Goal: Task Accomplishment & Management: Complete application form

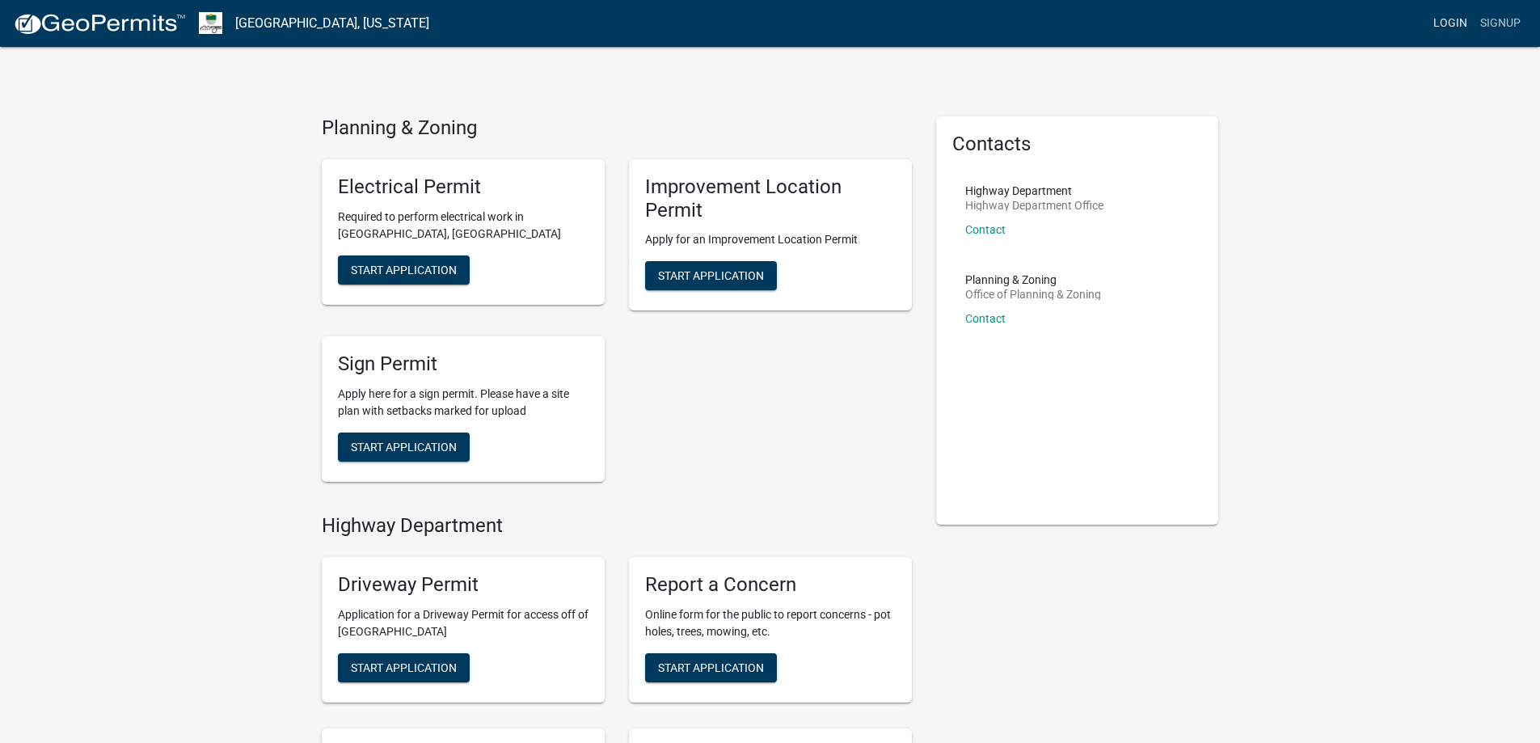
click at [1469, 28] on link "Login" at bounding box center [1450, 23] width 47 height 31
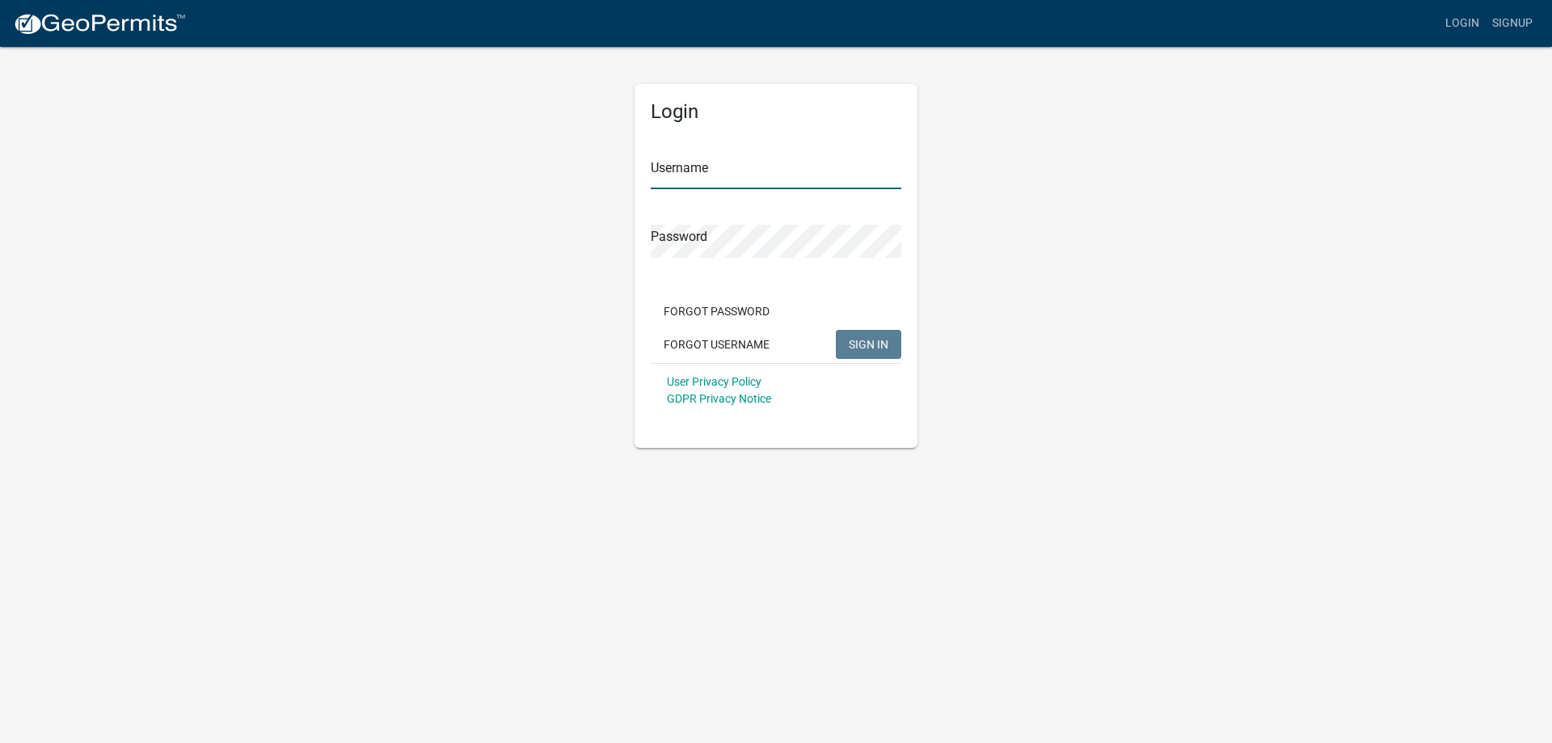
click at [754, 179] on input "Username" at bounding box center [776, 172] width 251 height 33
type input "slarkin3737"
click at [836, 330] on button "SIGN IN" at bounding box center [868, 344] width 65 height 29
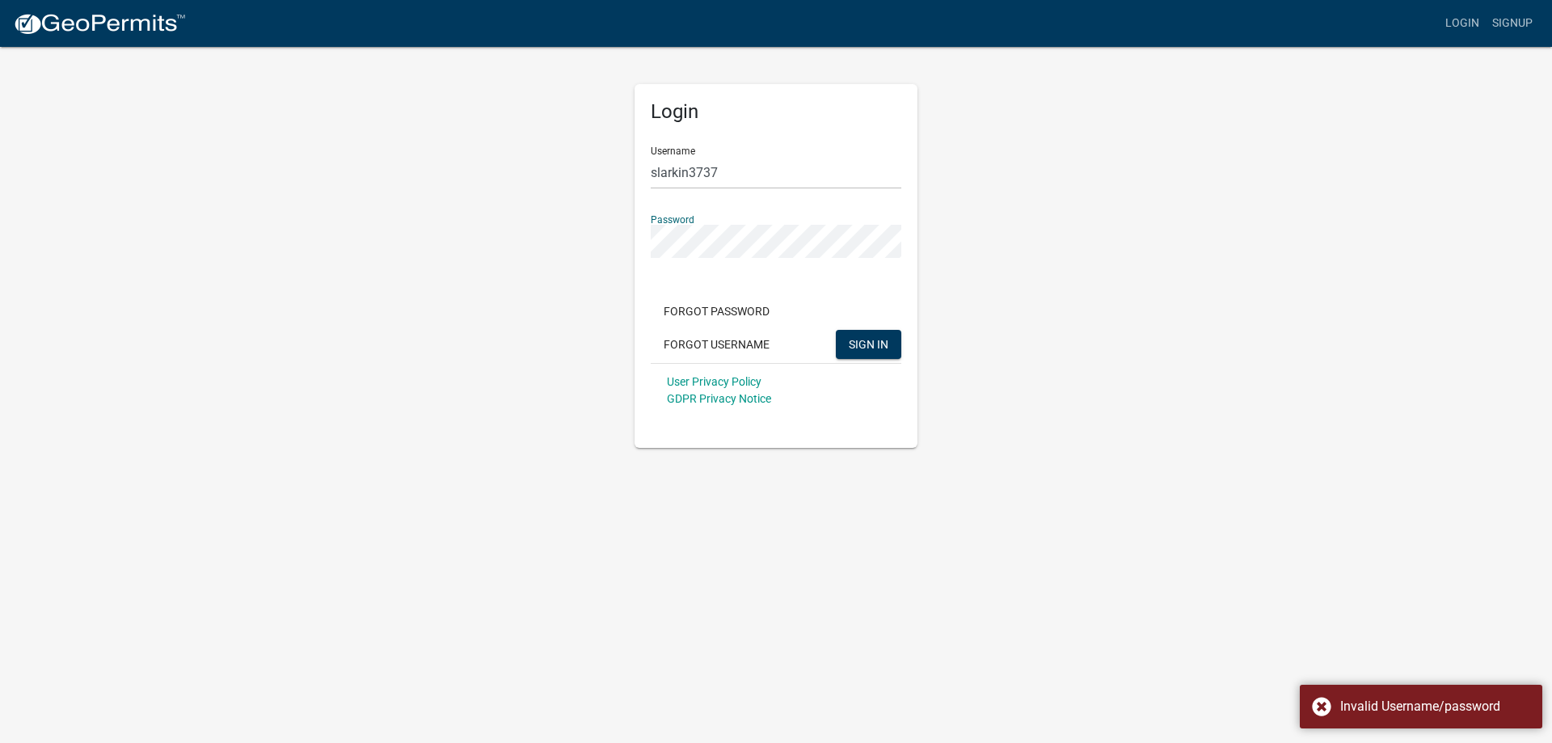
click at [836, 330] on button "SIGN IN" at bounding box center [868, 344] width 65 height 29
click at [476, 268] on div "Login Username slarkin3737 Password Forgot Password Forgot Username SIGN IN Use…" at bounding box center [775, 246] width 921 height 403
click at [836, 330] on button "SIGN IN" at bounding box center [868, 344] width 65 height 29
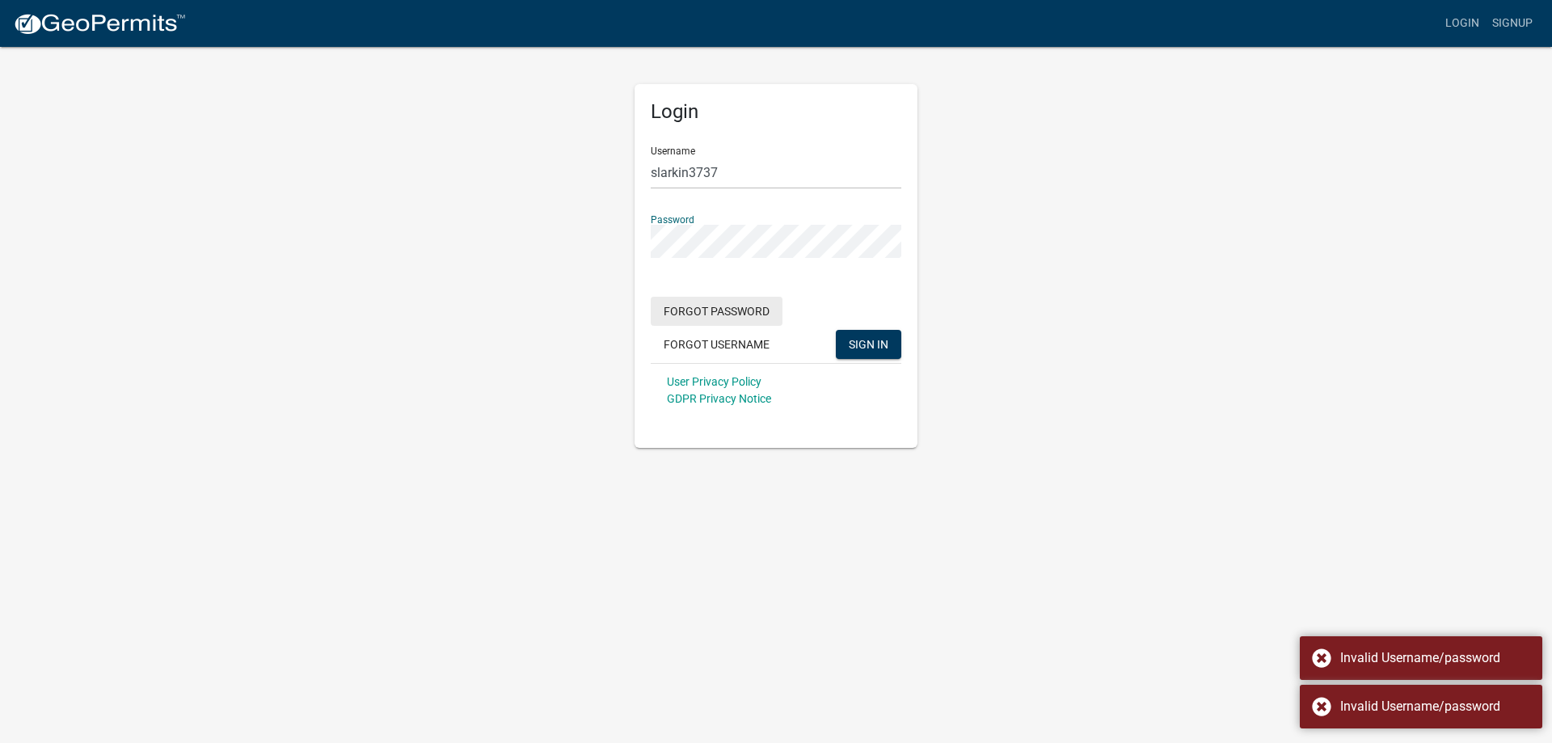
click at [710, 323] on button "Forgot Password" at bounding box center [717, 311] width 132 height 29
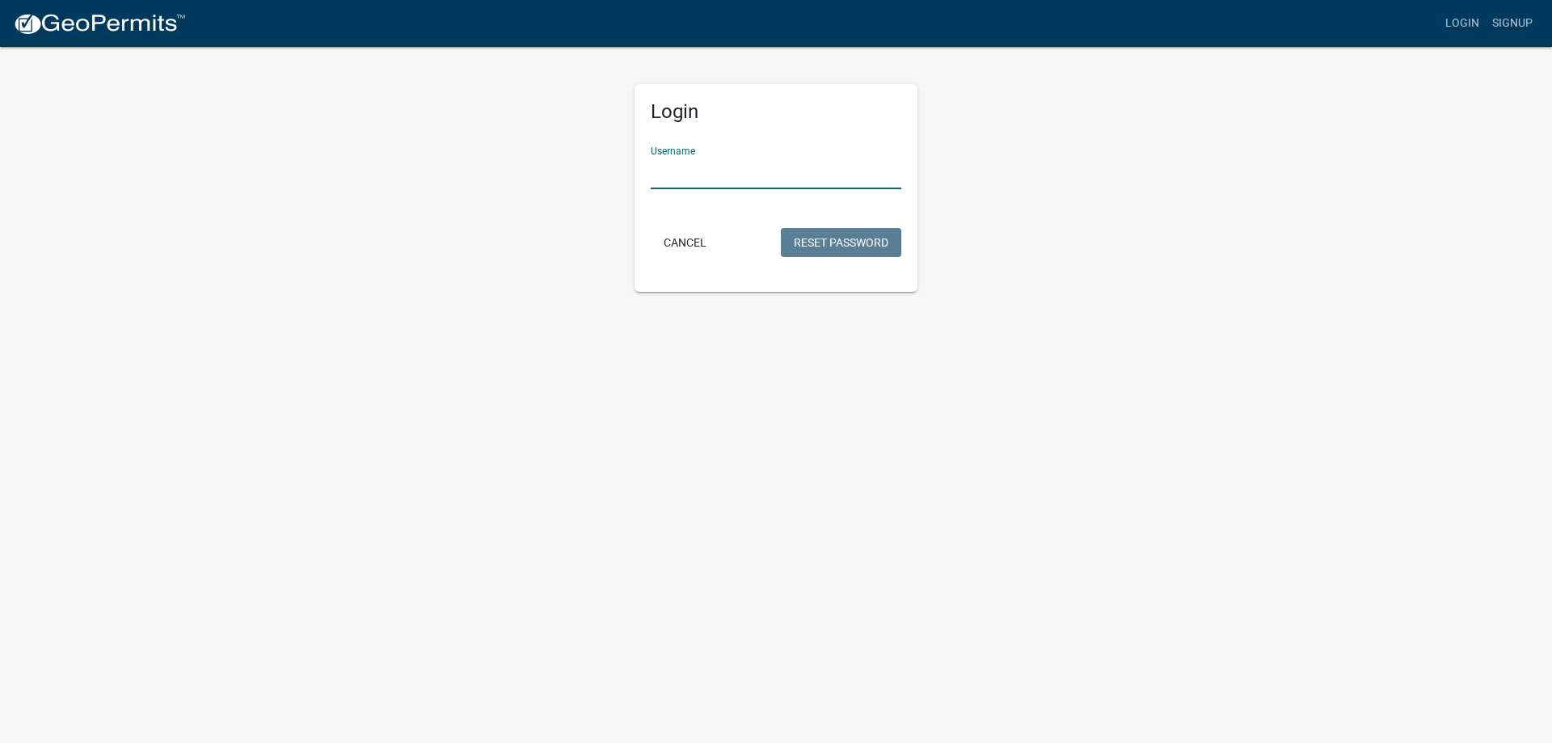
click at [706, 173] on input "Username" at bounding box center [776, 172] width 251 height 33
click at [855, 234] on button "Reset Password" at bounding box center [841, 242] width 120 height 29
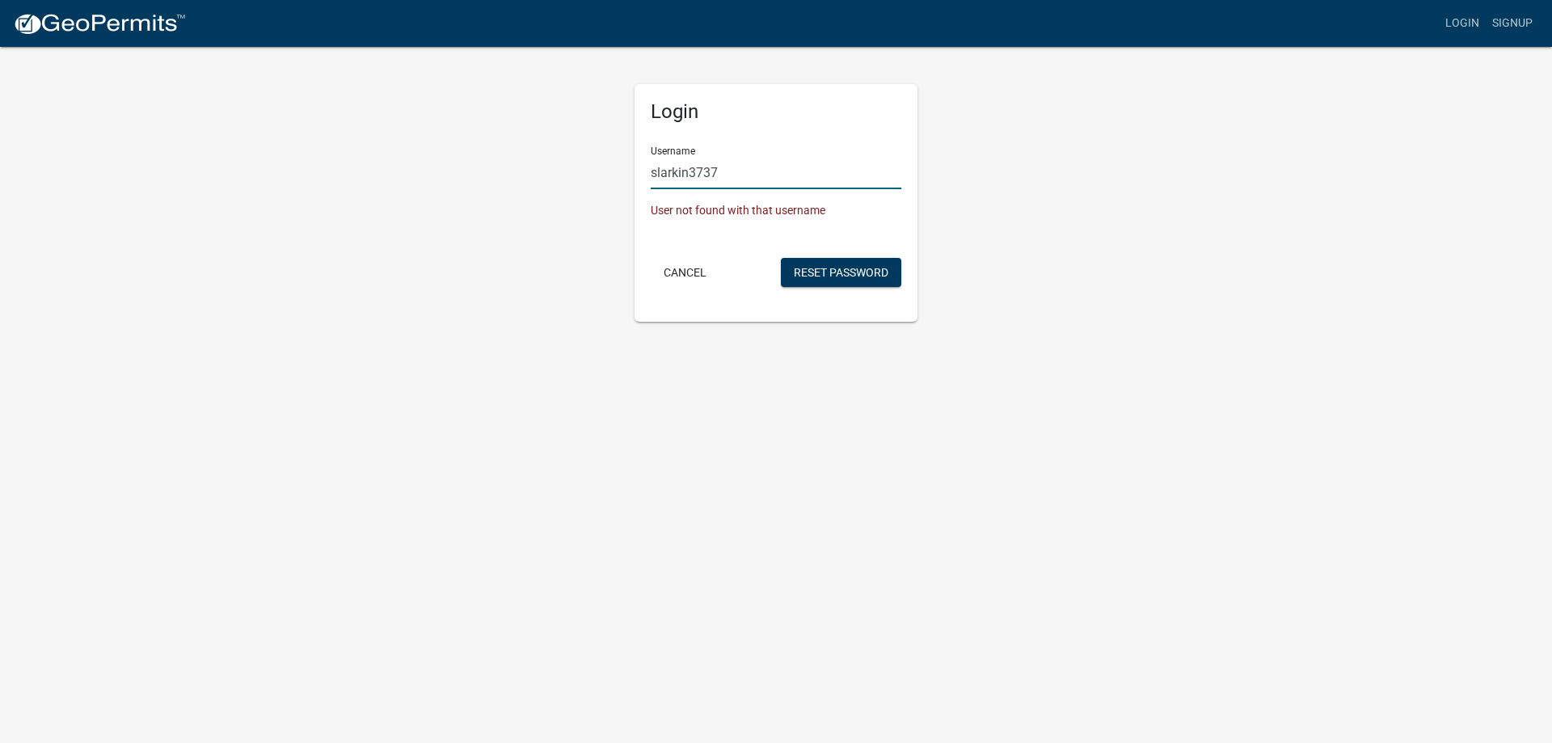
click at [740, 178] on input "slarkin3737" at bounding box center [776, 172] width 251 height 33
type input "slarkin373"
click at [781, 258] on button "Reset Password" at bounding box center [841, 272] width 120 height 29
click at [845, 270] on button "Reset Password" at bounding box center [841, 272] width 120 height 29
click at [744, 172] on input "slarkin373" at bounding box center [776, 172] width 251 height 33
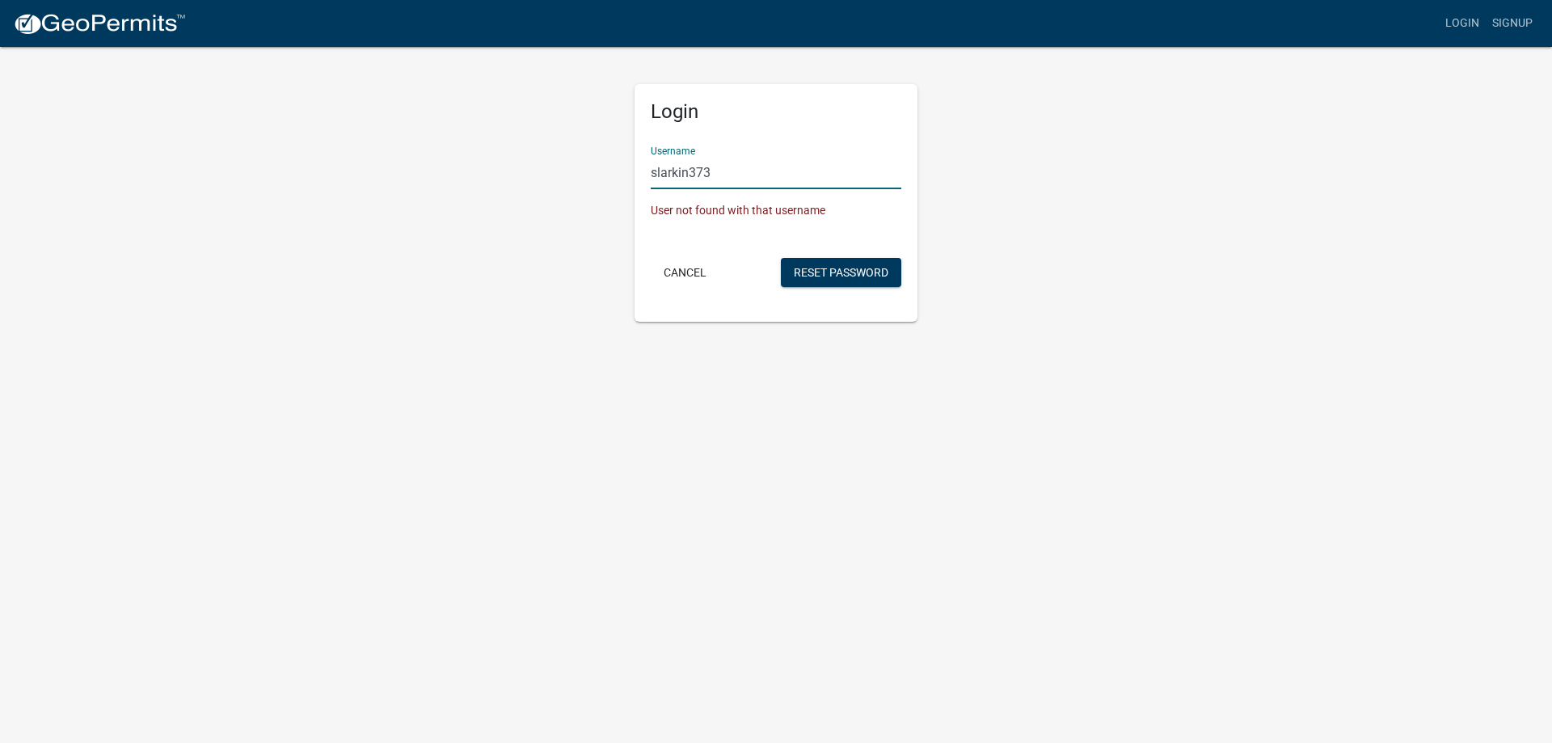
drag, startPoint x: 729, startPoint y: 172, endPoint x: 638, endPoint y: 223, distance: 104.6
click at [638, 223] on div "Login Username slarkin373 User not found with that username Cancel Reset Passwo…" at bounding box center [776, 203] width 283 height 238
click at [677, 268] on button "Cancel" at bounding box center [685, 272] width 69 height 29
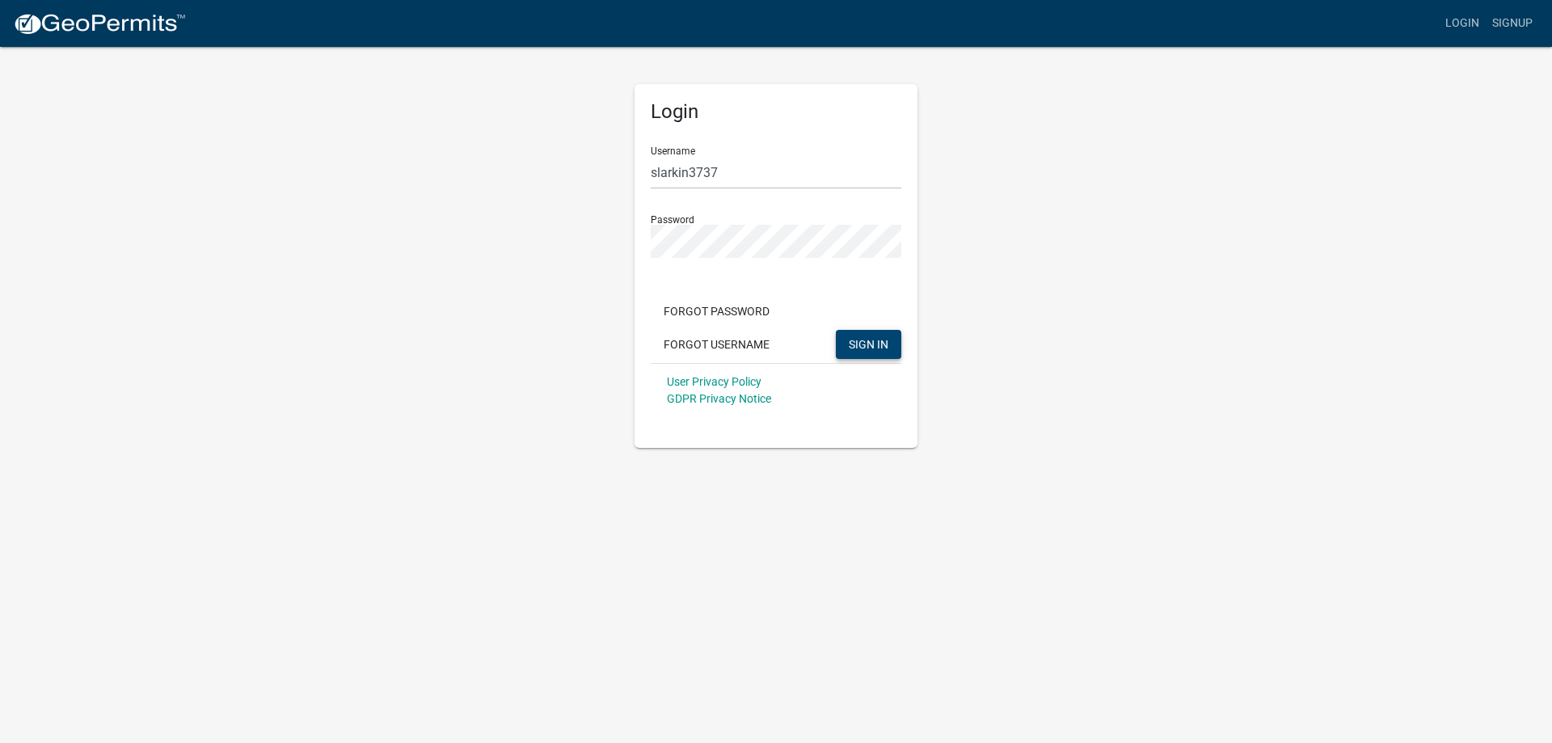
click at [857, 344] on span "SIGN IN" at bounding box center [869, 343] width 40 height 13
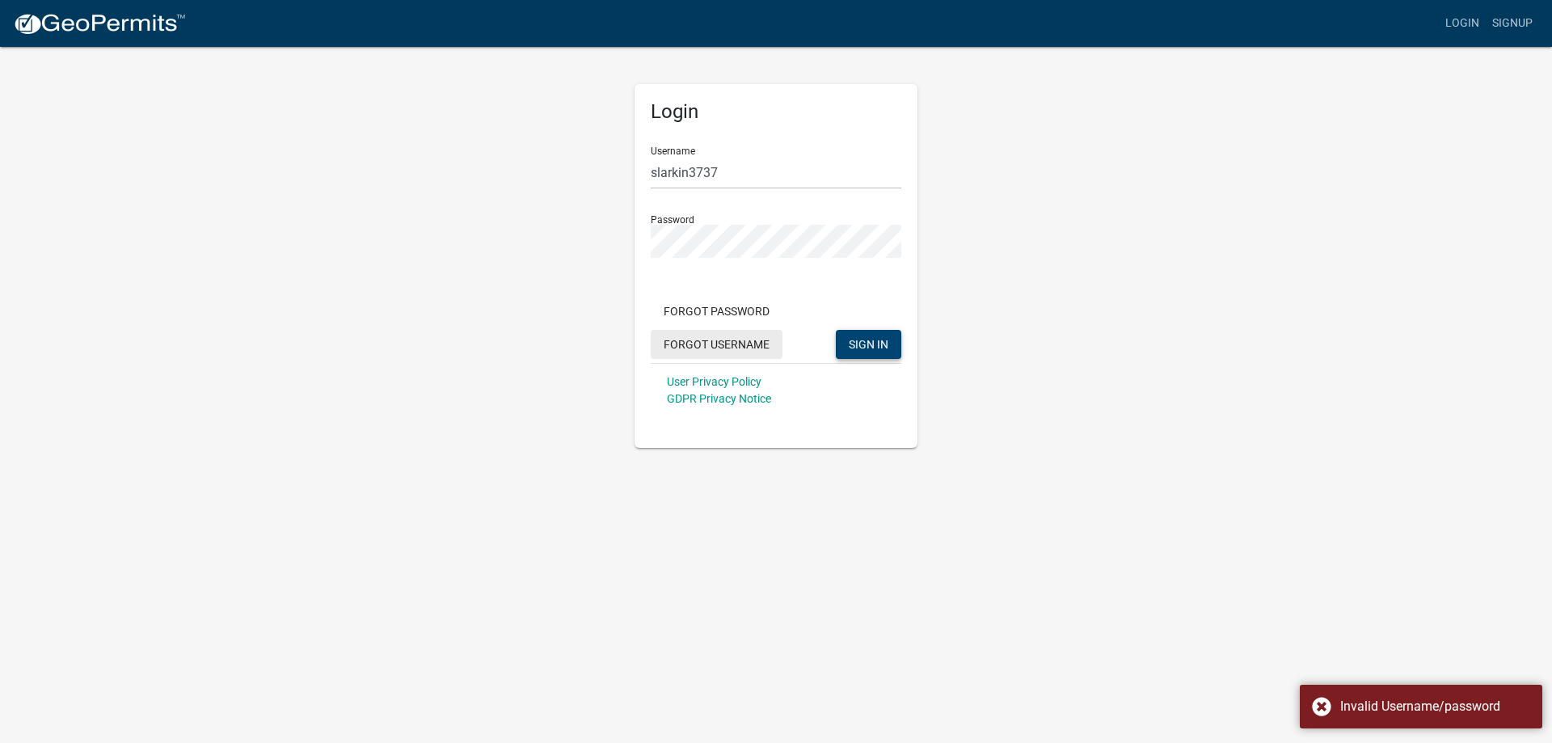
click at [722, 337] on button "Forgot Username" at bounding box center [717, 344] width 132 height 29
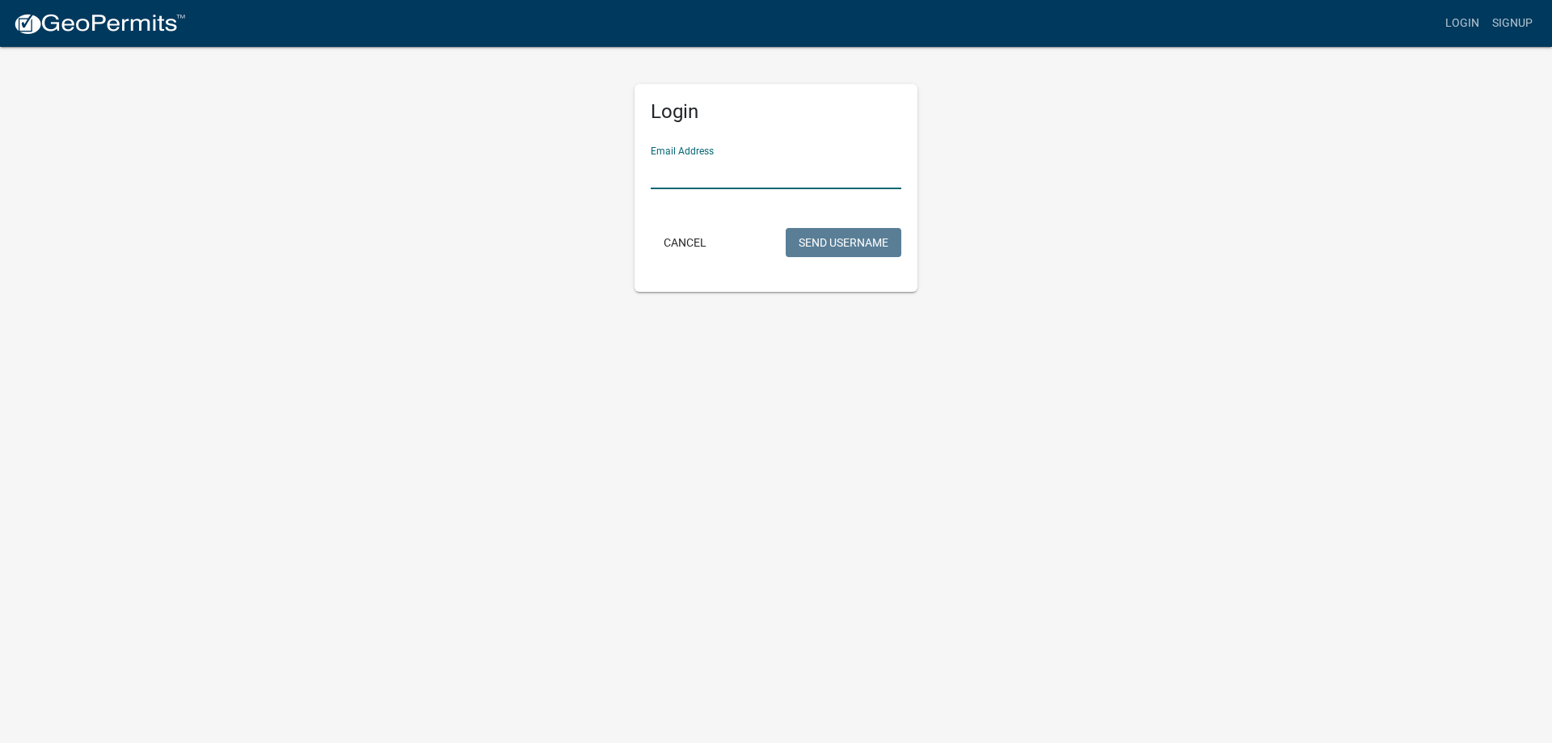
click at [715, 160] on input "Email Address" at bounding box center [776, 172] width 251 height 33
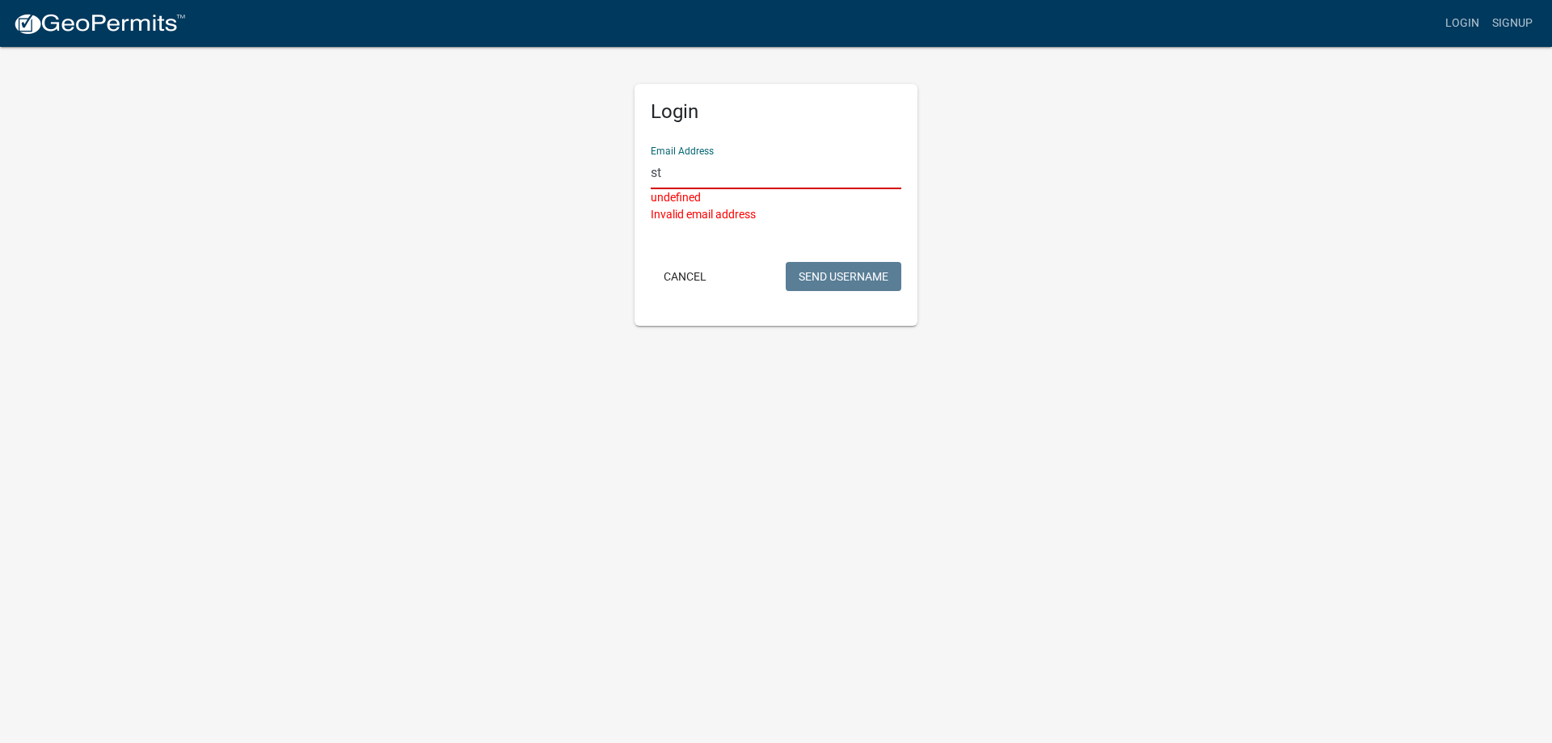
type input "s"
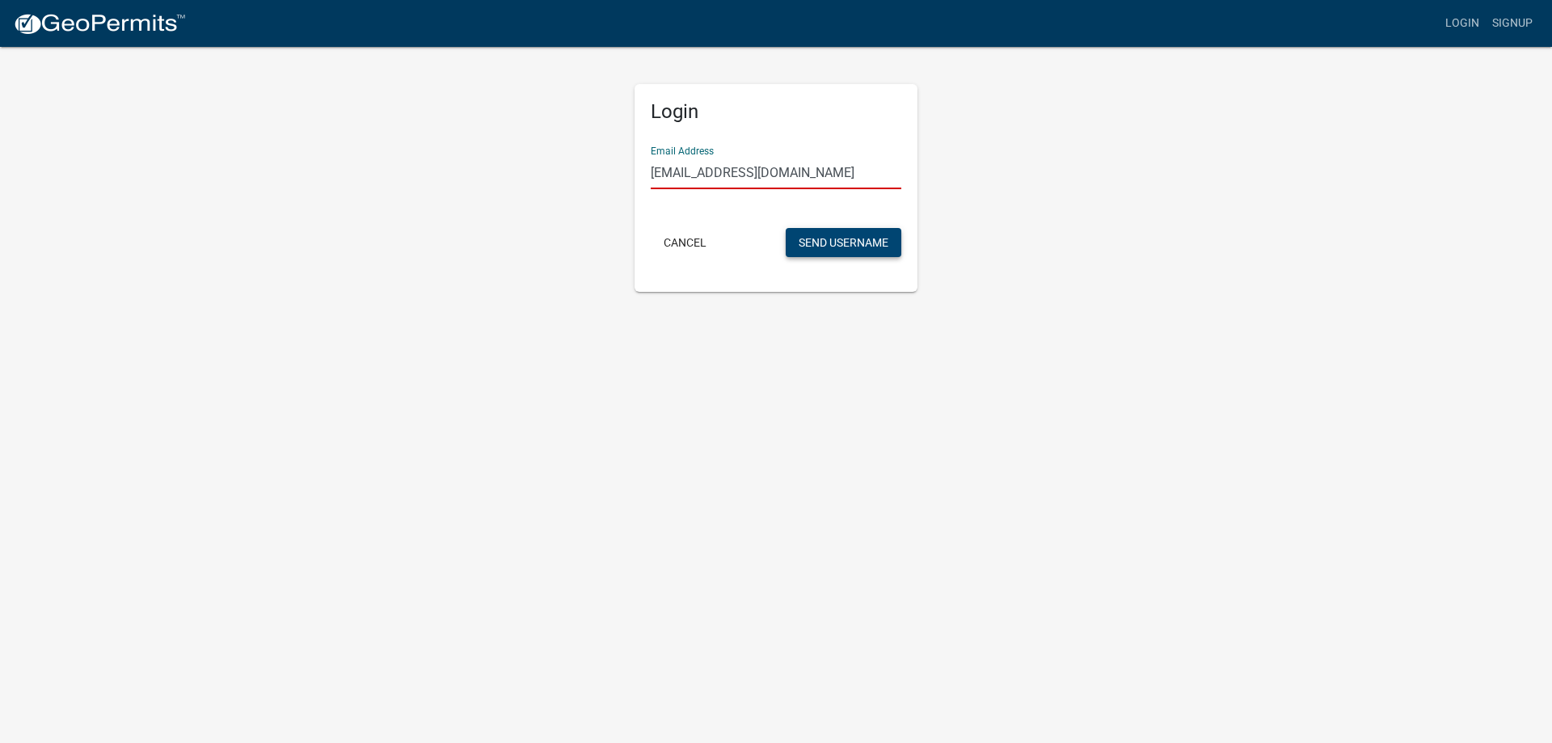
type input "[EMAIL_ADDRESS][DOMAIN_NAME]"
click at [835, 242] on button "Send Username" at bounding box center [844, 242] width 116 height 29
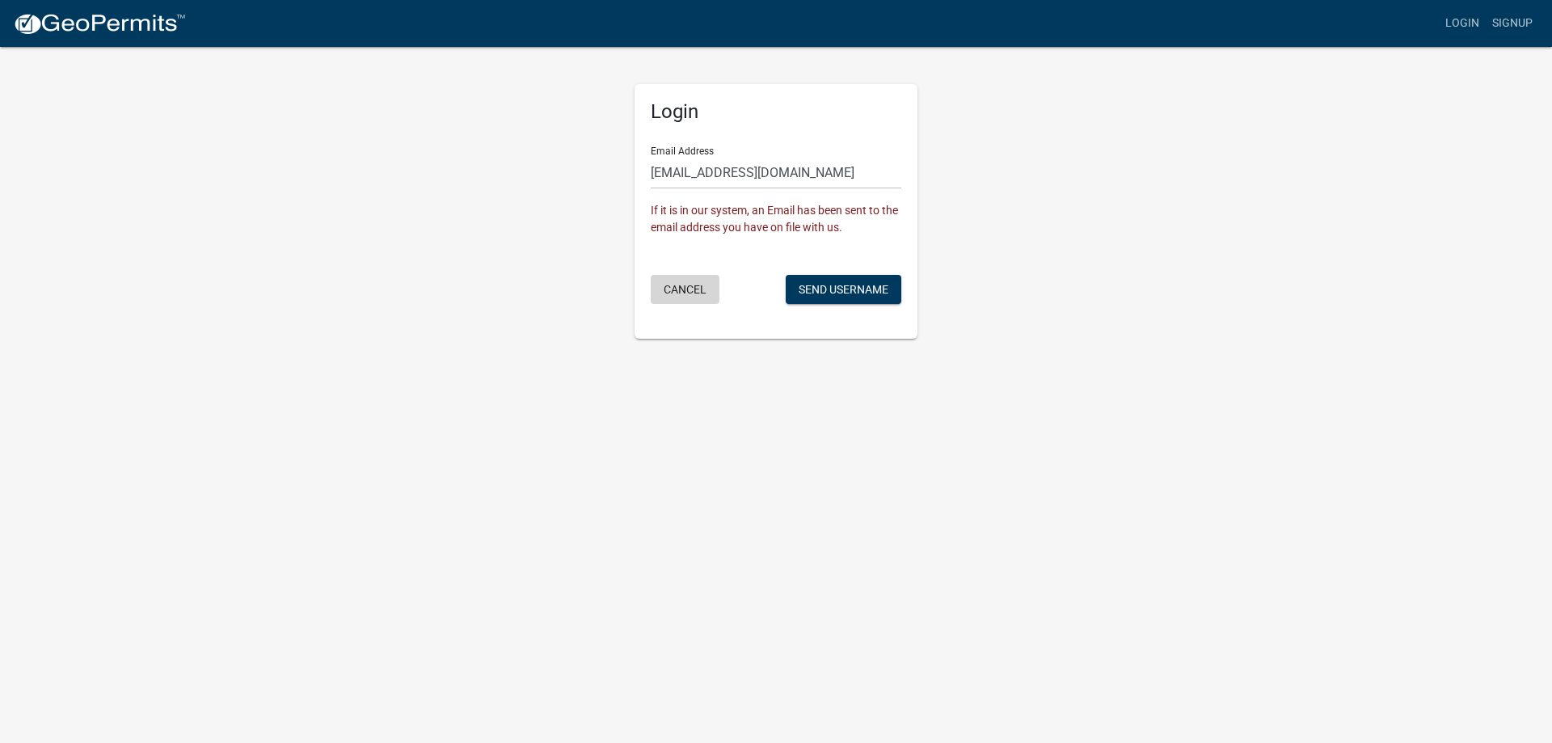
click at [685, 297] on button "Cancel" at bounding box center [685, 289] width 69 height 29
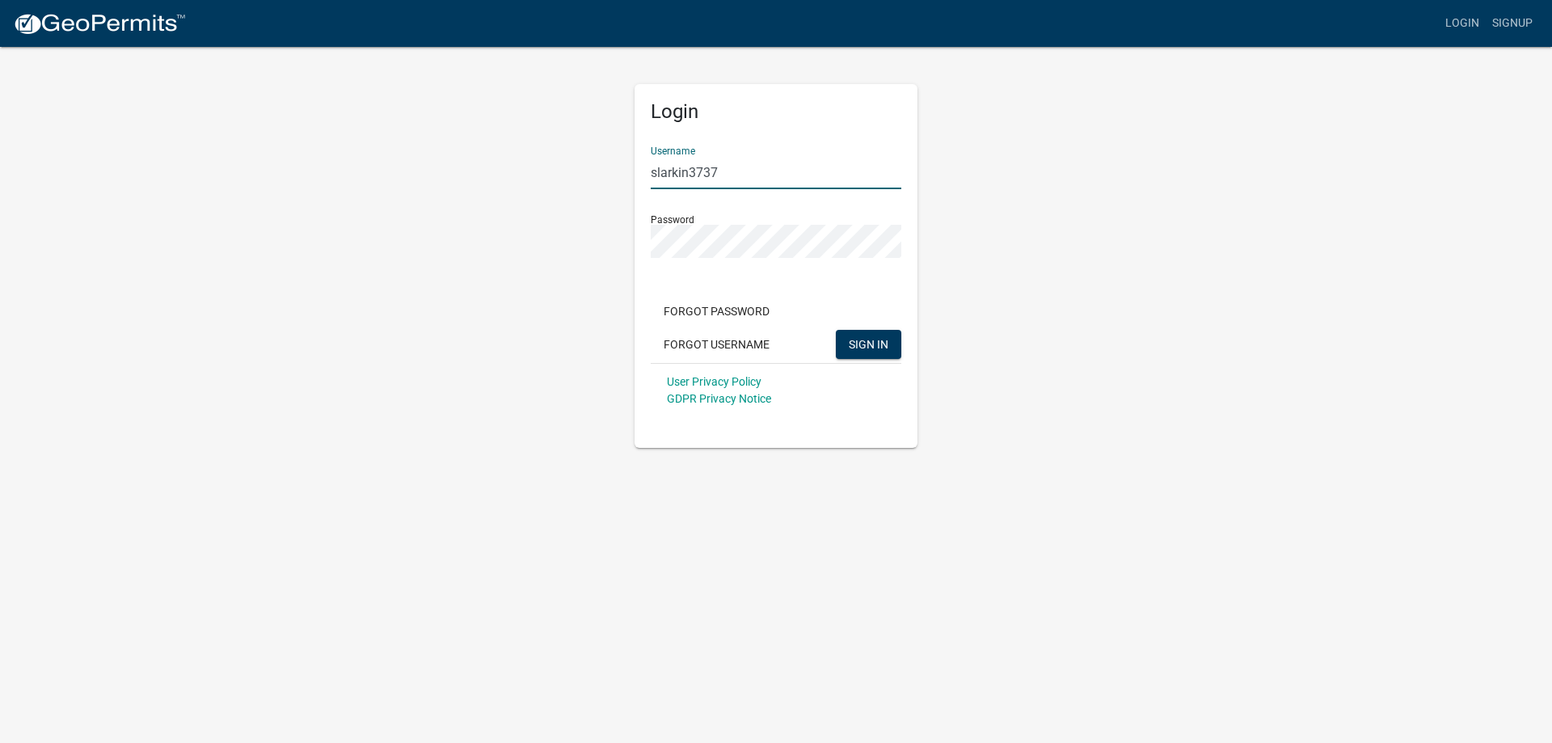
drag, startPoint x: 689, startPoint y: 172, endPoint x: 597, endPoint y: 174, distance: 93.0
click at [598, 174] on div "Login Username slarkin3737 Password Forgot Password Forgot Username SIGN IN Use…" at bounding box center [775, 246] width 921 height 403
type input "Larkins3737"
click at [879, 353] on button "SIGN IN" at bounding box center [868, 344] width 65 height 29
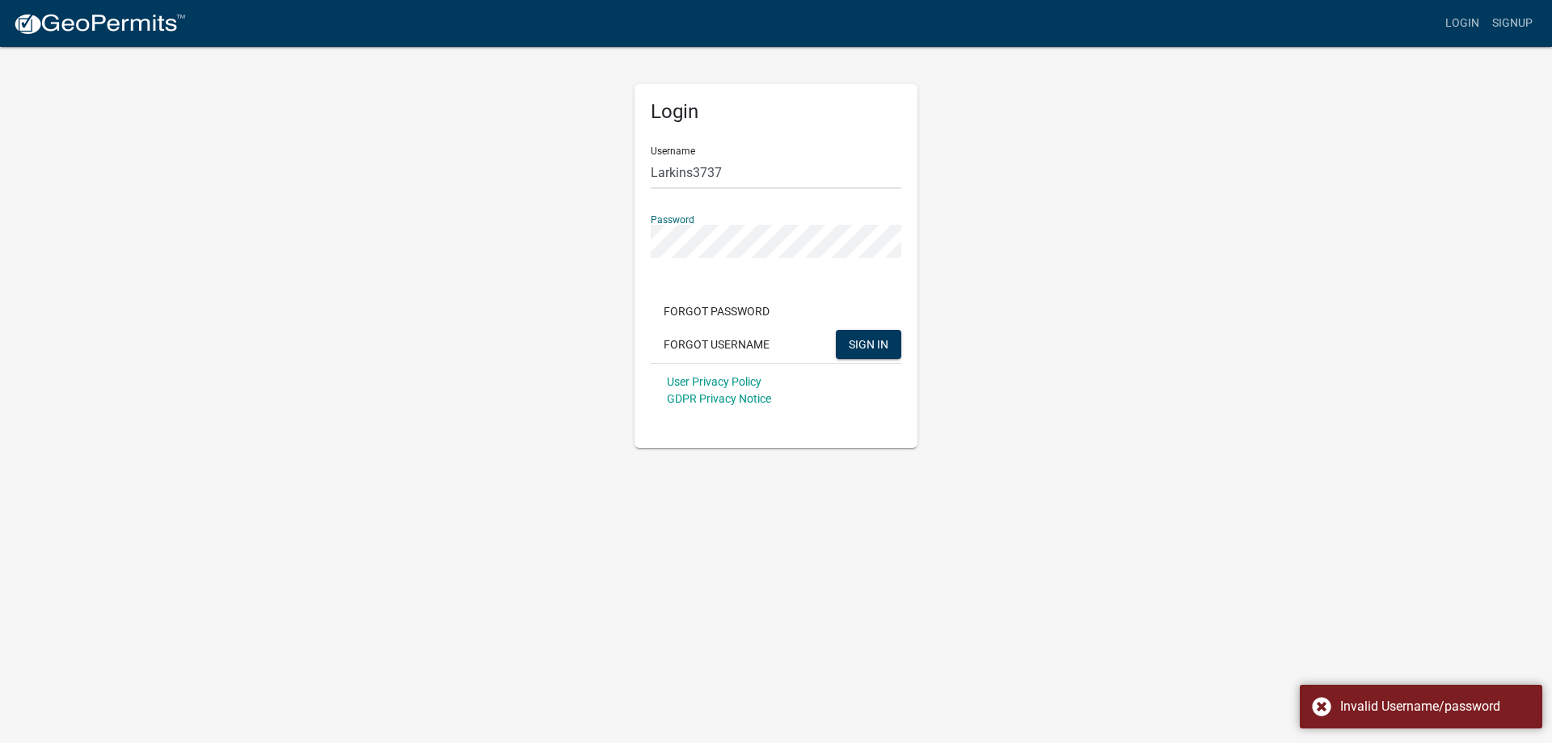
click at [560, 247] on div "Login Username Larkins3737 Password Forgot Password Forgot Username SIGN IN Use…" at bounding box center [775, 246] width 921 height 403
click at [836, 330] on button "SIGN IN" at bounding box center [868, 344] width 65 height 29
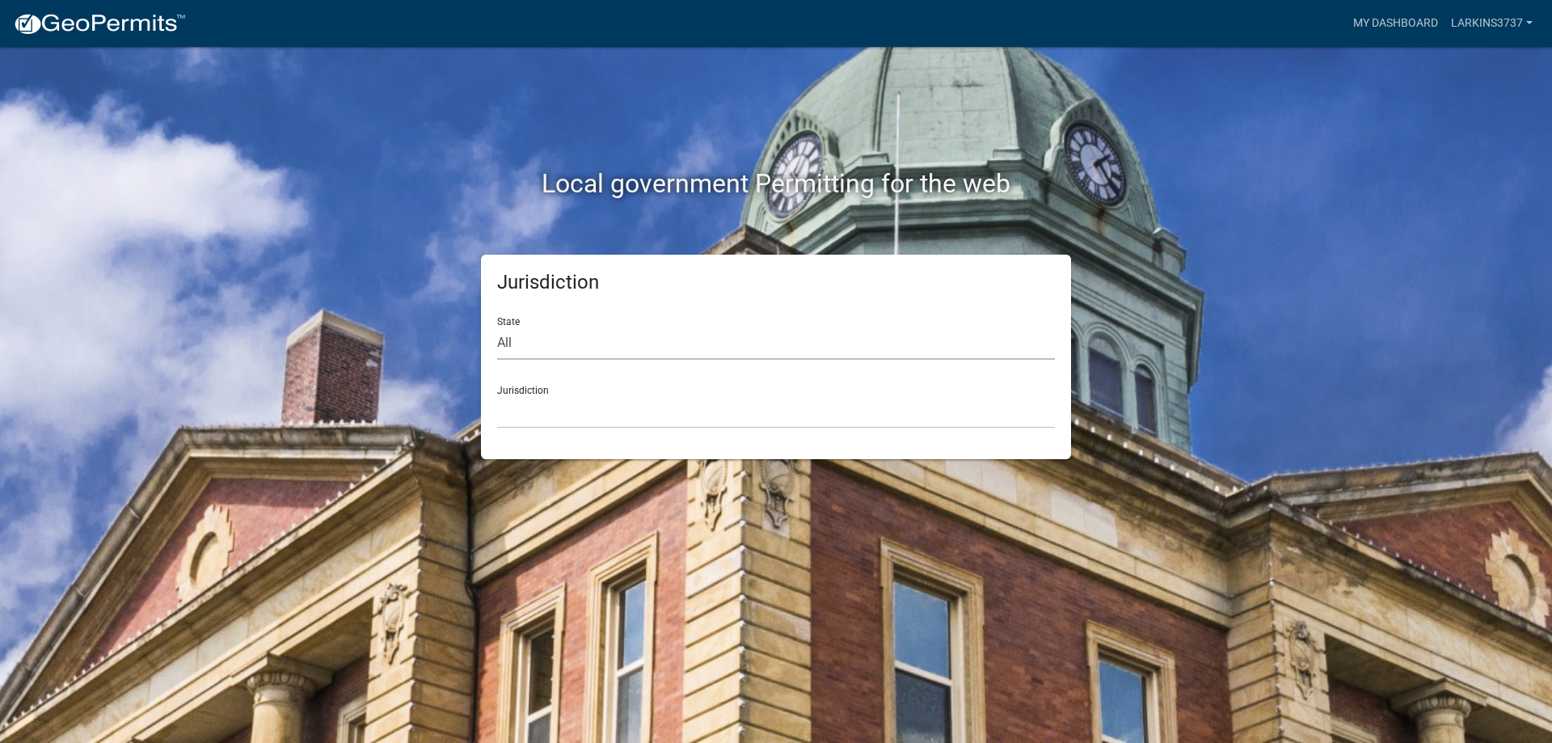
click at [538, 339] on select "All [US_STATE] [US_STATE] [US_STATE] [US_STATE] [US_STATE] [US_STATE] [US_STATE…" at bounding box center [776, 343] width 558 height 33
select select "[US_STATE]"
click at [497, 327] on select "All [US_STATE] [US_STATE] [US_STATE] [US_STATE] [US_STATE] [US_STATE] [US_STATE…" at bounding box center [776, 343] width 558 height 33
click at [595, 423] on select "City of [GEOGRAPHIC_DATA], [US_STATE] City of [GEOGRAPHIC_DATA], [US_STATE] Cit…" at bounding box center [776, 411] width 558 height 33
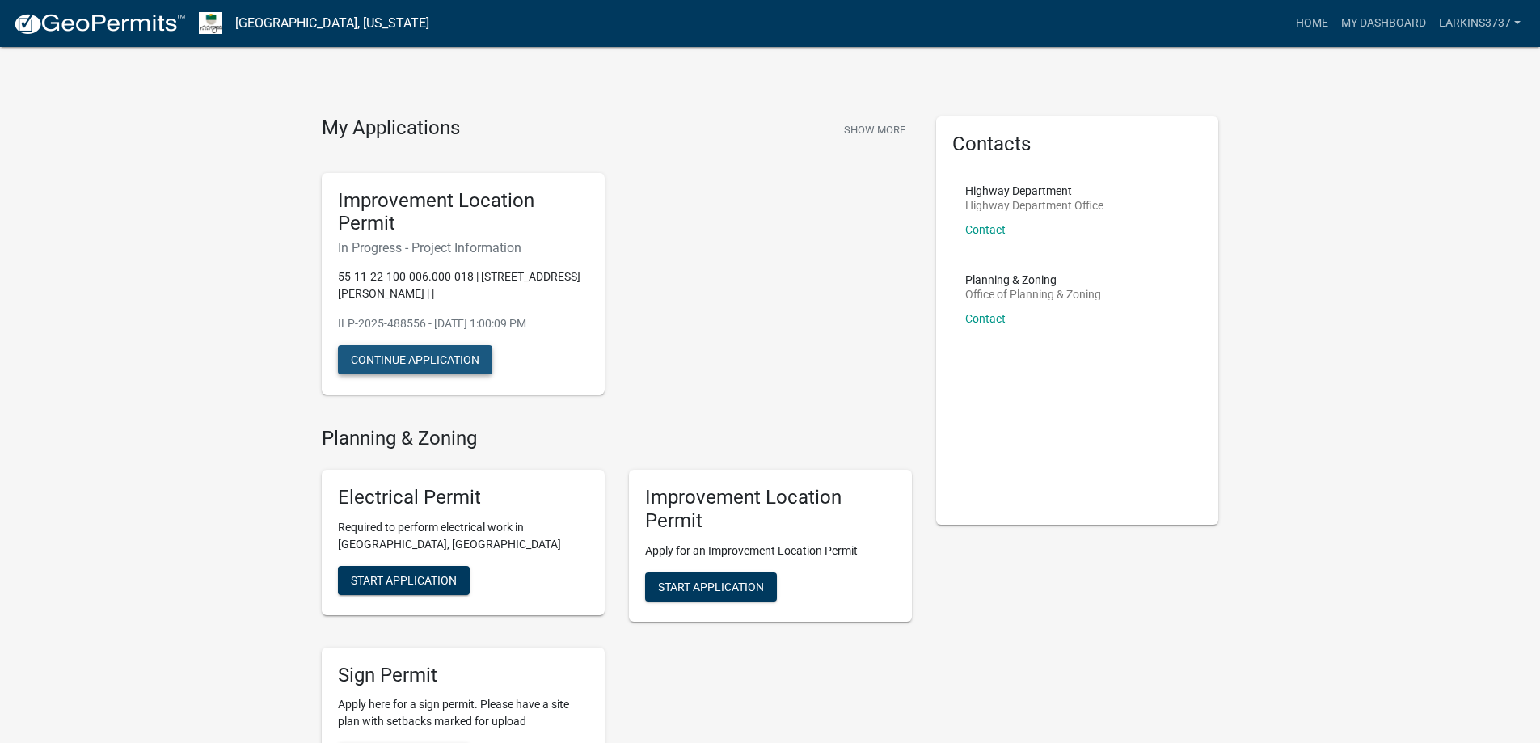
click at [405, 358] on button "Continue Application" at bounding box center [415, 359] width 154 height 29
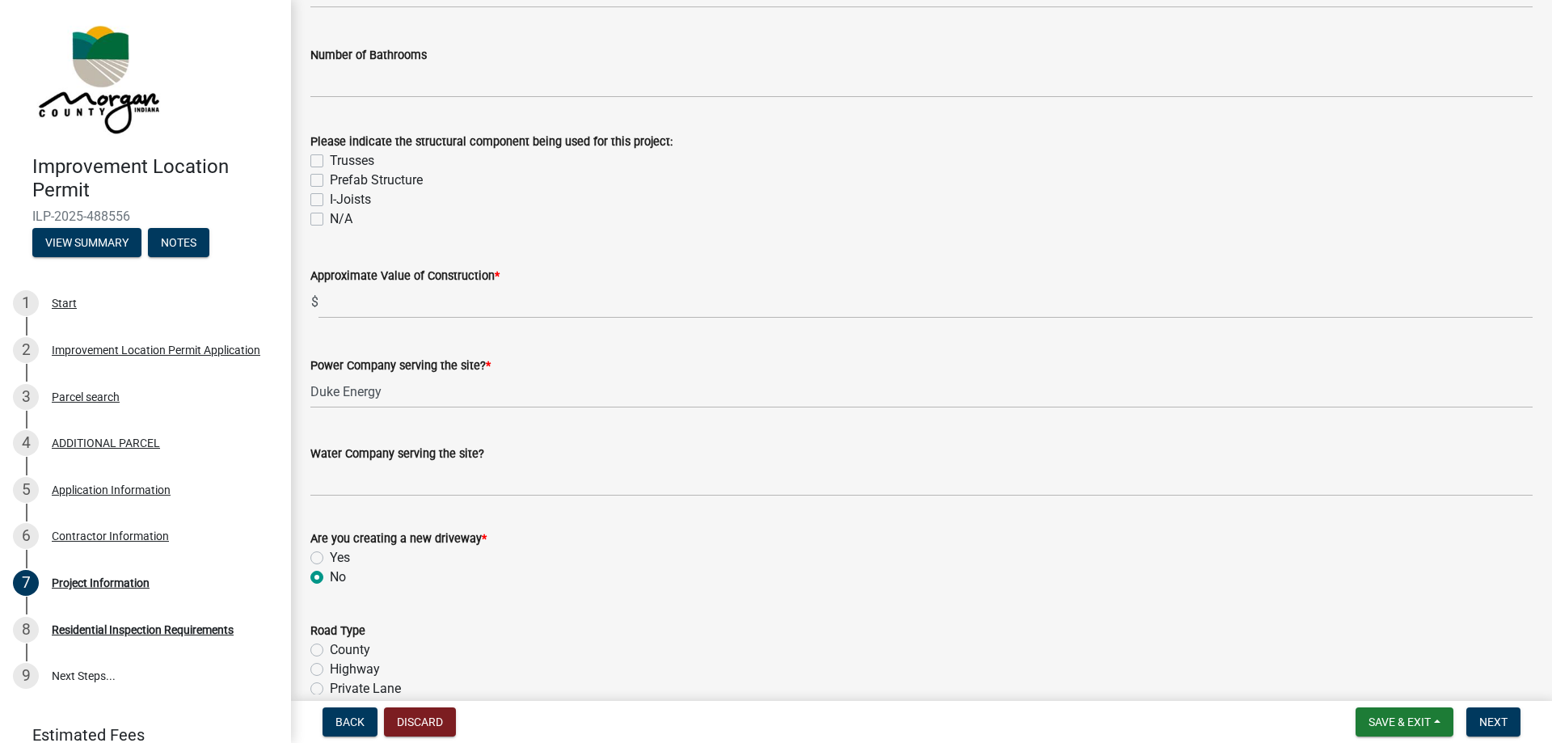
scroll to position [1536, 0]
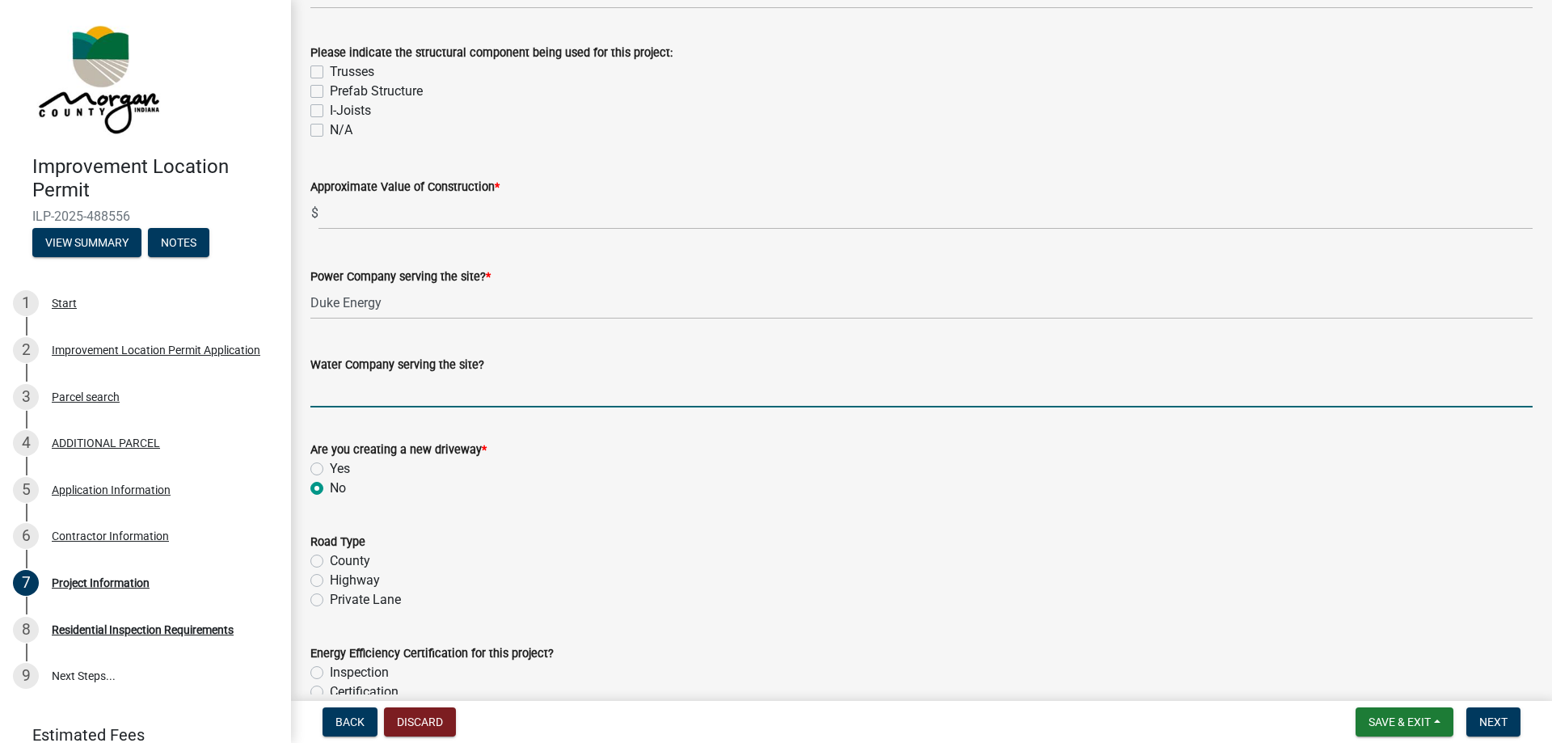
click at [424, 393] on input "Water Company serving the site?" at bounding box center [921, 390] width 1222 height 33
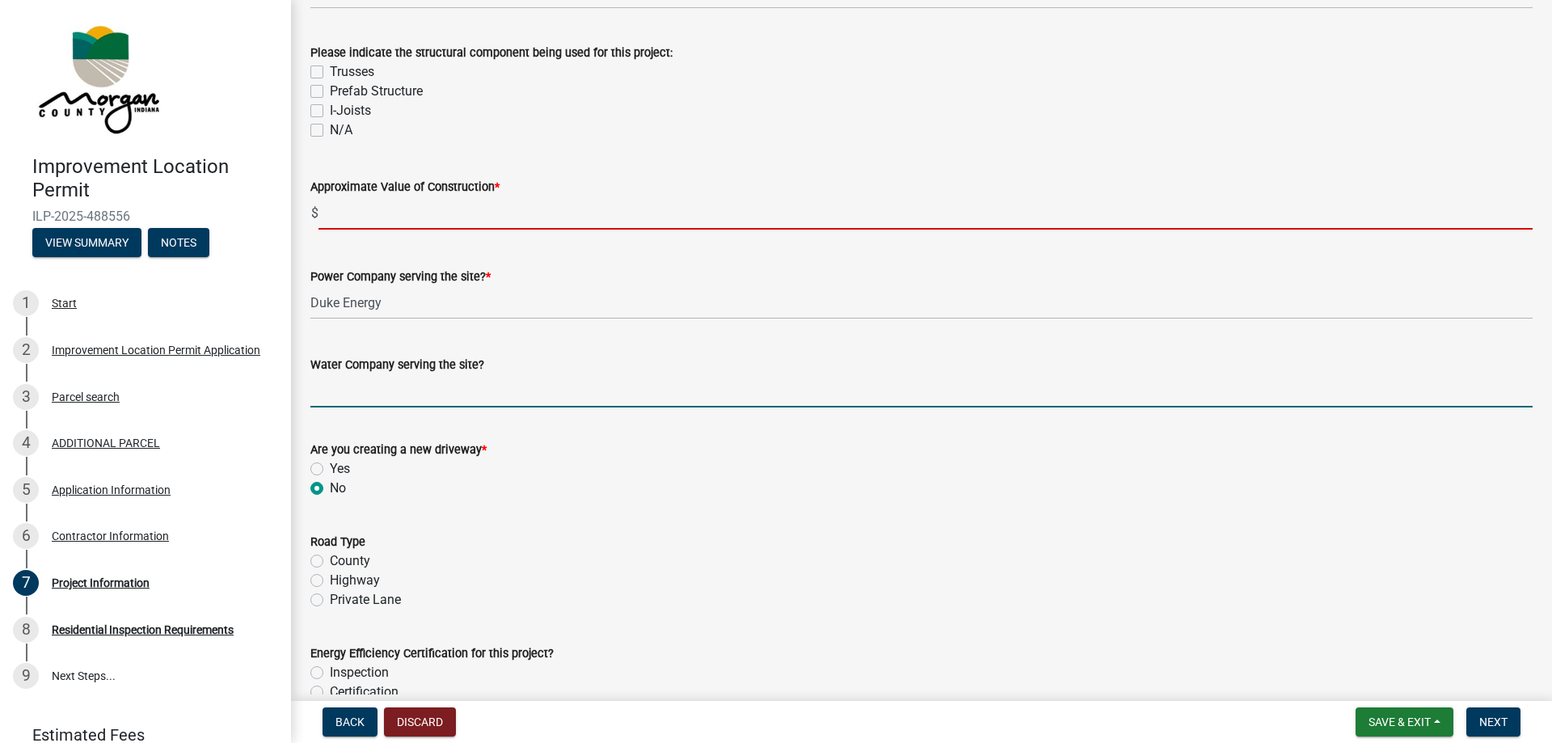
click at [415, 209] on input "text" at bounding box center [925, 212] width 1214 height 33
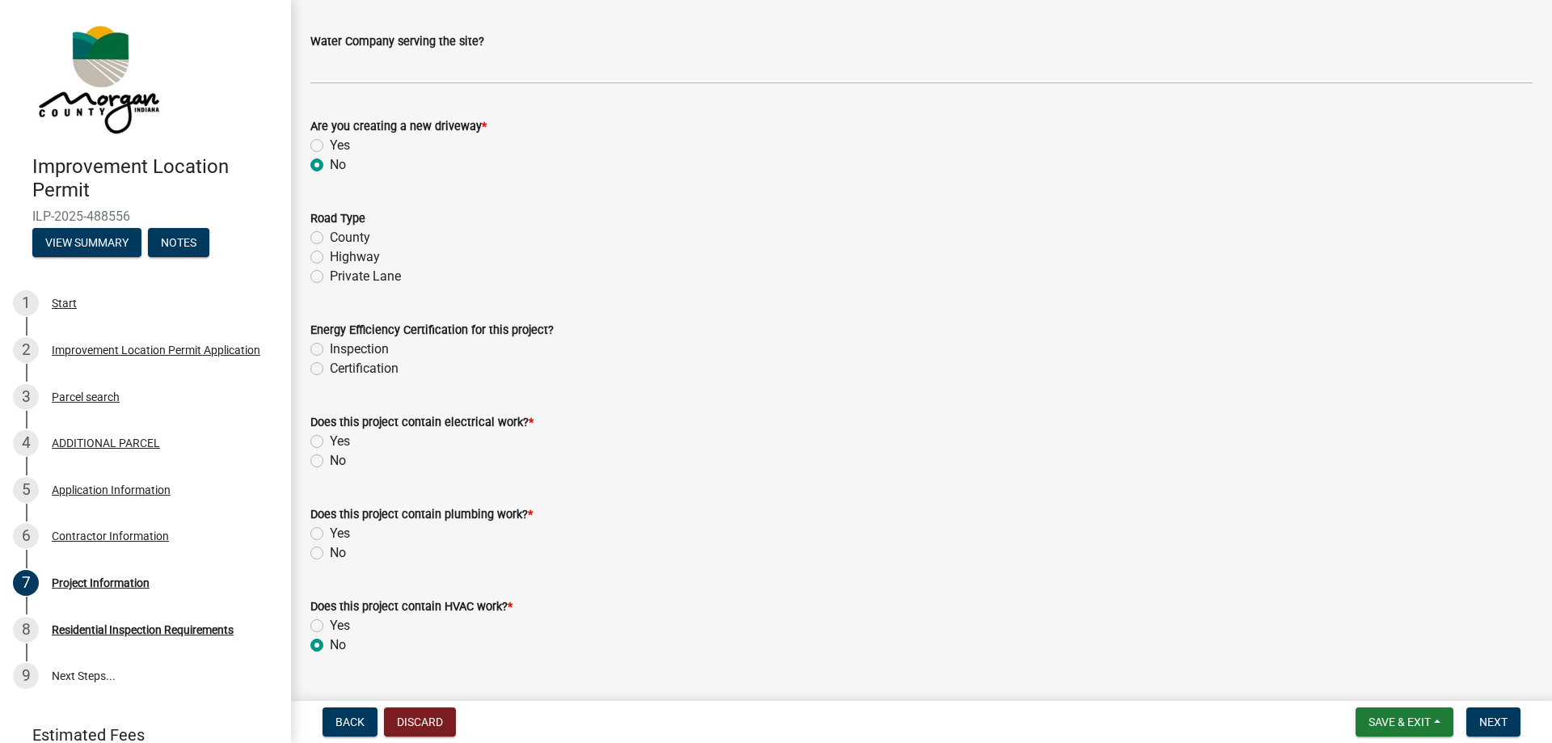
scroll to position [1891, 0]
drag, startPoint x: 319, startPoint y: 462, endPoint x: 322, endPoint y: 470, distance: 8.4
click at [322, 470] on div "No" at bounding box center [921, 460] width 1222 height 19
click at [330, 442] on label "Yes" at bounding box center [340, 441] width 20 height 19
click at [330, 442] on input "Yes" at bounding box center [335, 437] width 11 height 11
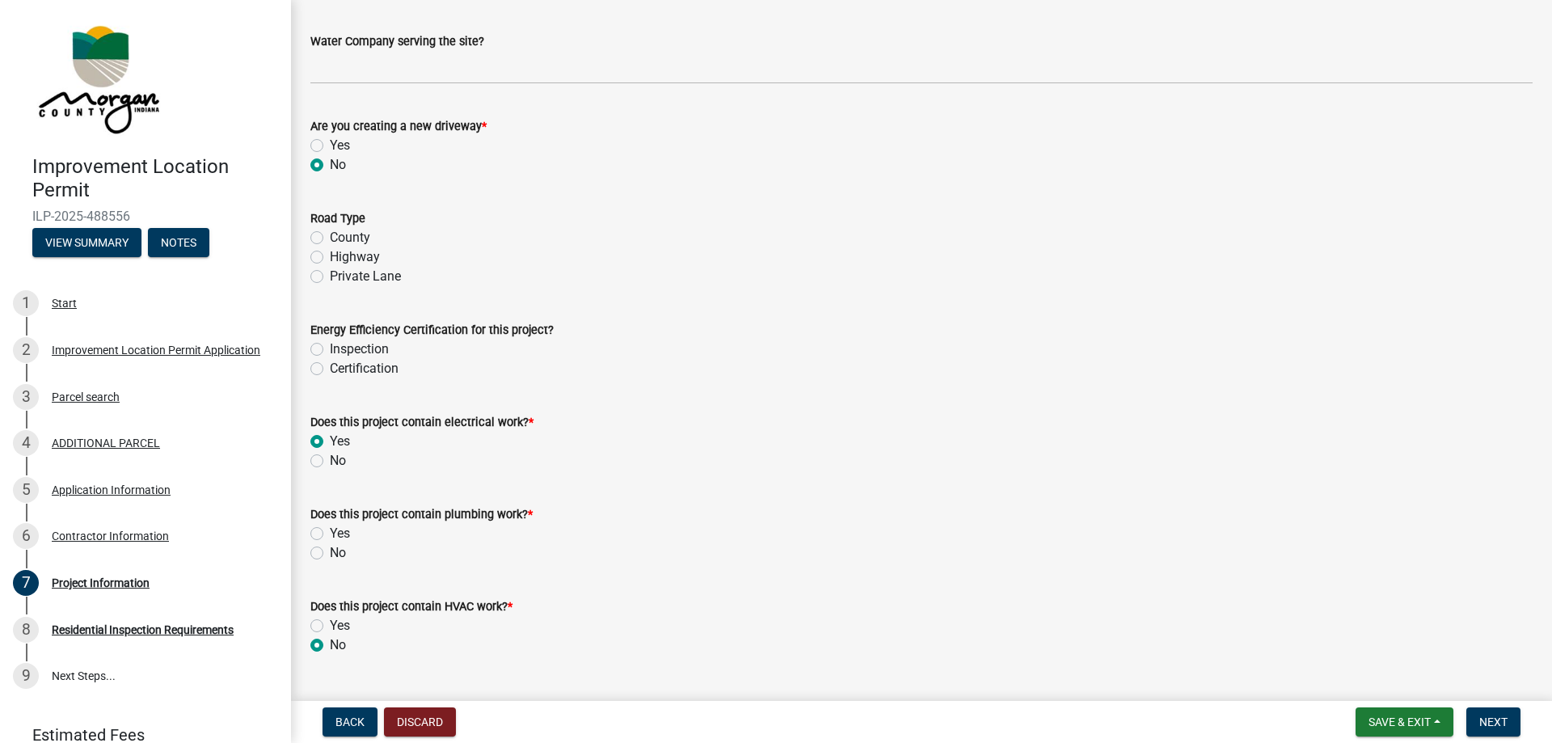
radio input "true"
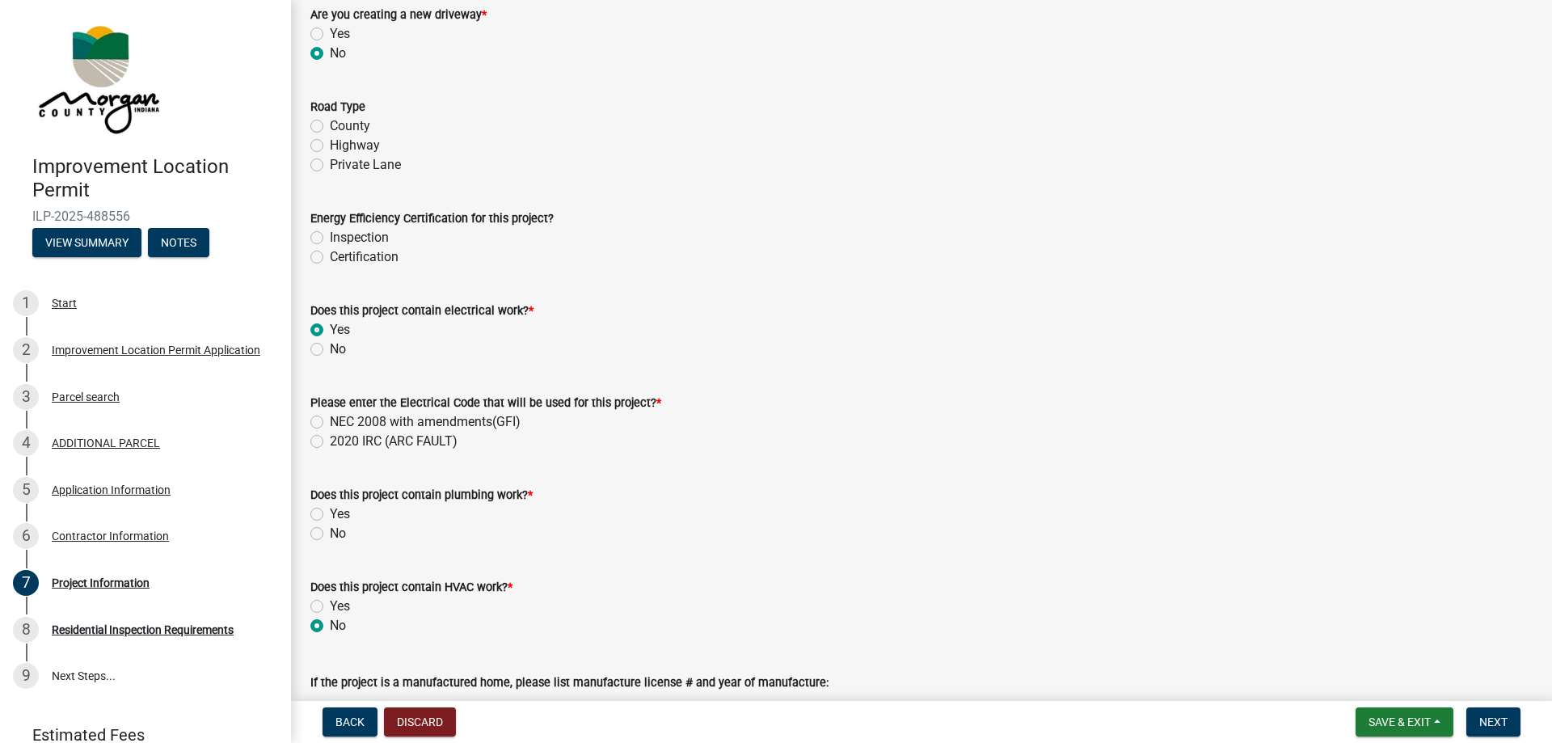
scroll to position [2053, 0]
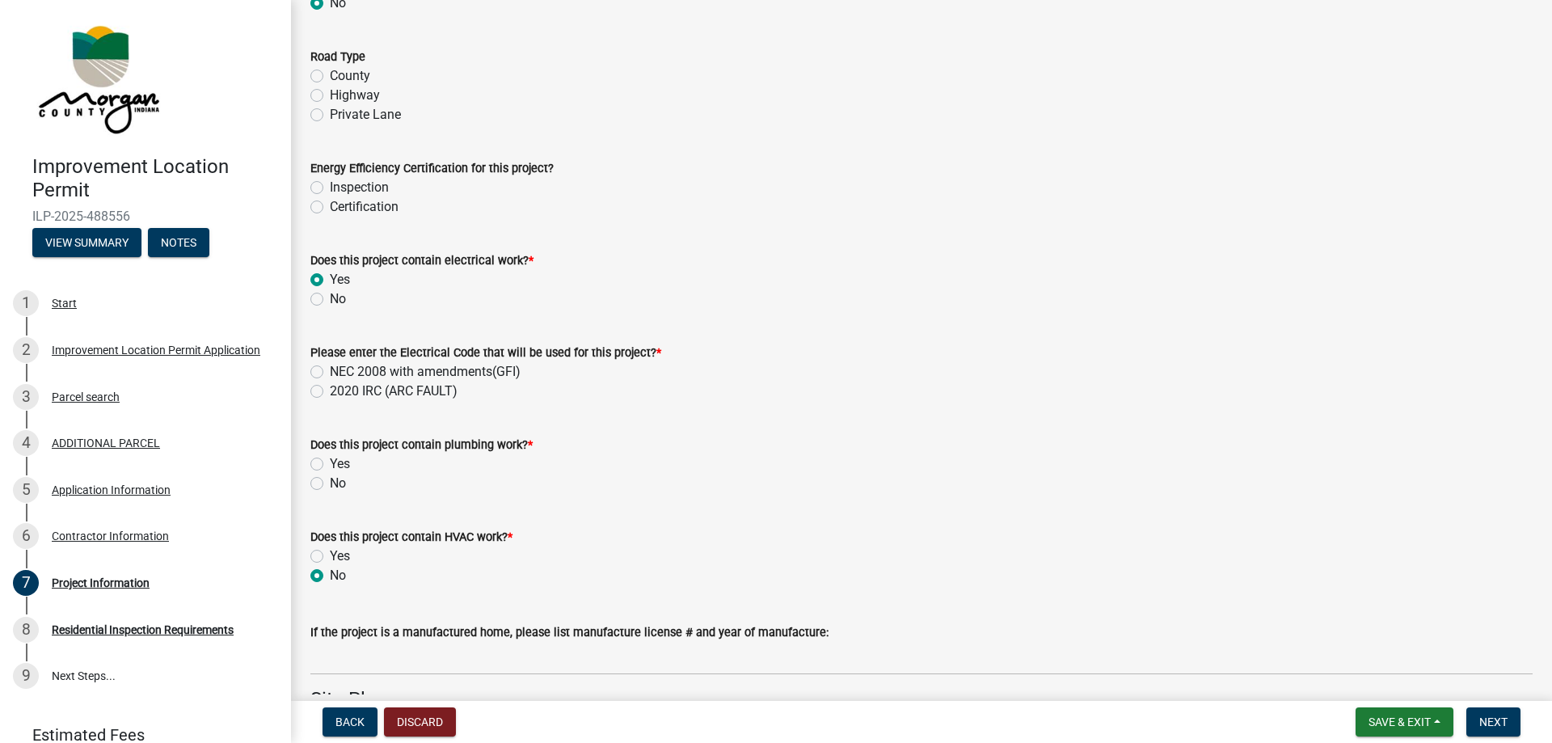
click at [330, 481] on label "No" at bounding box center [338, 483] width 16 height 19
click at [330, 481] on input "No" at bounding box center [335, 479] width 11 height 11
radio input "true"
click at [330, 297] on label "No" at bounding box center [338, 298] width 16 height 19
click at [330, 297] on input "No" at bounding box center [335, 294] width 11 height 11
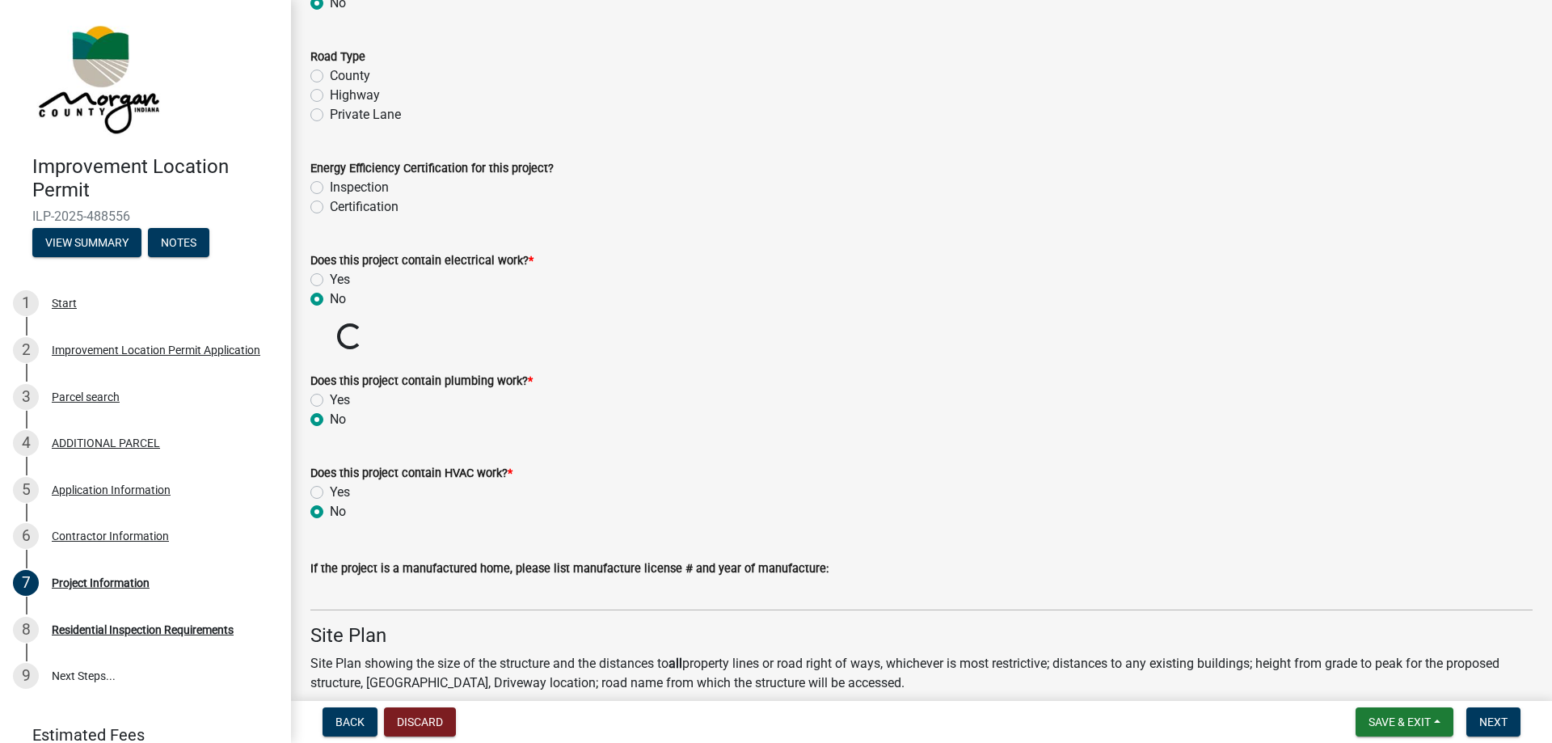
radio input "true"
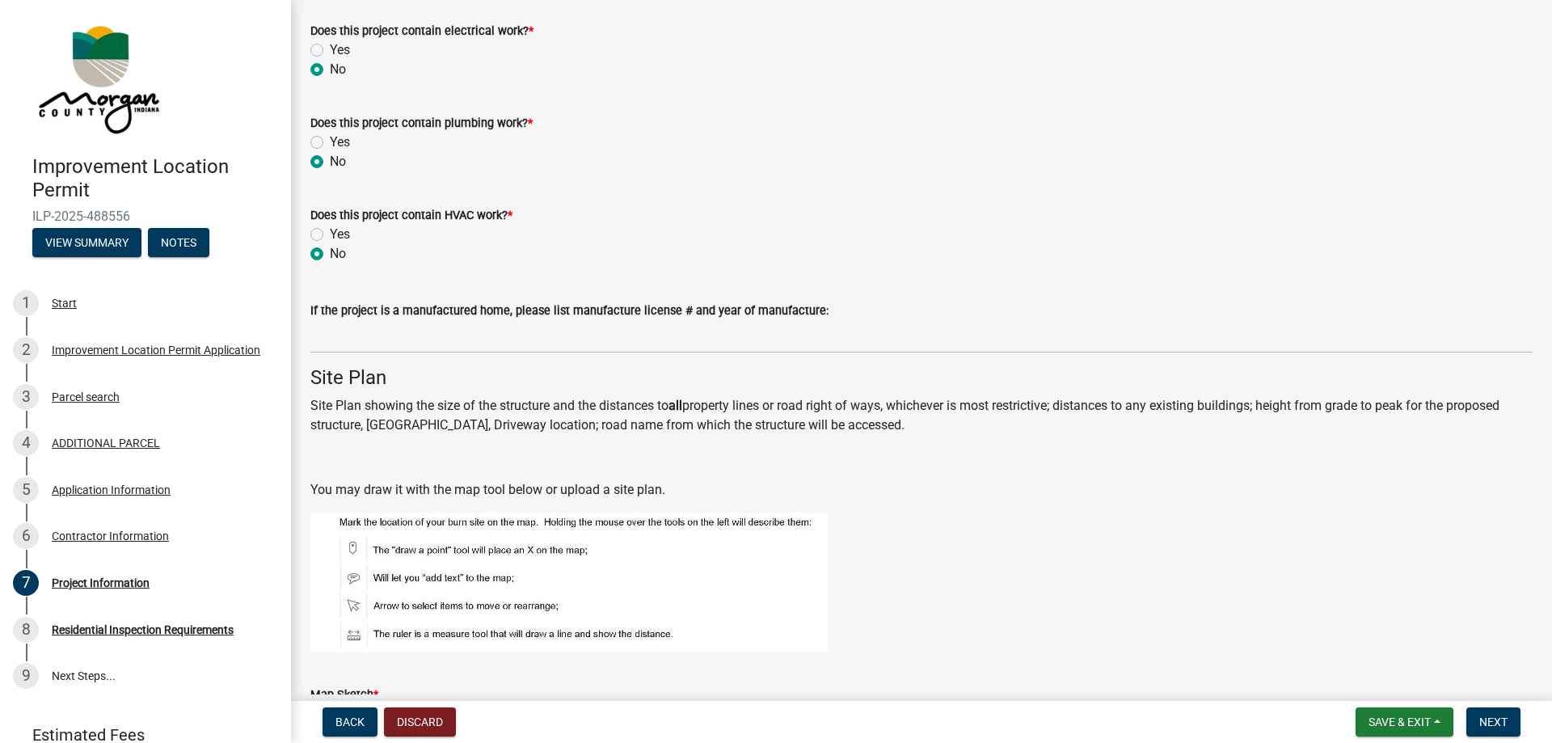
scroll to position [2296, 0]
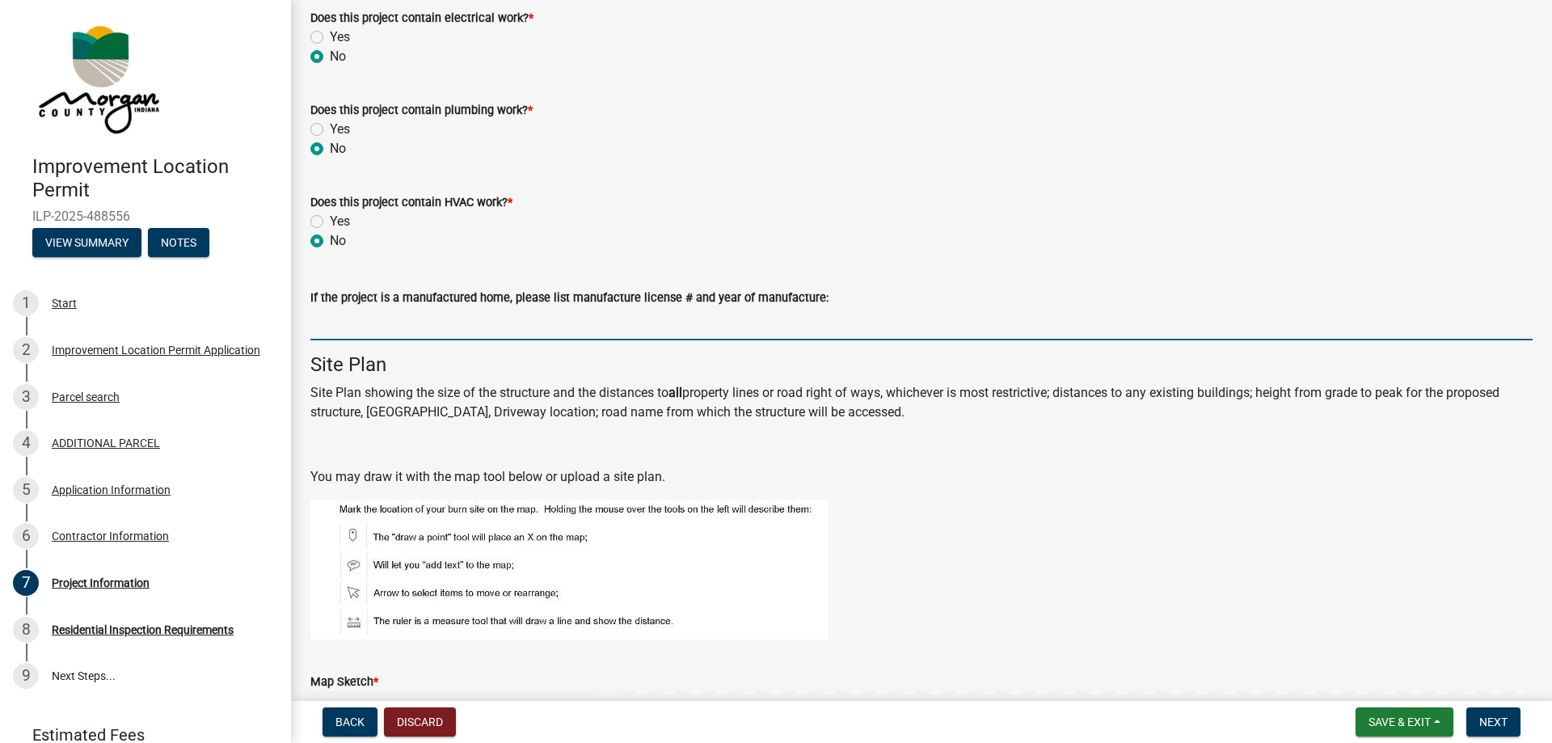
click at [381, 322] on input "If the project is a manufactured home, please list manufacture license # and ye…" at bounding box center [921, 323] width 1222 height 33
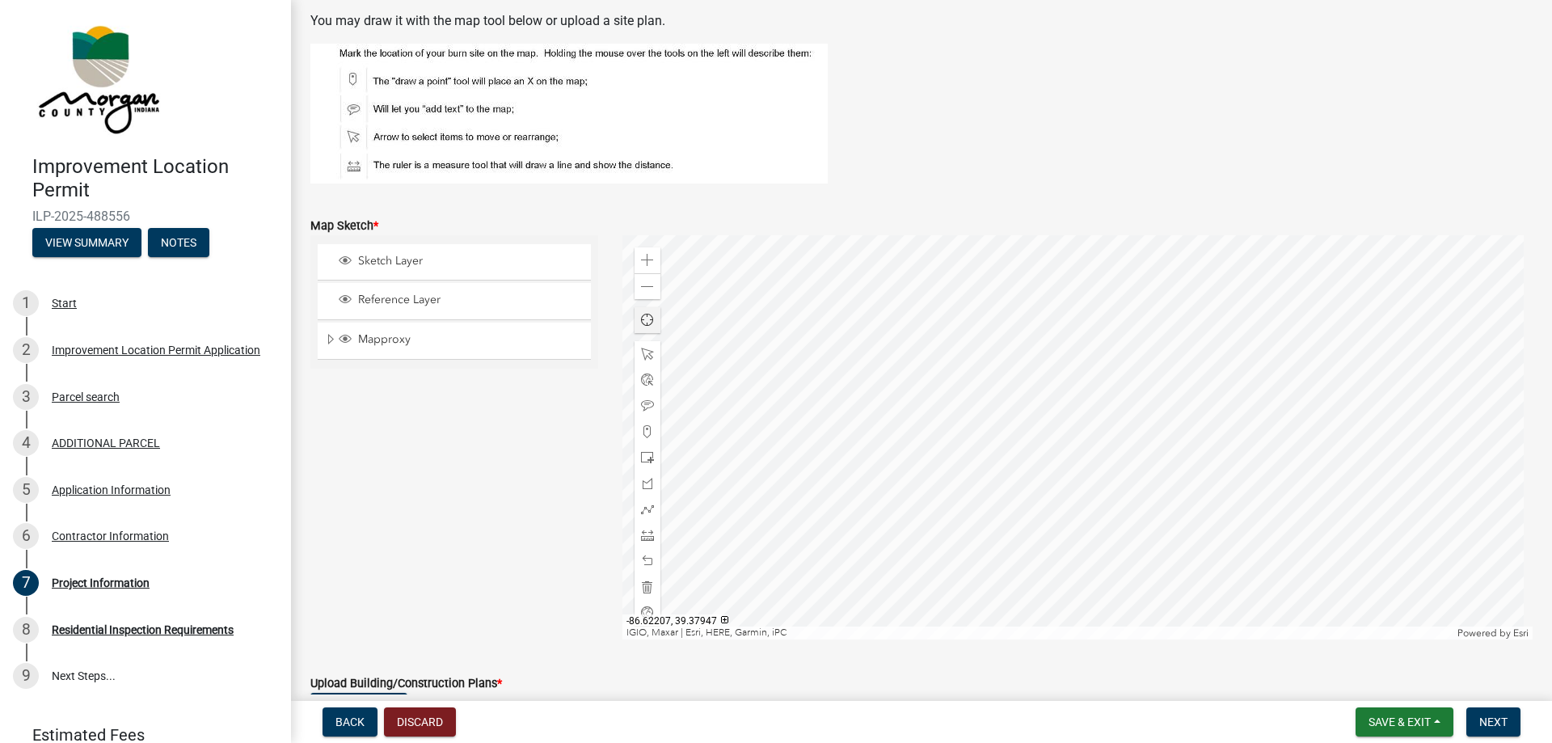
scroll to position [2781, 0]
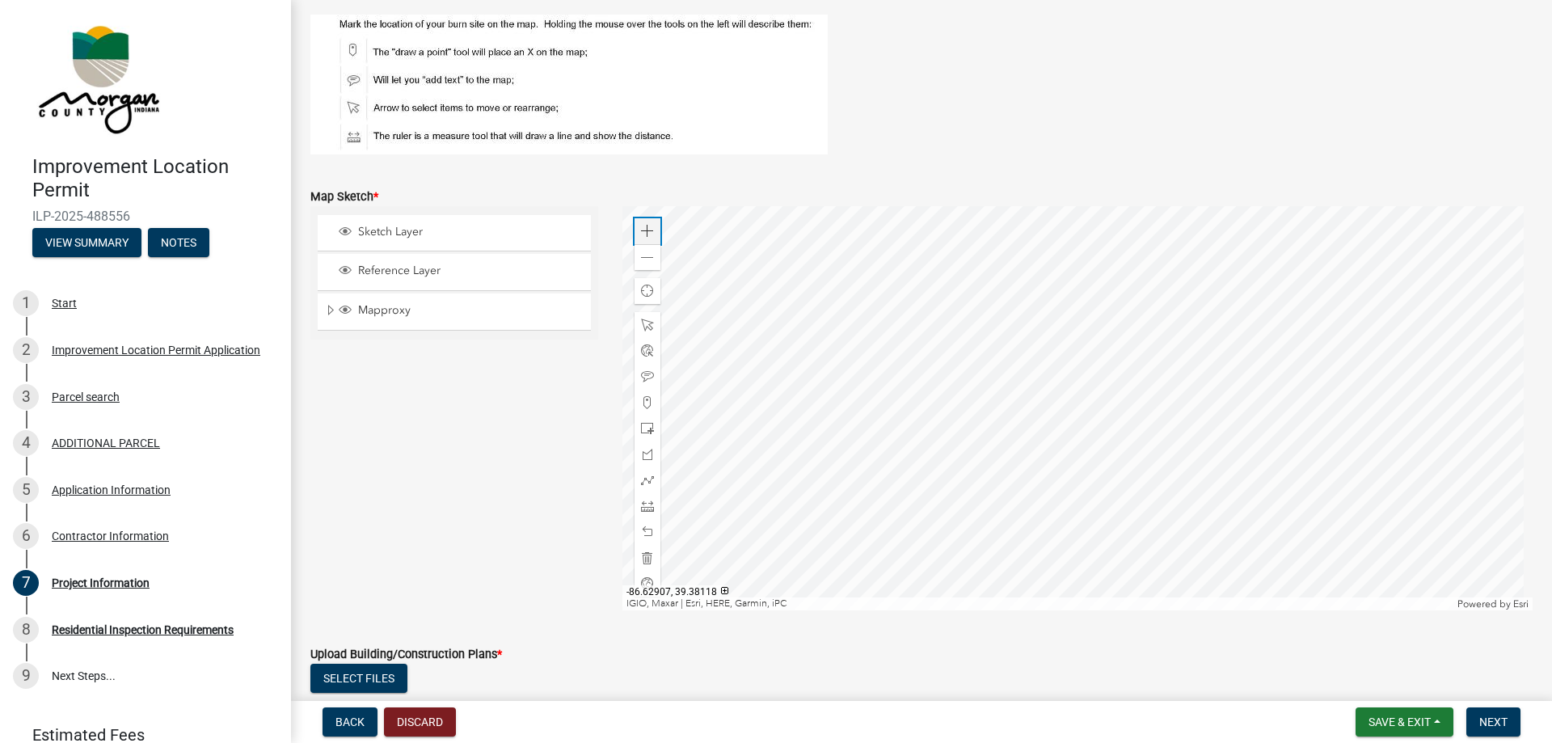
click at [643, 242] on div "Zoom in" at bounding box center [648, 231] width 26 height 26
click at [646, 240] on div "Zoom in" at bounding box center [648, 231] width 26 height 26
click at [676, 610] on div at bounding box center [1077, 408] width 911 height 404
click at [1022, 431] on div at bounding box center [1077, 408] width 911 height 404
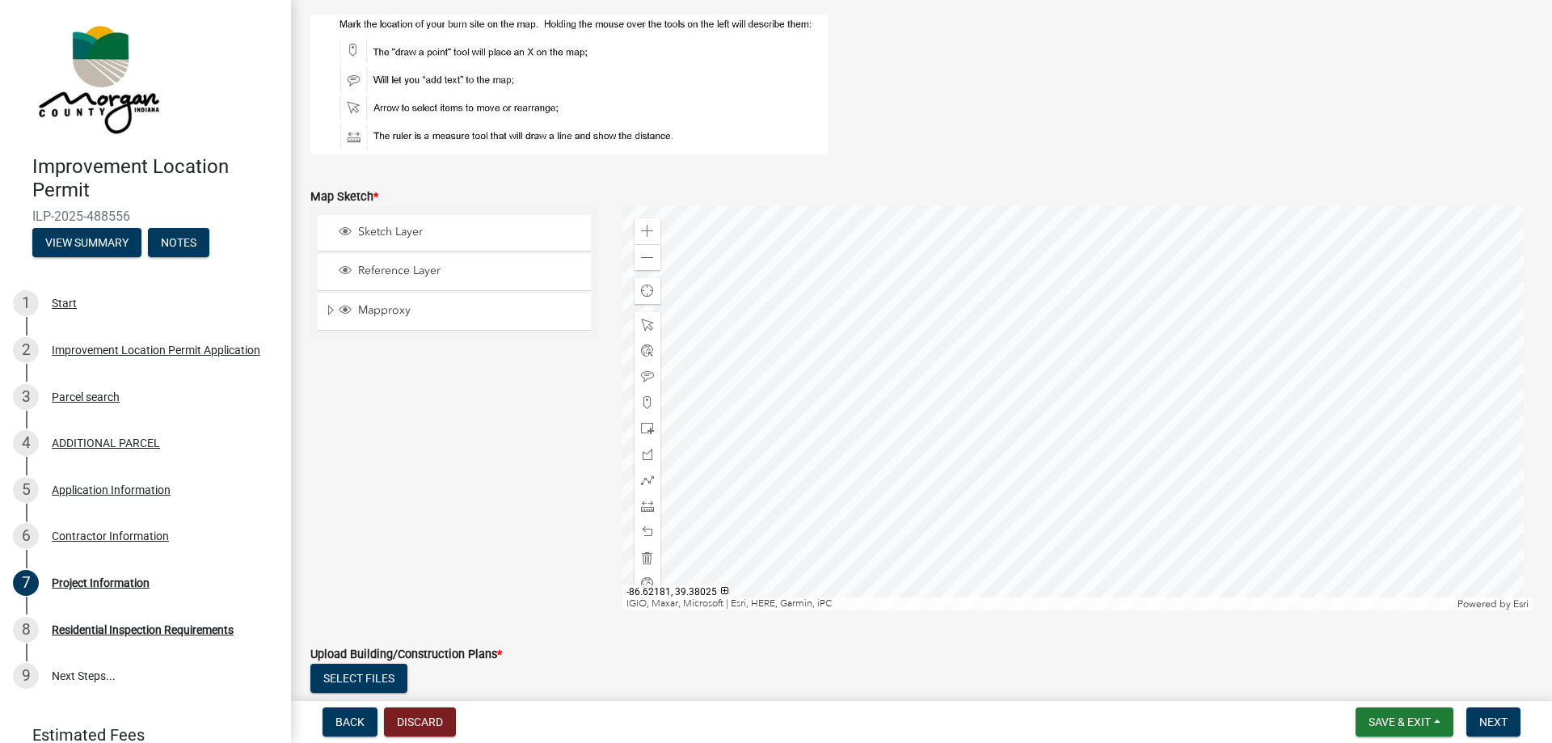
click at [988, 373] on div at bounding box center [1077, 408] width 911 height 404
click at [1034, 453] on div at bounding box center [1077, 408] width 911 height 404
click at [643, 323] on span at bounding box center [647, 324] width 13 height 13
click at [915, 359] on div at bounding box center [1077, 408] width 911 height 404
click at [518, 232] on span "Sketch Layer" at bounding box center [469, 232] width 231 height 15
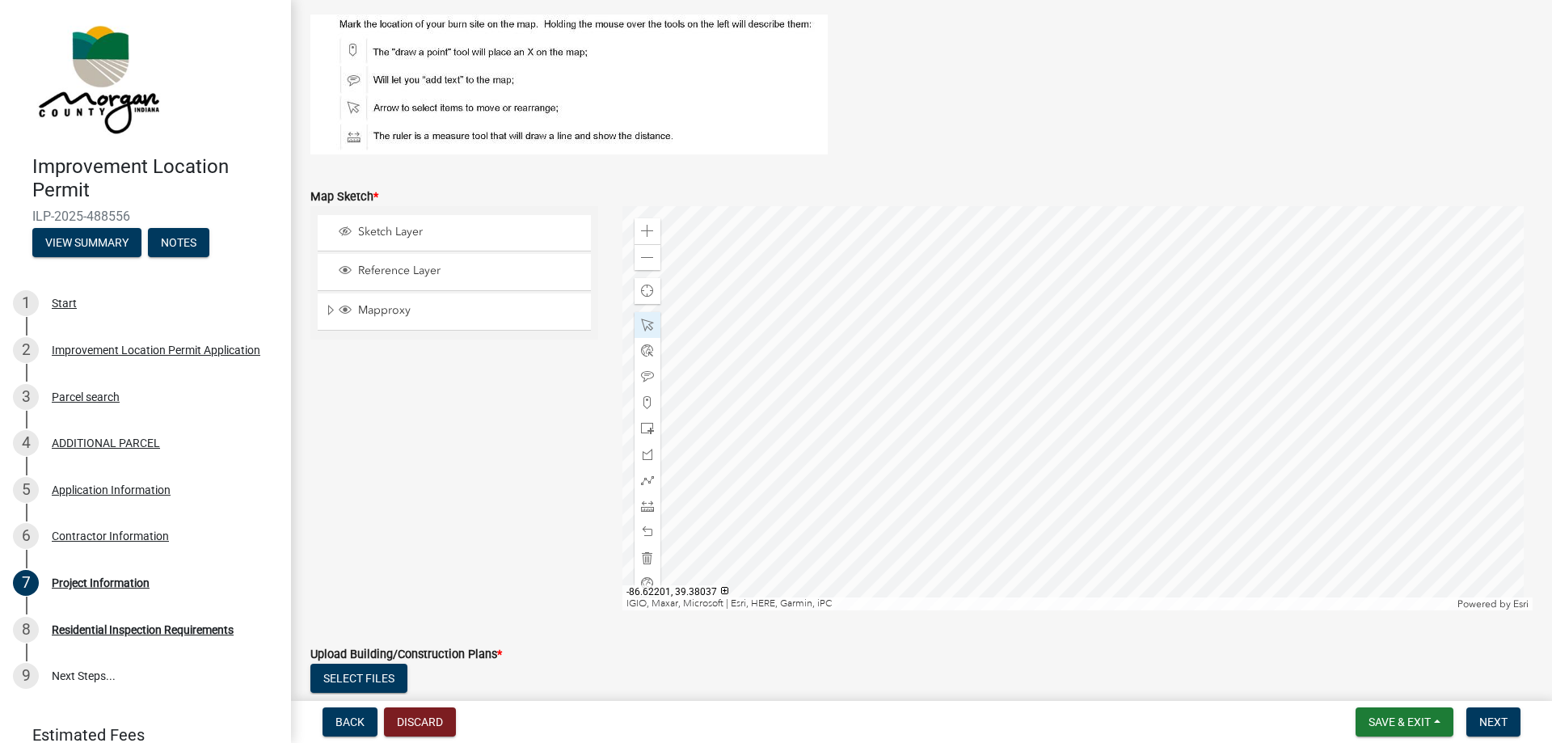
click at [917, 365] on div at bounding box center [1077, 408] width 911 height 404
click at [339, 227] on span "Layer List" at bounding box center [345, 231] width 13 height 13
click at [647, 401] on span at bounding box center [647, 402] width 13 height 13
click at [925, 387] on div at bounding box center [1077, 408] width 911 height 404
click at [926, 393] on div at bounding box center [1077, 408] width 911 height 404
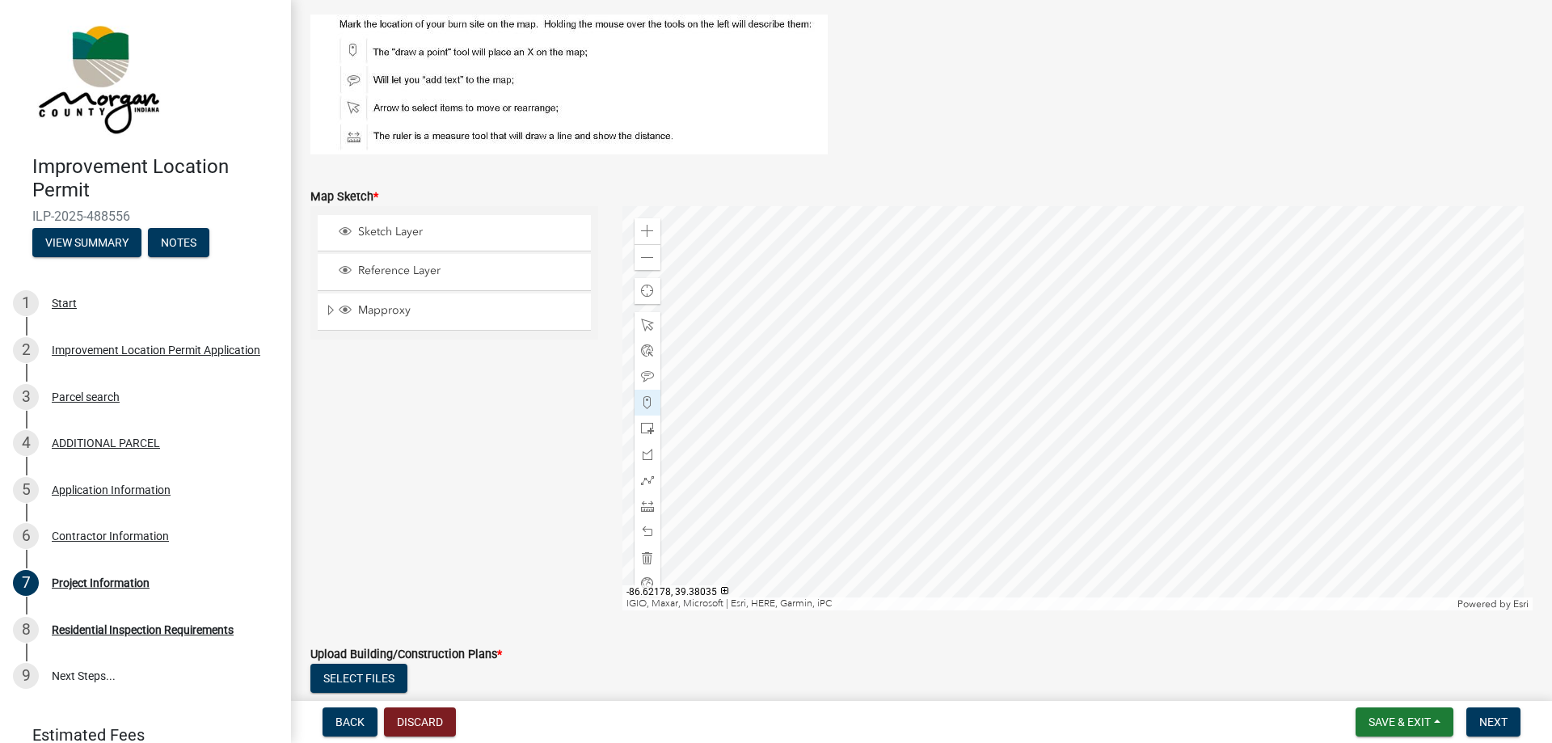
click at [1064, 408] on div at bounding box center [1077, 408] width 911 height 404
click at [1049, 353] on div at bounding box center [1077, 408] width 911 height 404
click at [939, 441] on div at bounding box center [1077, 408] width 911 height 404
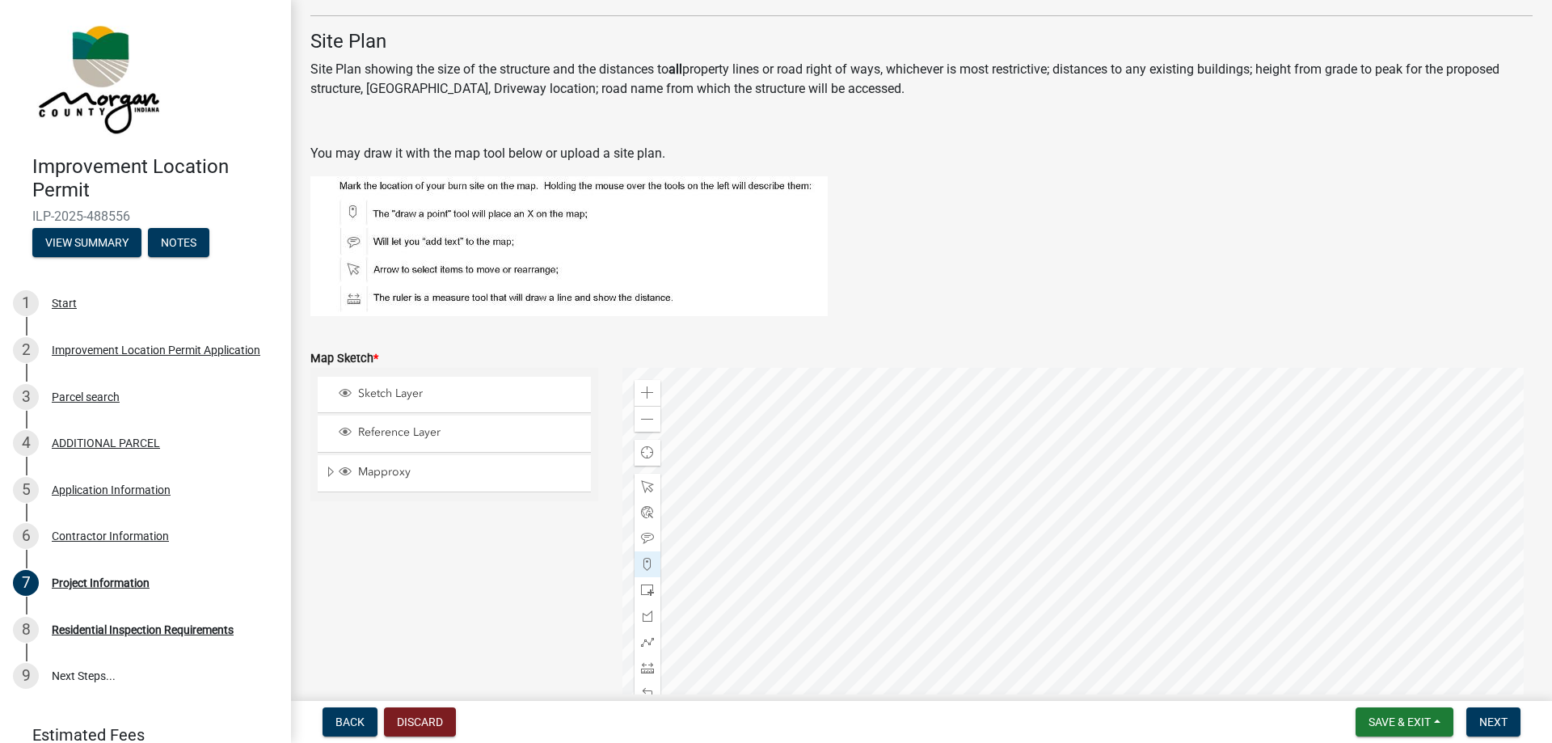
scroll to position [2700, 0]
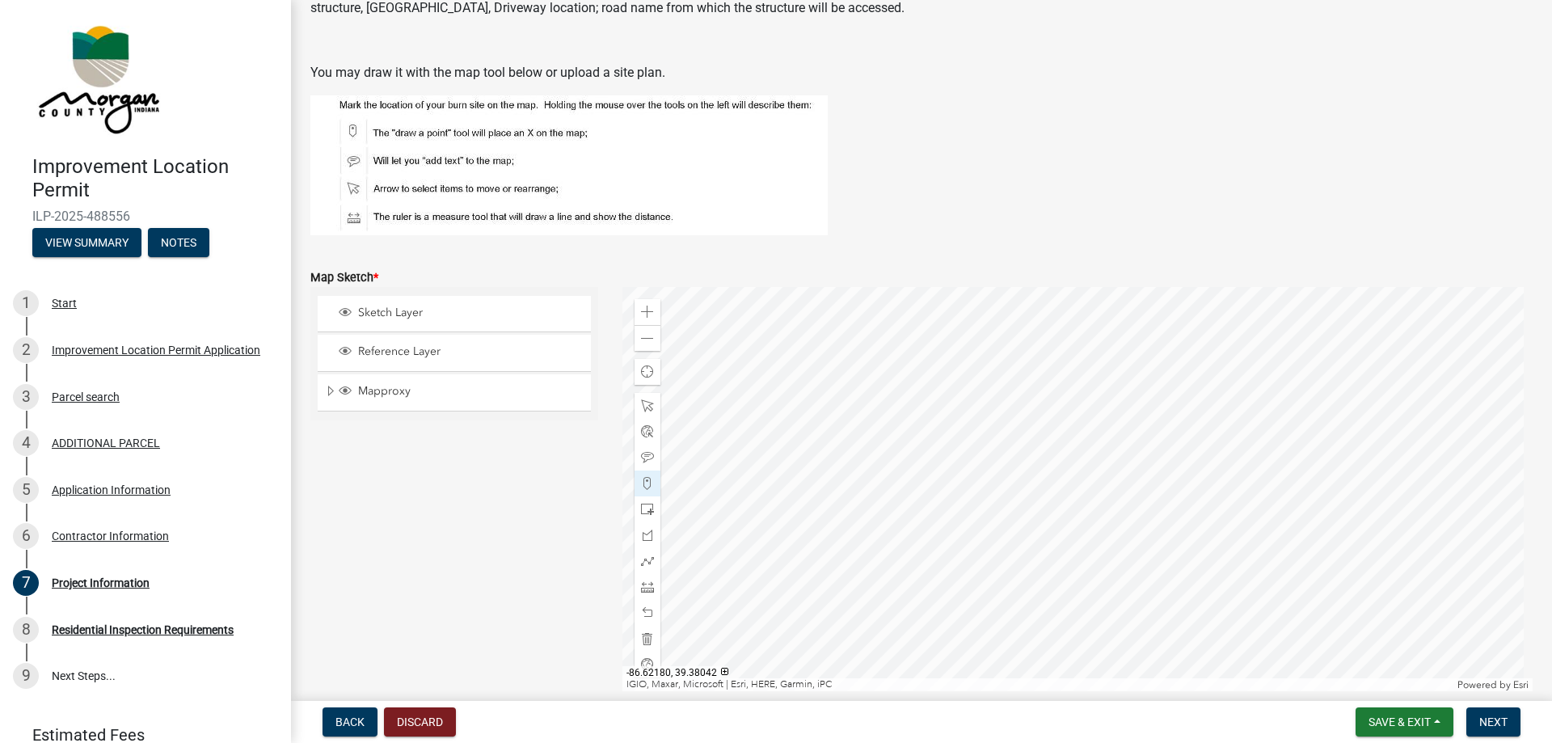
click at [1052, 436] on div at bounding box center [1077, 489] width 911 height 404
click at [652, 642] on div at bounding box center [648, 639] width 26 height 26
click at [644, 483] on span at bounding box center [647, 483] width 13 height 13
click at [926, 473] on div at bounding box center [1077, 489] width 911 height 404
click at [937, 525] on div at bounding box center [1077, 489] width 911 height 404
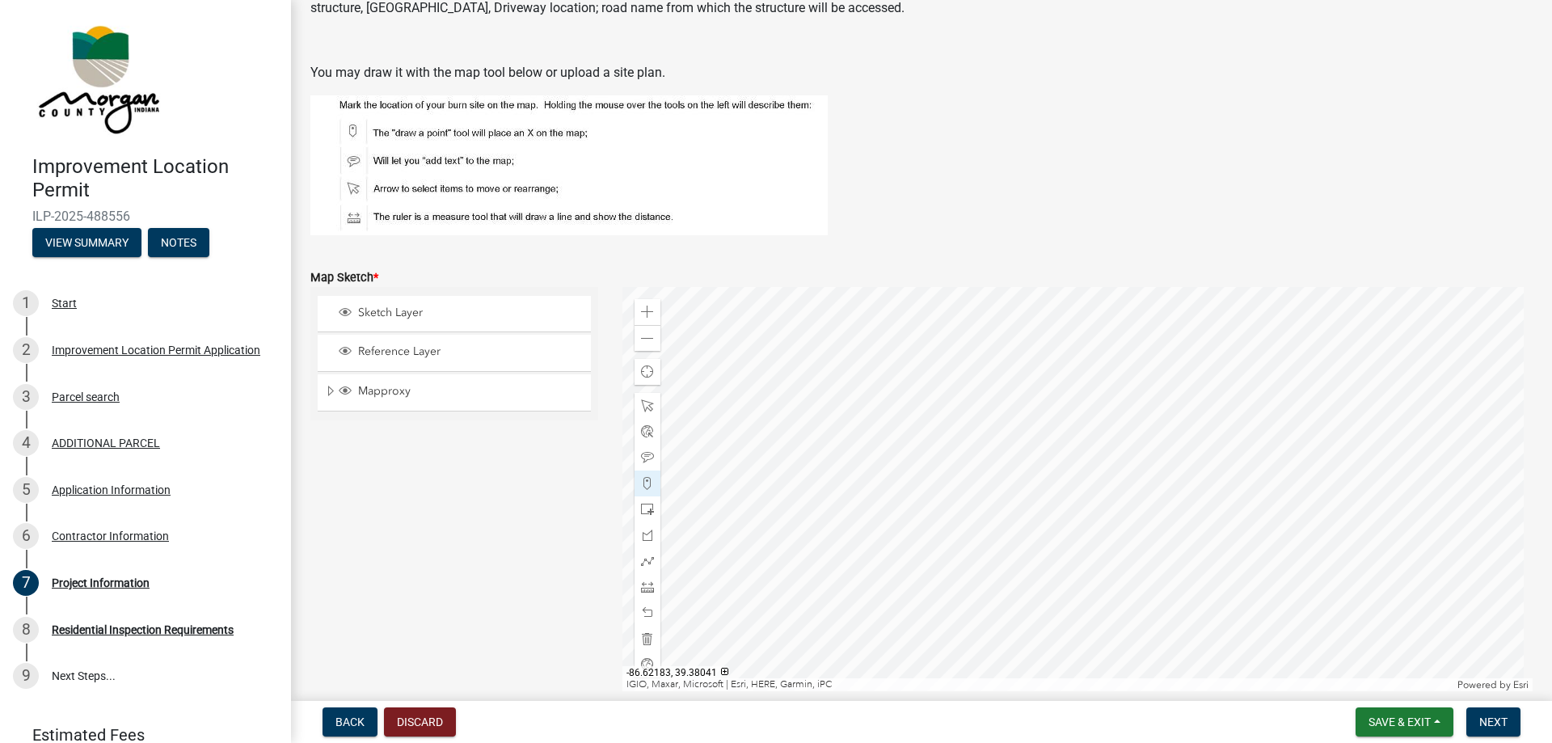
click at [1031, 441] on div at bounding box center [1077, 489] width 911 height 404
click at [1048, 493] on div at bounding box center [1077, 489] width 911 height 404
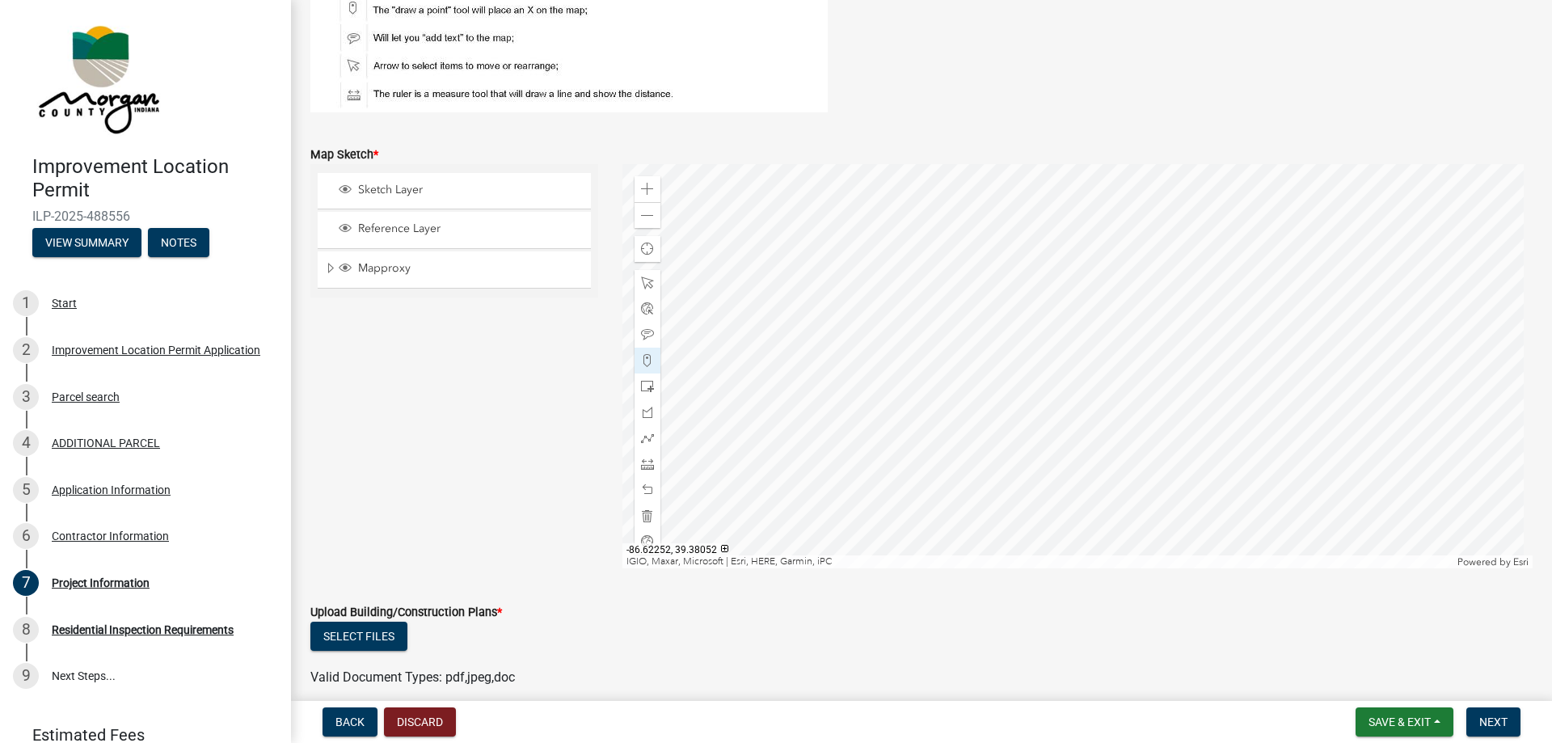
scroll to position [2861, 0]
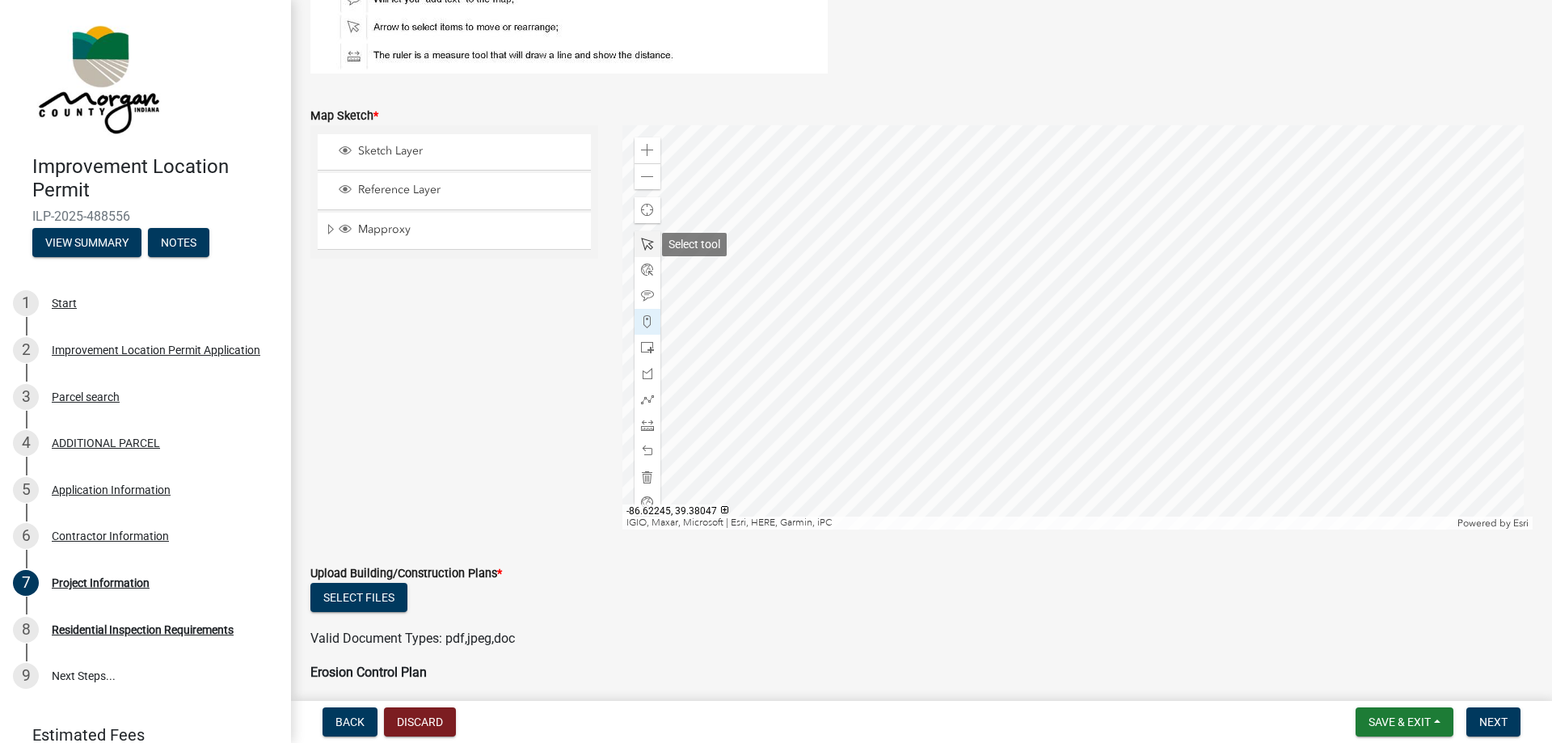
click at [641, 238] on span at bounding box center [647, 244] width 13 height 13
click at [847, 411] on div at bounding box center [1077, 327] width 911 height 404
click at [642, 293] on span at bounding box center [647, 295] width 13 height 13
click at [1044, 366] on div at bounding box center [1077, 327] width 911 height 404
click at [1033, 377] on div at bounding box center [1077, 327] width 911 height 404
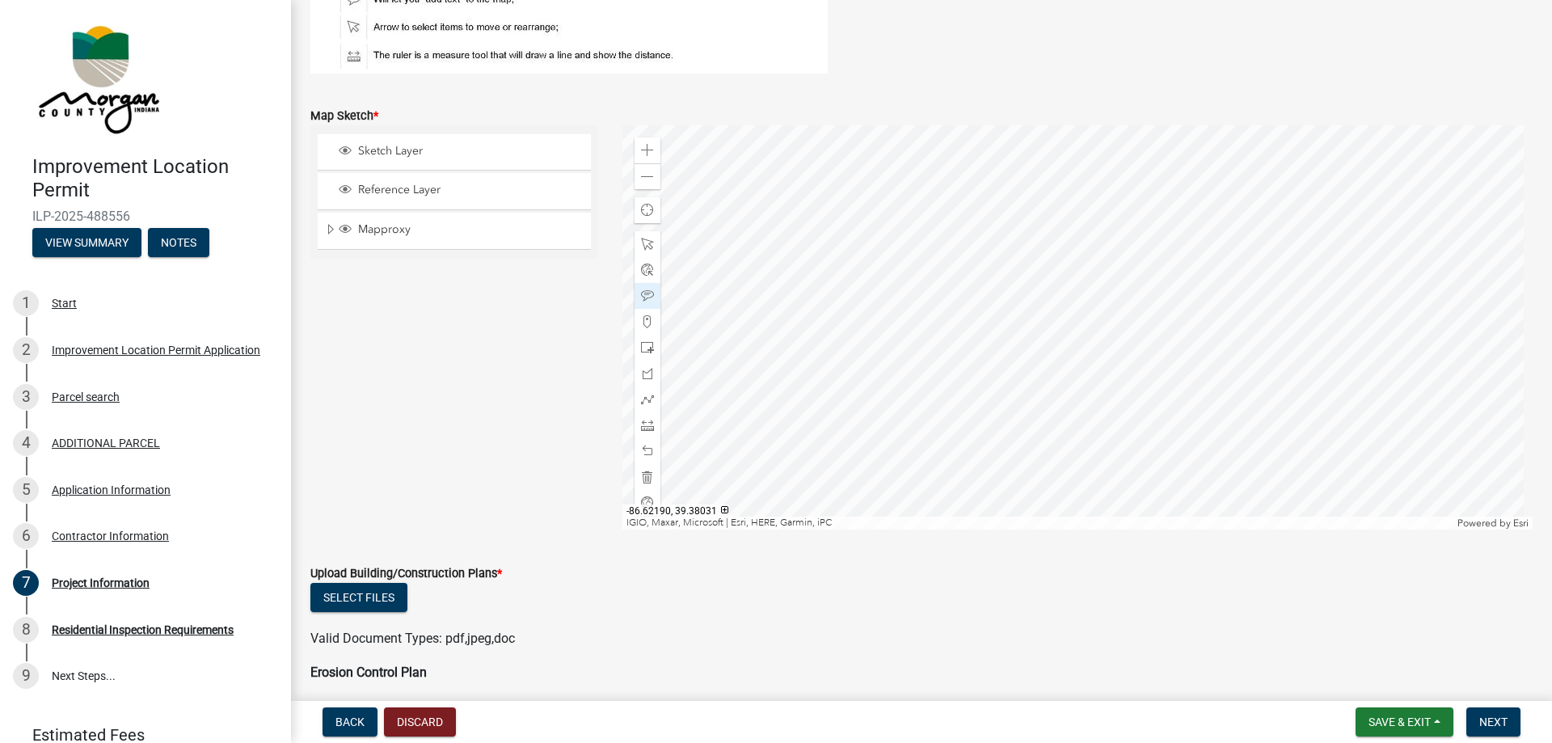
click at [1006, 344] on div at bounding box center [1077, 327] width 911 height 404
click at [651, 352] on div at bounding box center [648, 348] width 26 height 26
click at [995, 373] on div at bounding box center [1077, 327] width 911 height 404
click at [1060, 412] on div at bounding box center [1077, 327] width 911 height 404
click at [1036, 414] on div at bounding box center [1077, 327] width 911 height 404
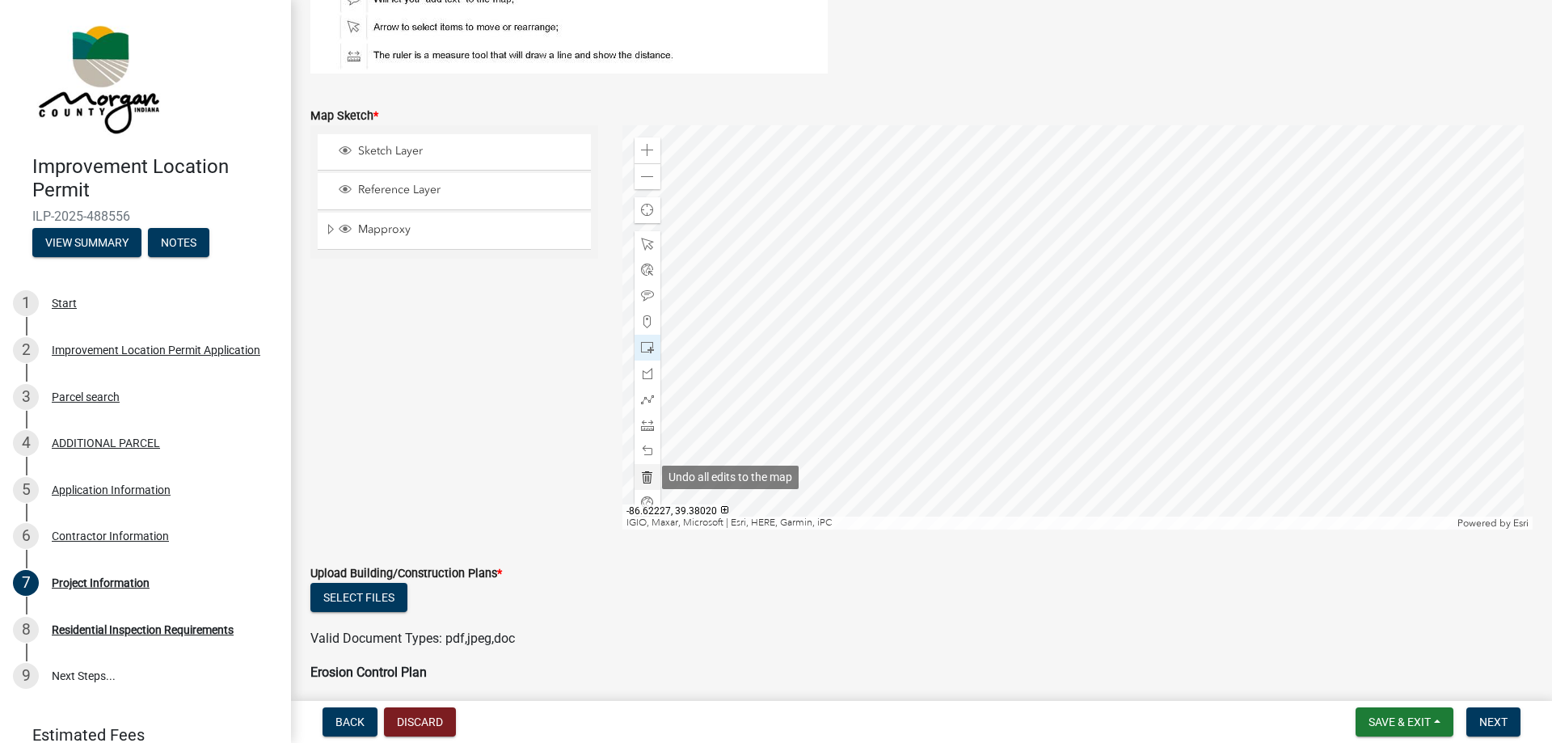
click at [641, 480] on span at bounding box center [647, 476] width 13 height 13
click at [647, 245] on span at bounding box center [647, 244] width 13 height 13
click at [648, 313] on div at bounding box center [648, 322] width 26 height 26
click at [645, 352] on span at bounding box center [647, 347] width 13 height 13
click at [892, 270] on div at bounding box center [1077, 327] width 911 height 404
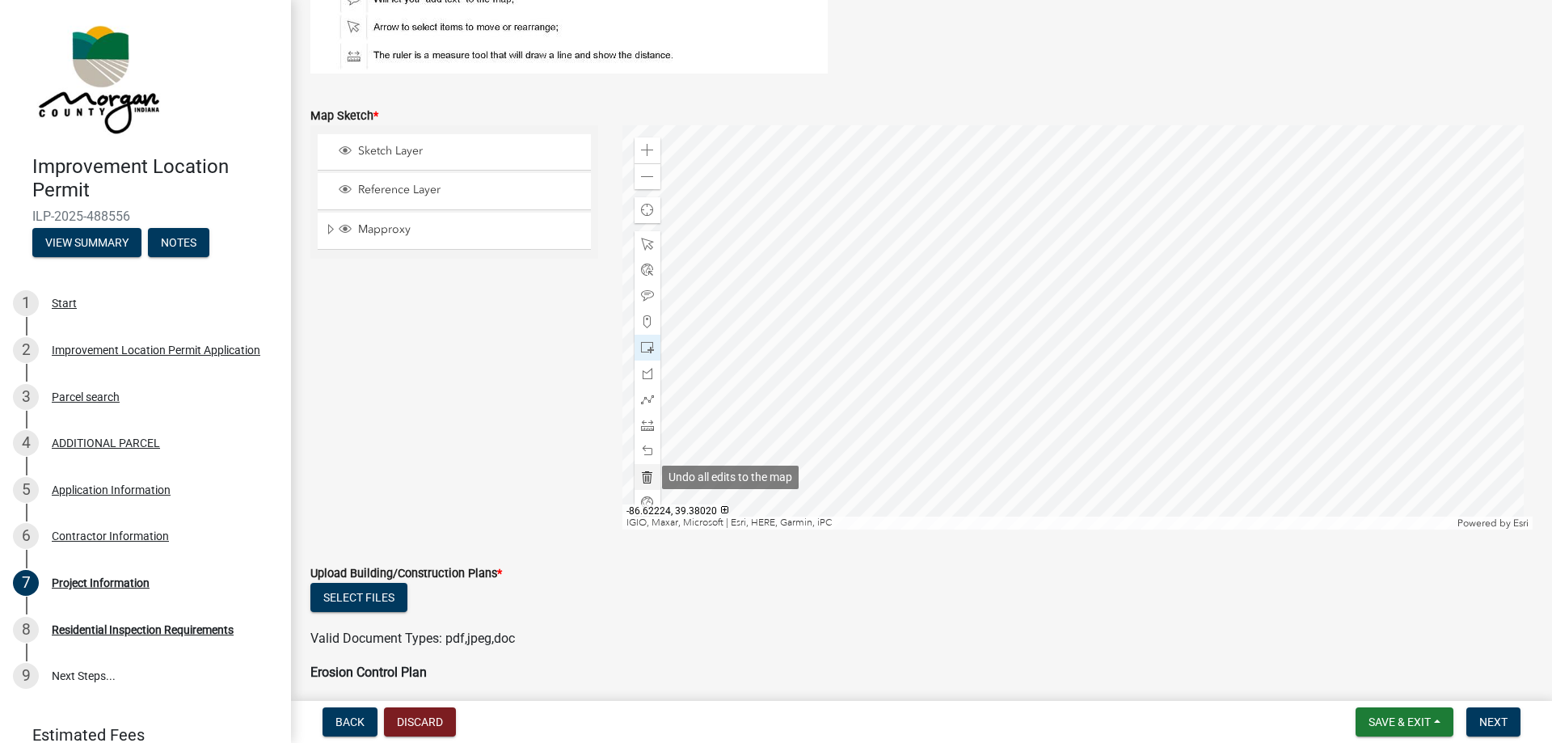
click at [643, 480] on span at bounding box center [647, 476] width 13 height 13
click at [647, 423] on span at bounding box center [647, 425] width 13 height 13
click at [644, 317] on span at bounding box center [647, 321] width 13 height 13
click at [890, 265] on div at bounding box center [1077, 327] width 911 height 404
click at [1071, 210] on div at bounding box center [1077, 327] width 911 height 404
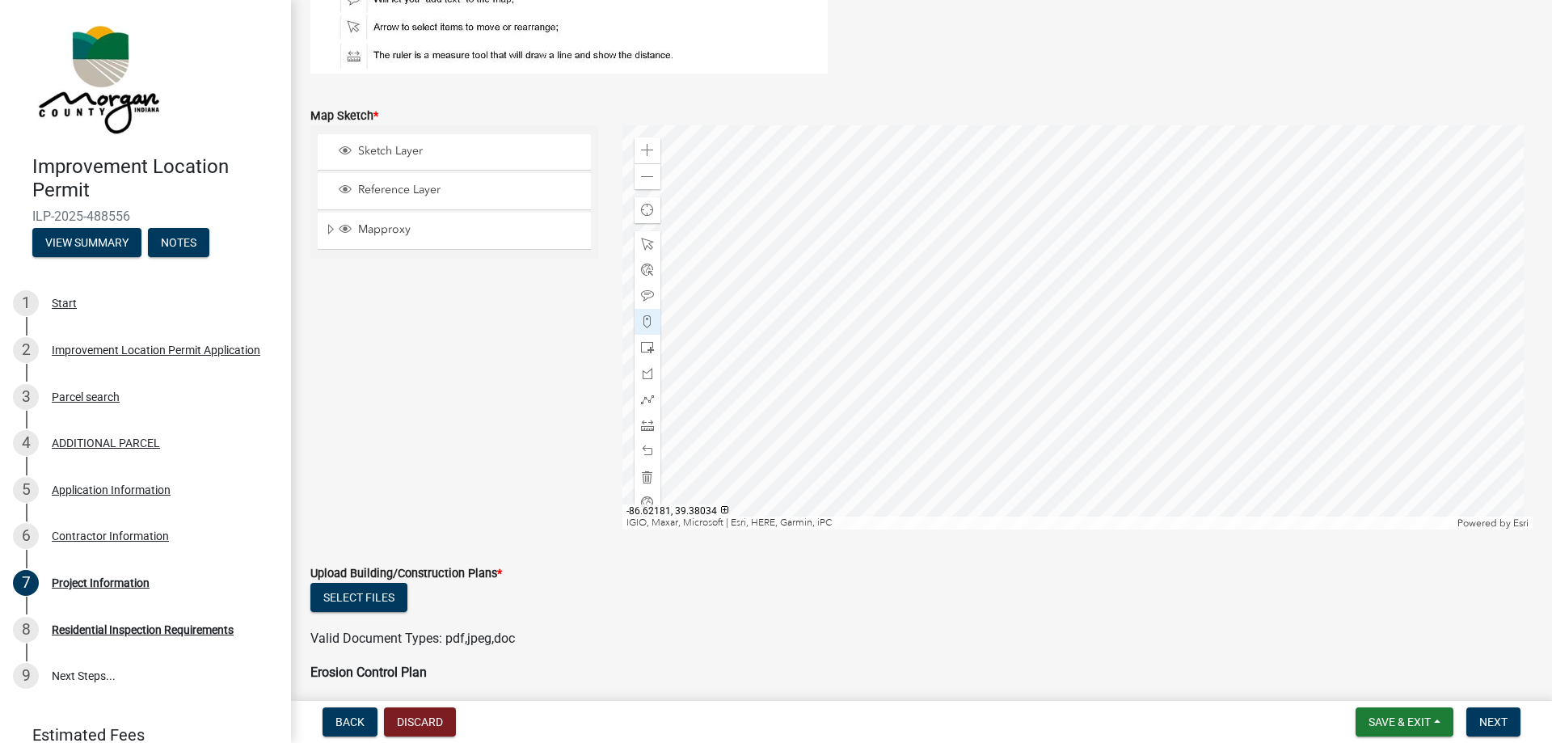
click at [1098, 300] on div at bounding box center [1077, 327] width 911 height 404
click at [913, 356] on div at bounding box center [1077, 327] width 911 height 404
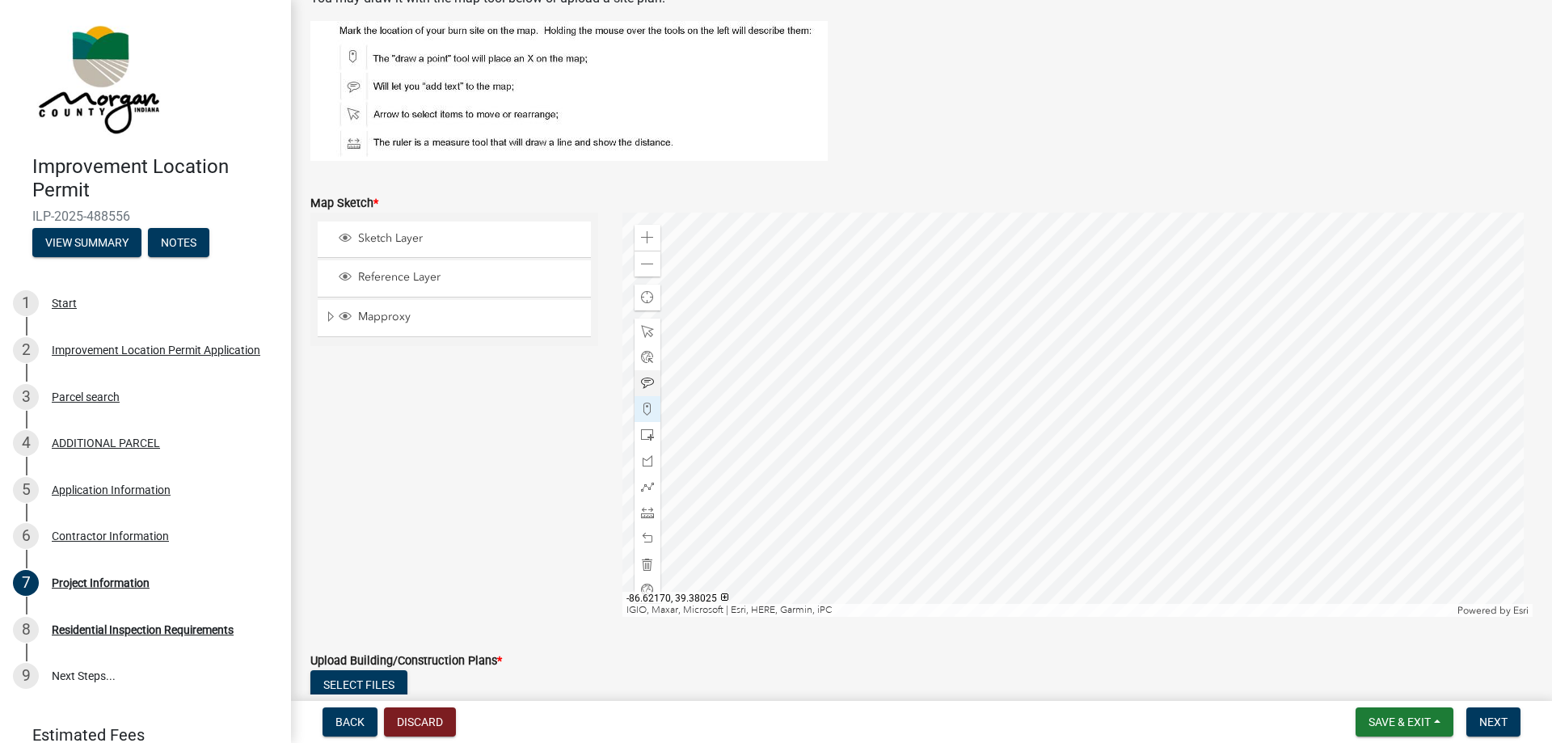
scroll to position [2781, 0]
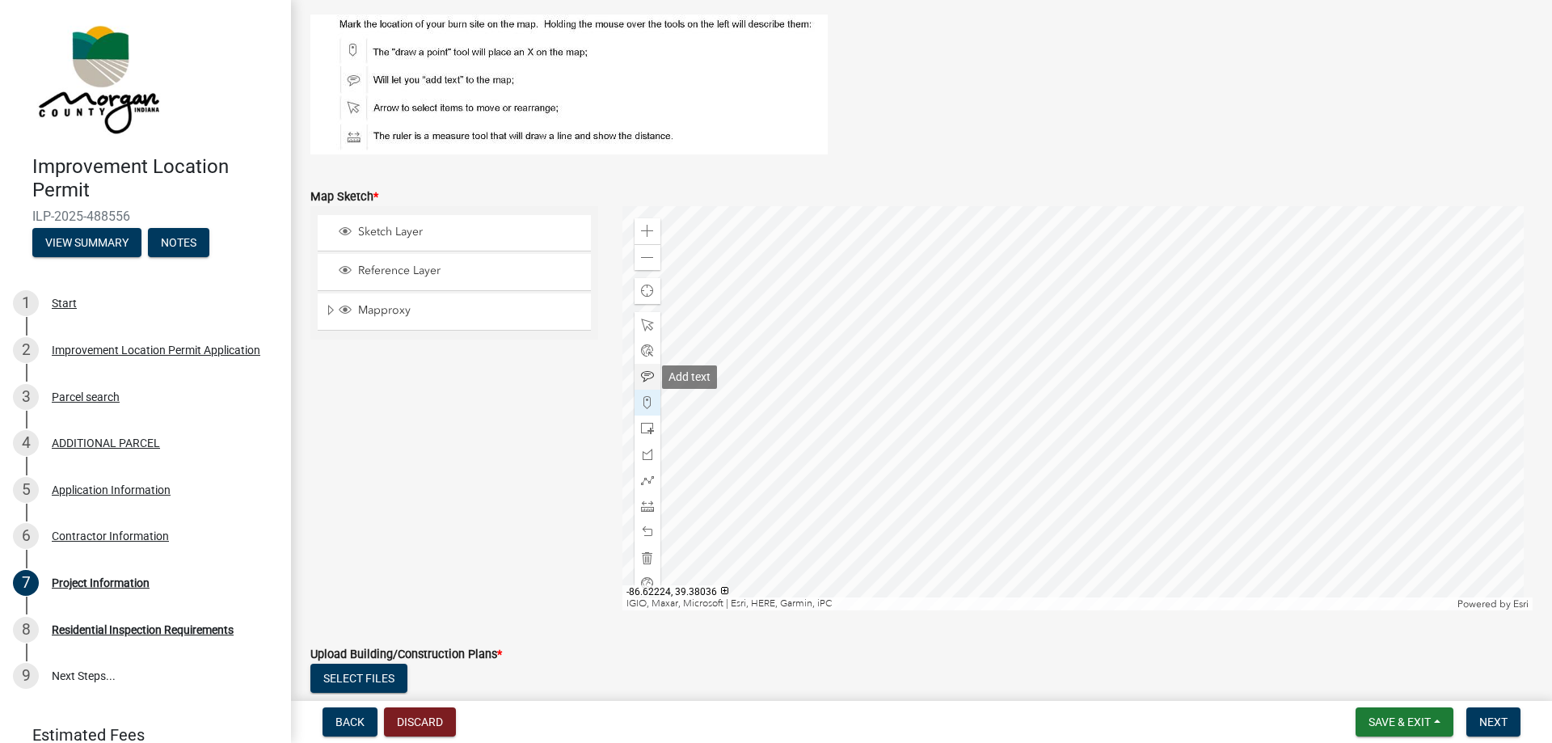
click at [646, 379] on span at bounding box center [647, 376] width 13 height 13
click at [706, 487] on div at bounding box center [1077, 408] width 911 height 404
click at [888, 610] on div at bounding box center [1077, 408] width 911 height 404
click at [1110, 436] on div at bounding box center [1077, 408] width 911 height 404
click at [1074, 206] on div at bounding box center [1077, 408] width 911 height 404
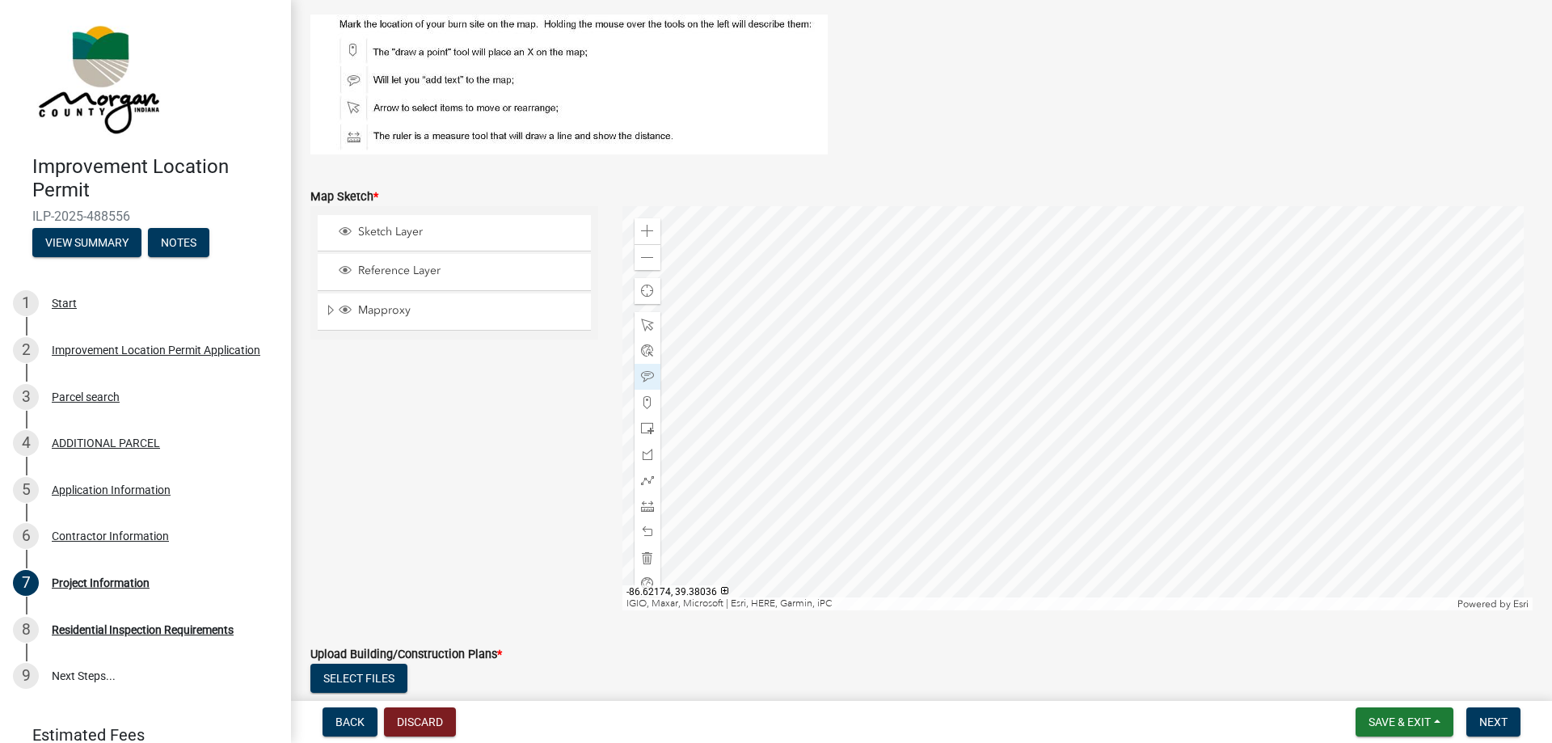
click at [1063, 324] on div at bounding box center [1077, 408] width 911 height 404
click at [653, 259] on div "Zoom out" at bounding box center [648, 257] width 26 height 26
click at [957, 520] on div at bounding box center [1077, 408] width 911 height 404
click at [652, 262] on div "Zoom out" at bounding box center [648, 257] width 26 height 26
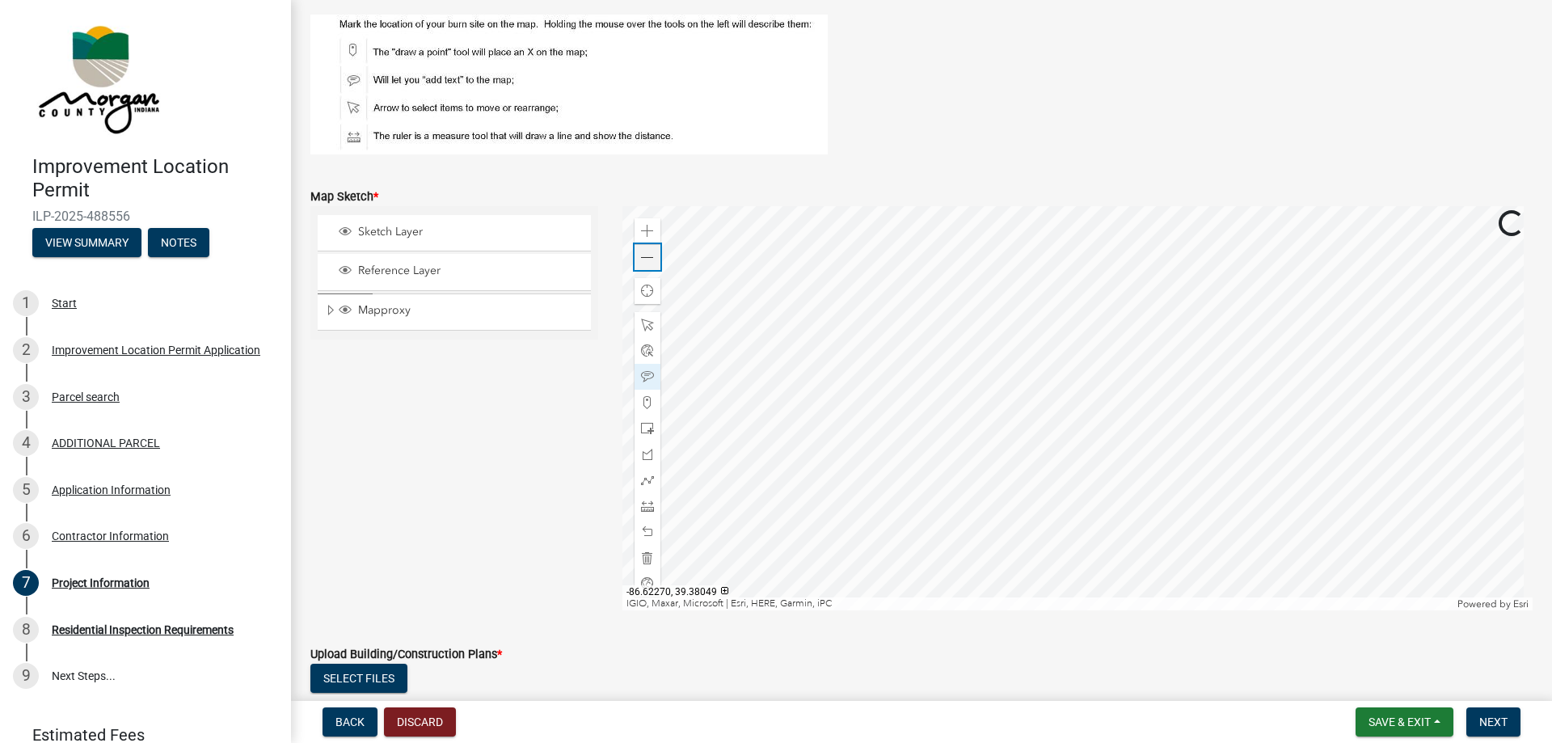
click at [652, 262] on div "Zoom out" at bounding box center [648, 257] width 26 height 26
click at [641, 264] on span at bounding box center [647, 257] width 13 height 13
click at [643, 229] on span at bounding box center [647, 231] width 13 height 13
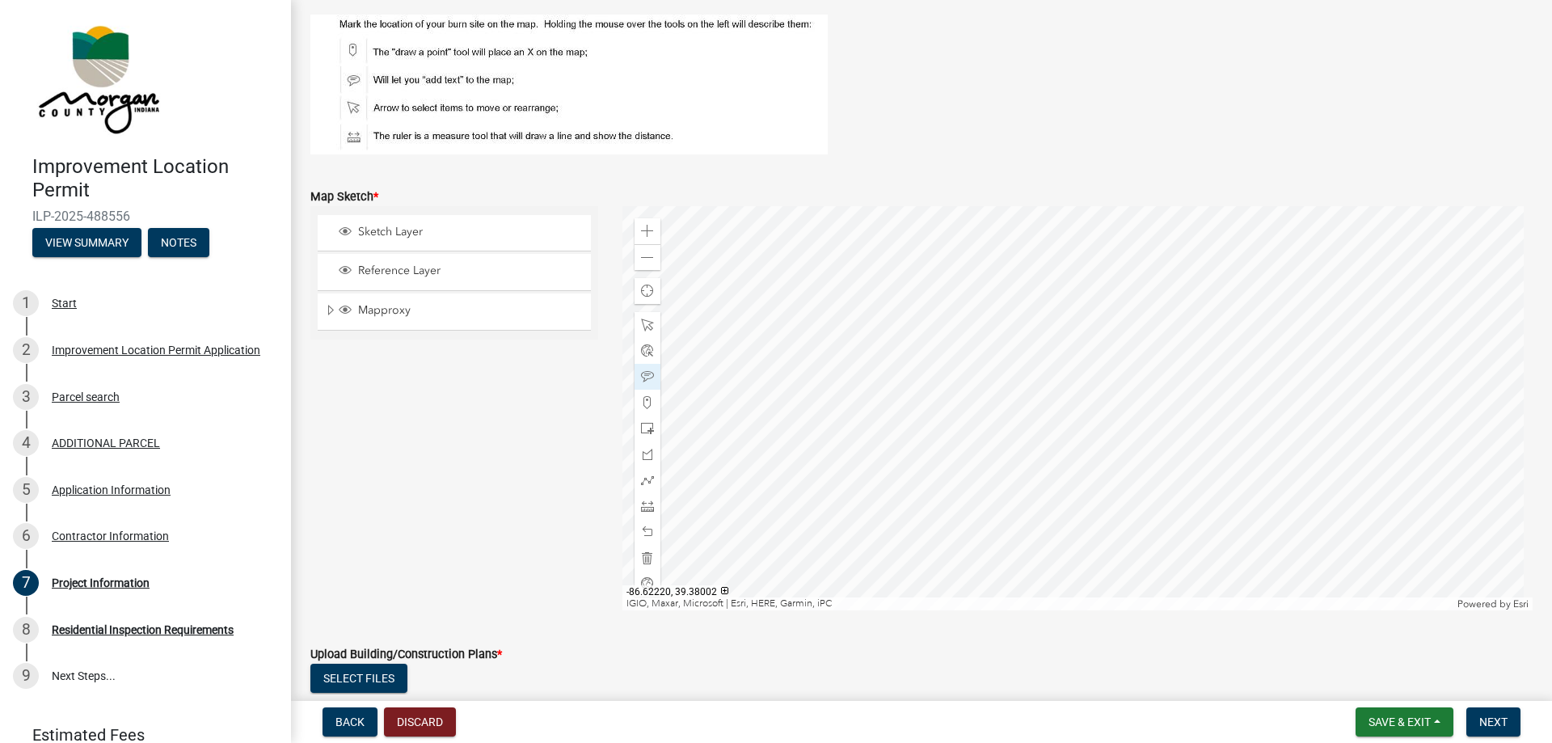
click at [892, 536] on div at bounding box center [1077, 408] width 911 height 404
click at [644, 229] on span at bounding box center [647, 231] width 13 height 13
click at [641, 259] on span at bounding box center [647, 257] width 13 height 13
click at [904, 455] on div at bounding box center [1077, 408] width 911 height 404
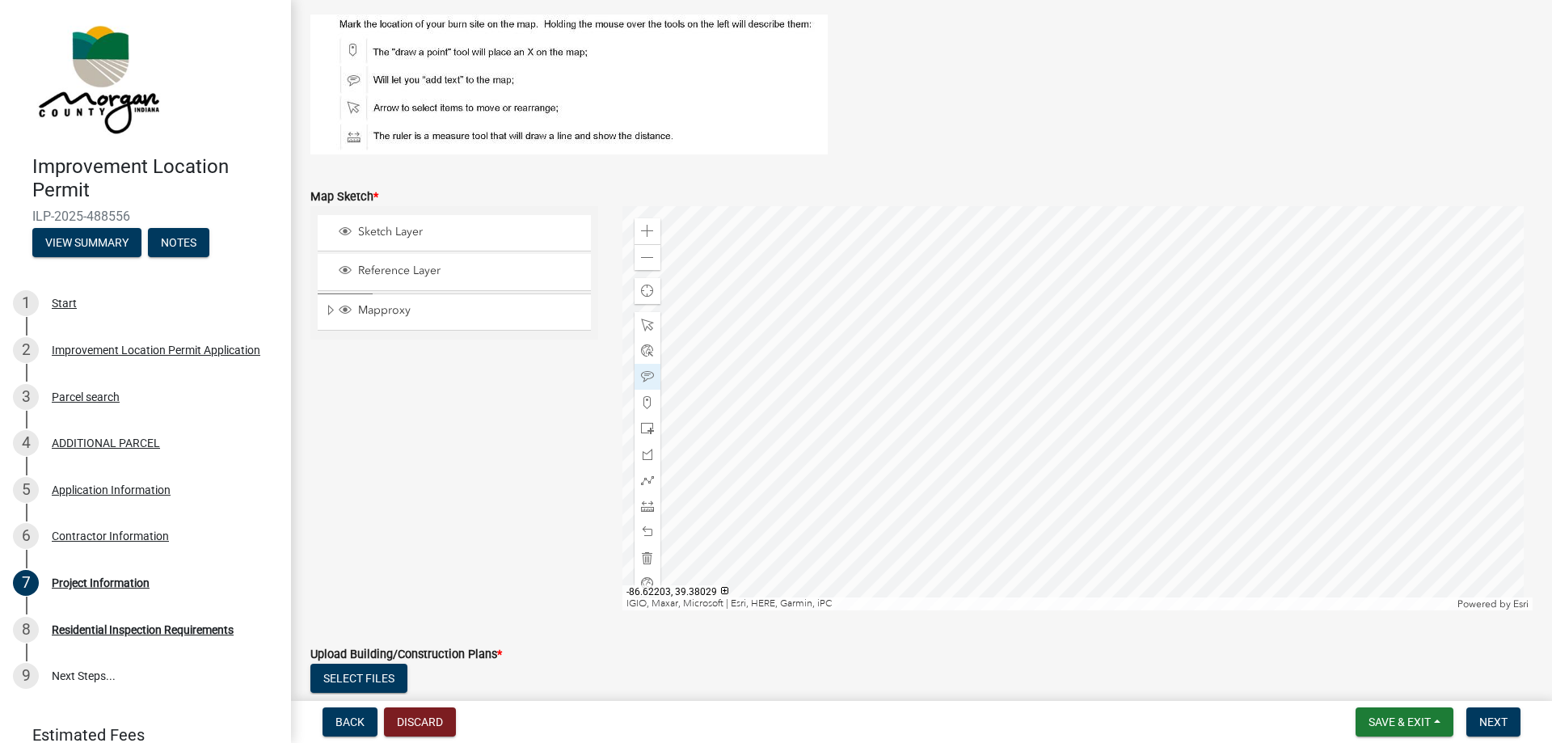
click at [871, 451] on div at bounding box center [1077, 408] width 911 height 404
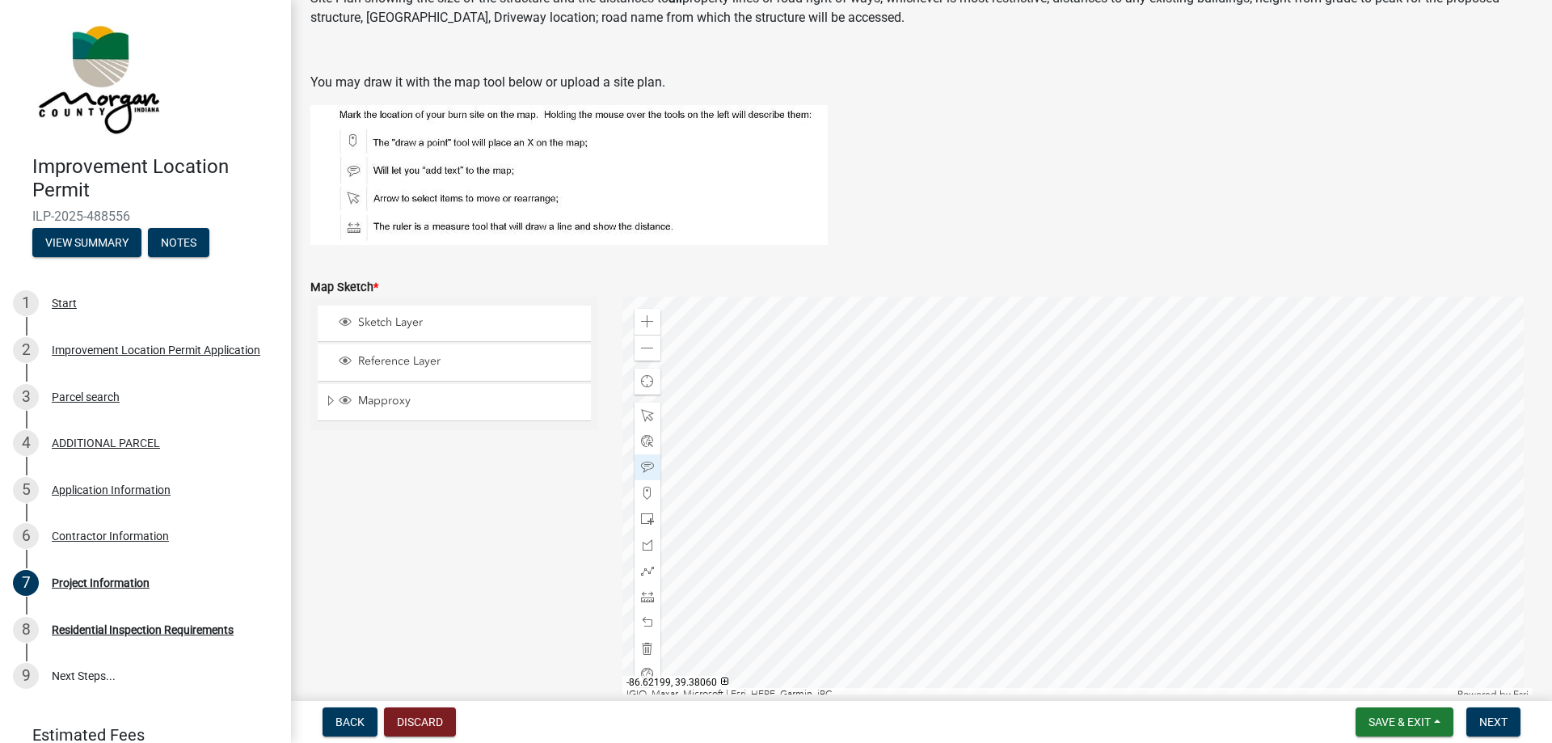
scroll to position [2619, 0]
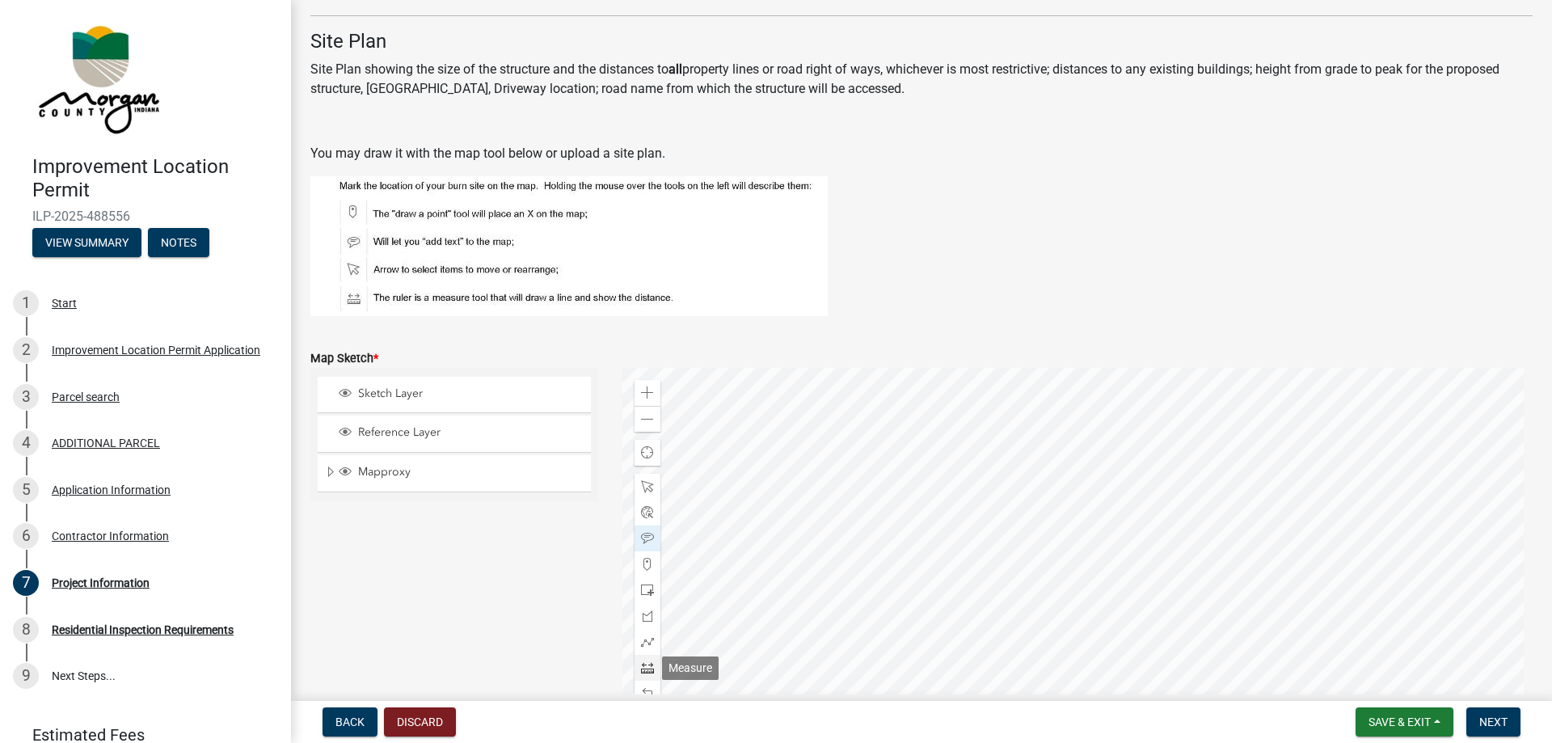
click at [647, 667] on span at bounding box center [647, 667] width 13 height 13
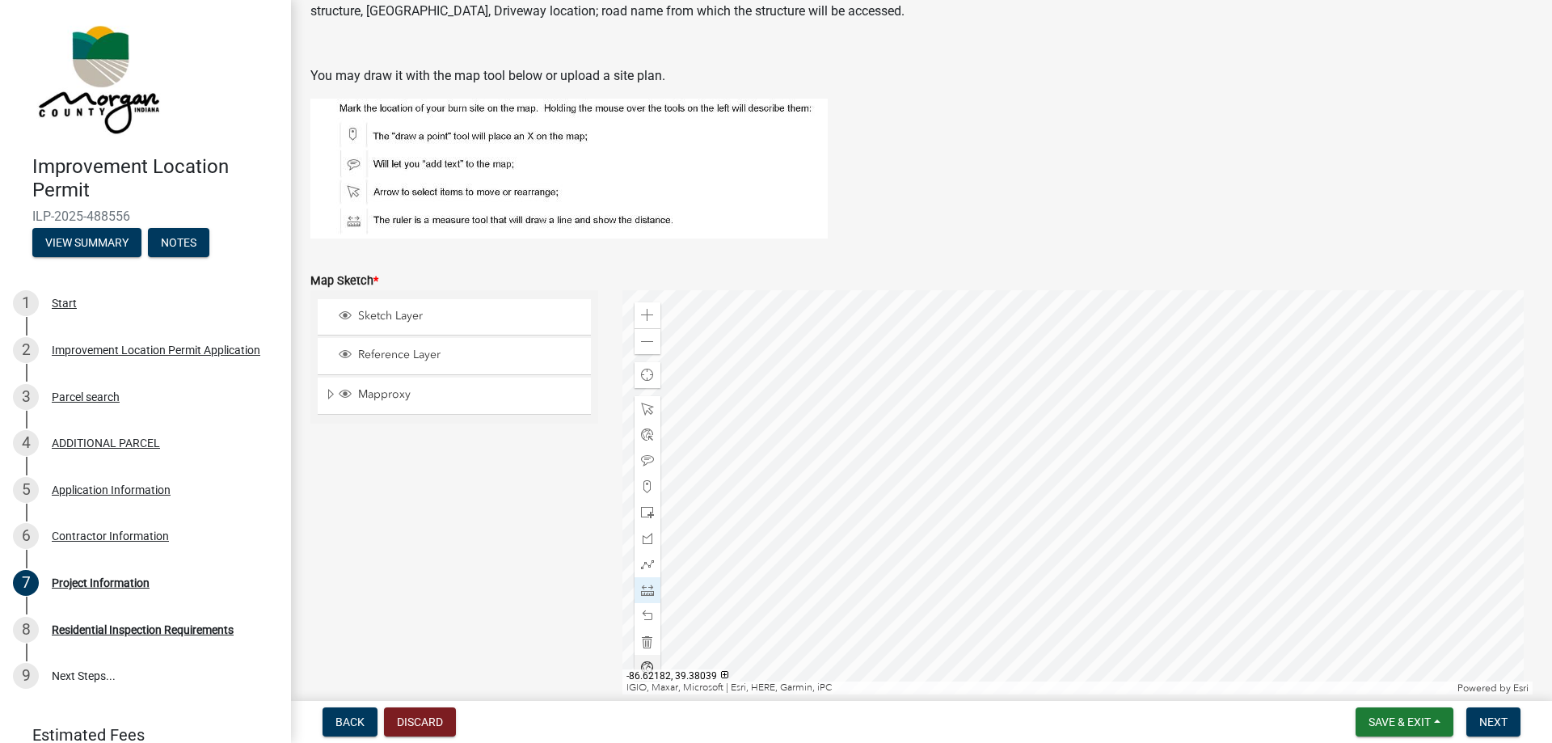
click at [1001, 459] on div at bounding box center [1077, 492] width 911 height 404
click at [1128, 423] on div at bounding box center [1077, 492] width 911 height 404
click at [1128, 424] on div at bounding box center [1077, 492] width 911 height 404
click at [1126, 424] on div at bounding box center [1077, 492] width 911 height 404
click at [642, 592] on span at bounding box center [647, 590] width 13 height 13
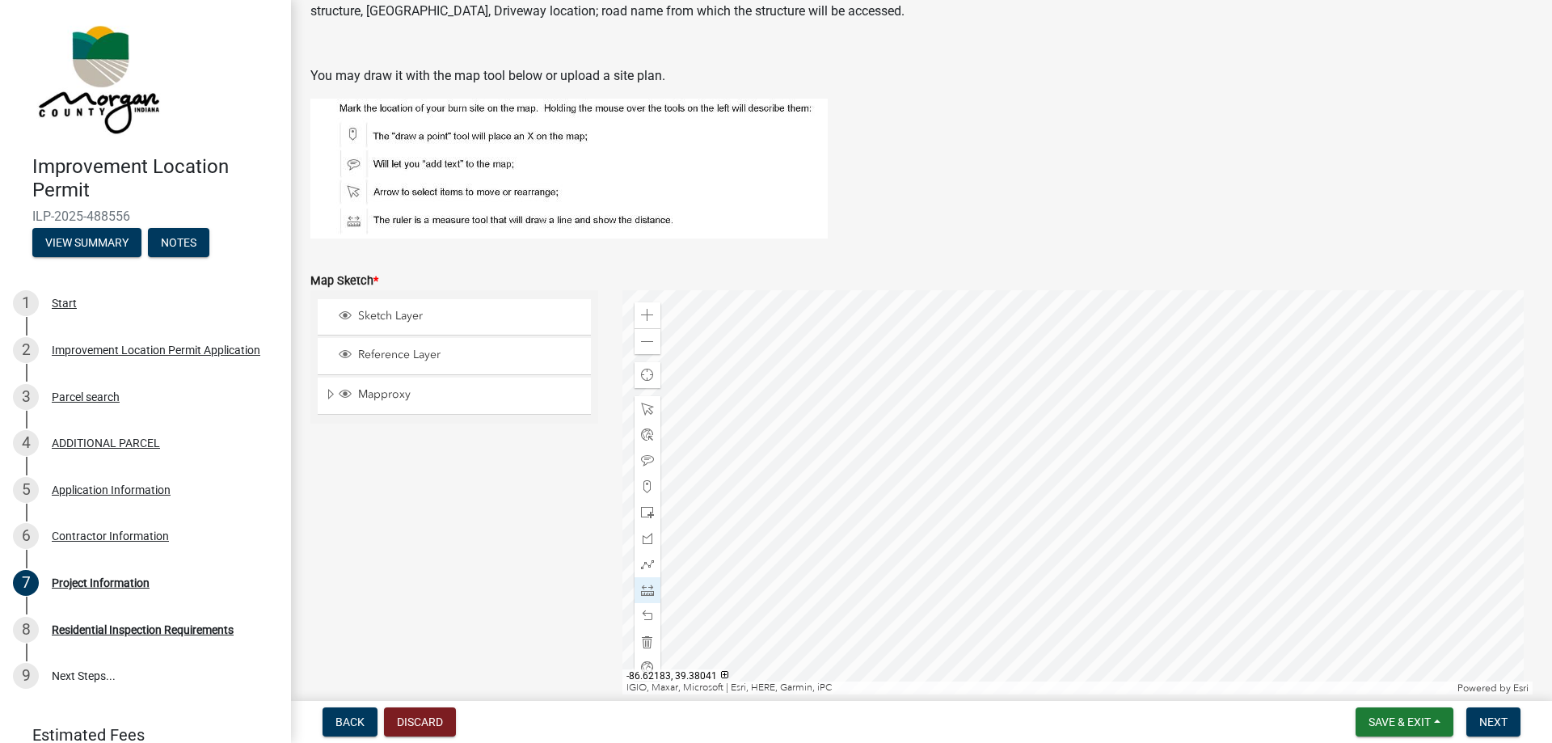
click at [994, 439] on div at bounding box center [1077, 492] width 911 height 404
click at [1127, 410] on div at bounding box center [1077, 492] width 911 height 404
click at [651, 414] on div at bounding box center [648, 409] width 26 height 26
click at [646, 565] on span at bounding box center [647, 564] width 13 height 13
click at [938, 482] on div at bounding box center [1077, 492] width 911 height 404
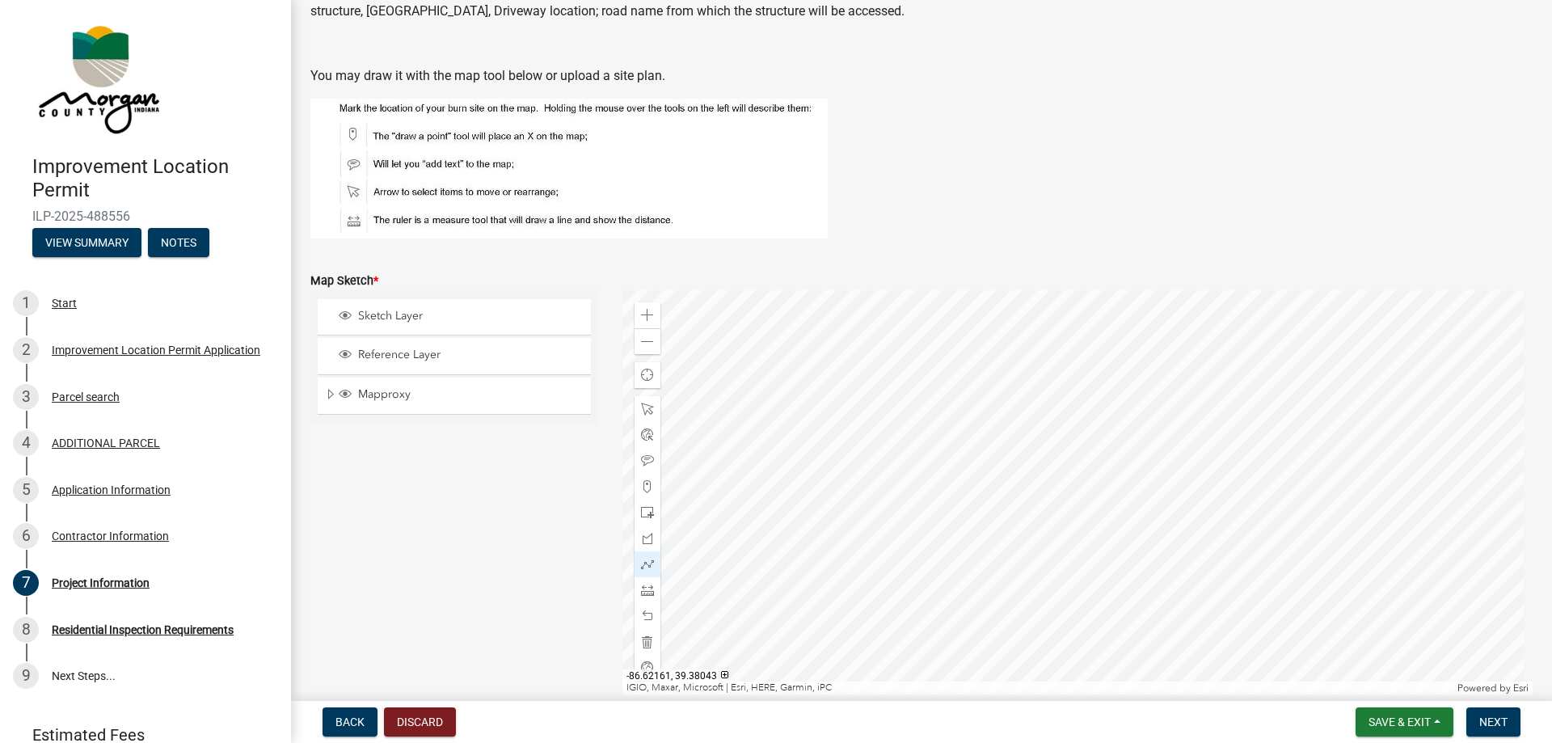
click at [1145, 420] on div at bounding box center [1077, 492] width 911 height 404
click at [641, 411] on span at bounding box center [647, 409] width 13 height 13
click at [641, 535] on span at bounding box center [647, 538] width 13 height 13
click at [936, 484] on div at bounding box center [1077, 492] width 911 height 404
click at [1148, 420] on div at bounding box center [1077, 492] width 911 height 404
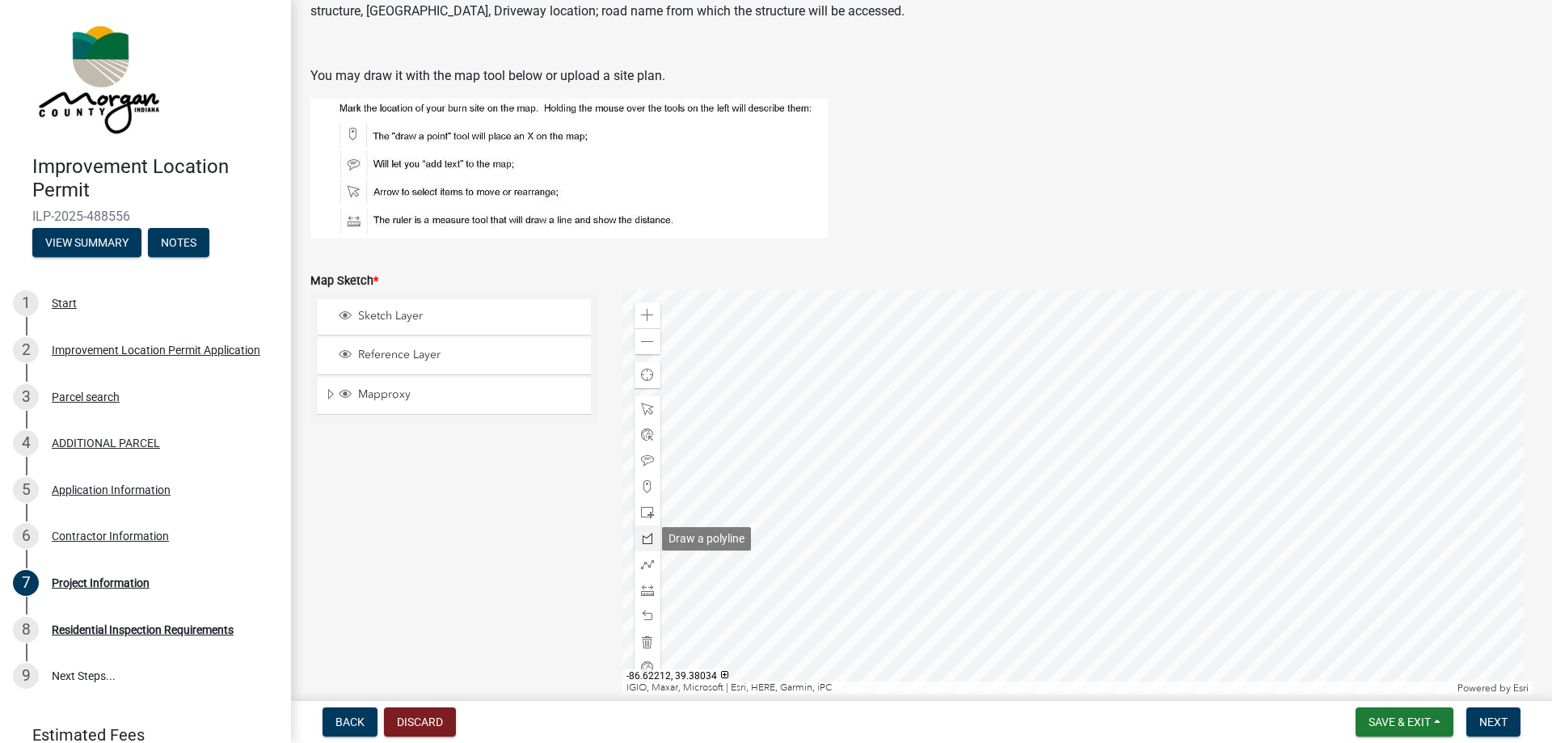
click at [641, 540] on span at bounding box center [647, 538] width 13 height 13
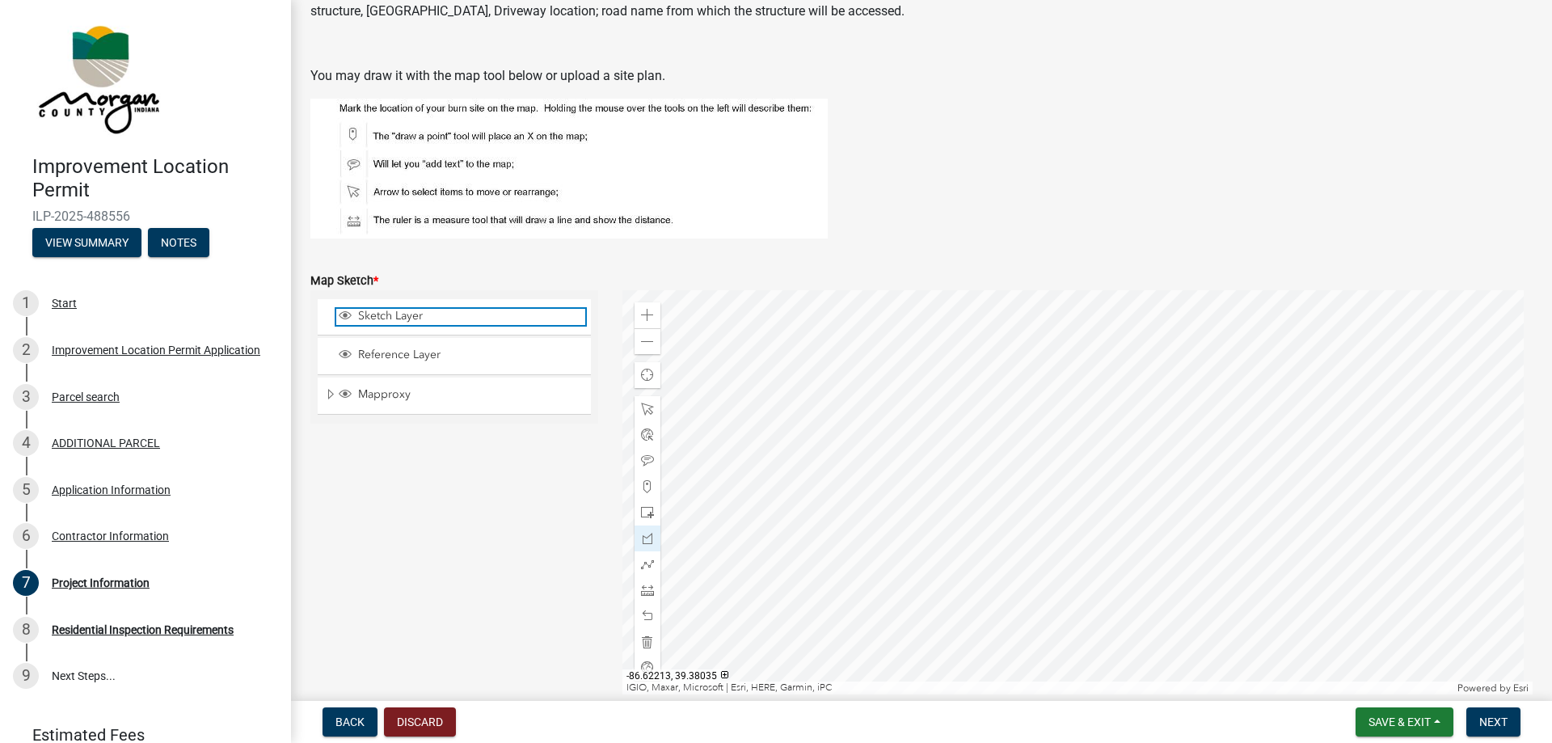
click at [380, 317] on span "Sketch Layer" at bounding box center [469, 316] width 231 height 15
click at [360, 317] on span "Sketch Layer" at bounding box center [469, 316] width 231 height 15
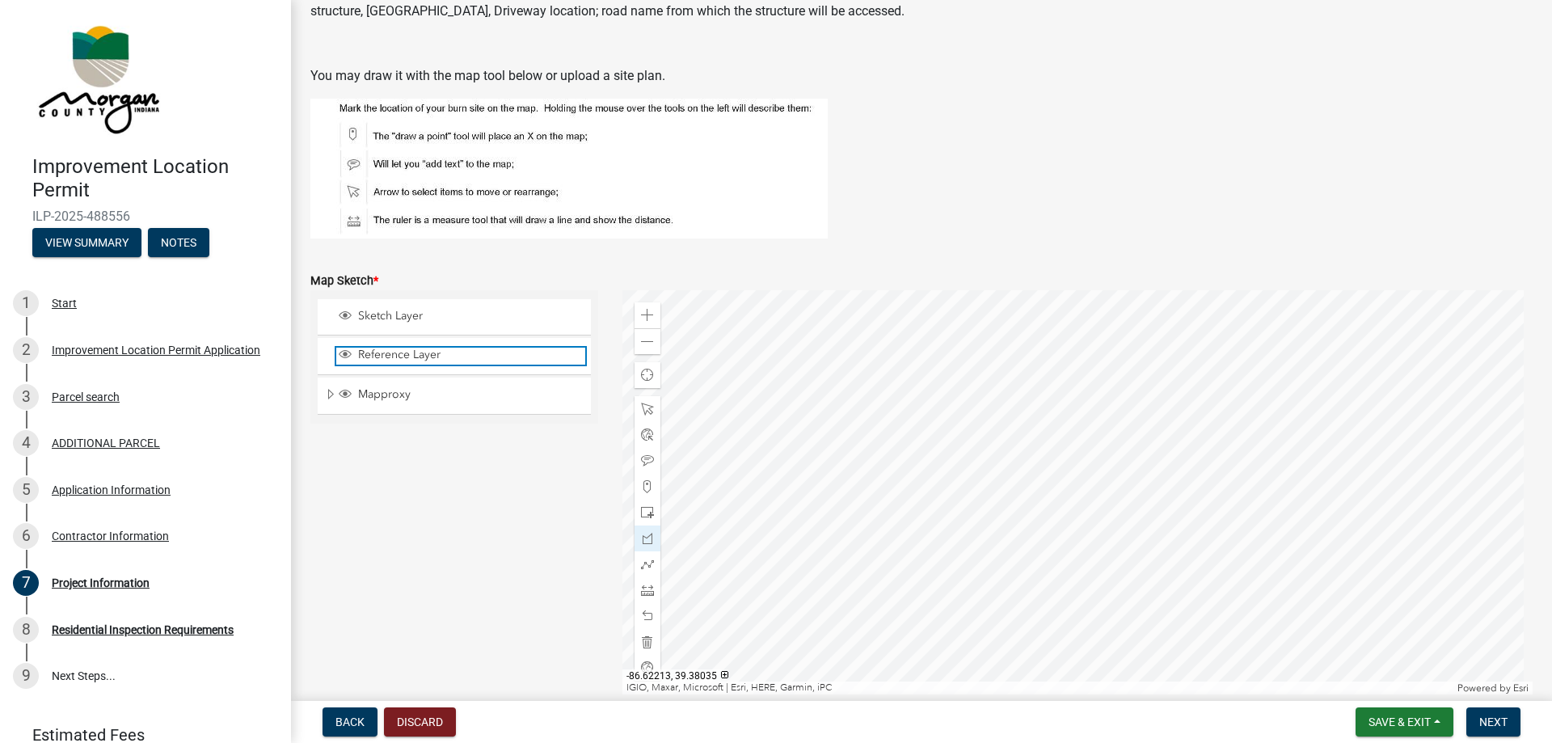
click at [390, 348] on span "Reference Layer" at bounding box center [469, 355] width 231 height 15
click at [394, 351] on span "Reference Layer" at bounding box center [469, 355] width 231 height 15
click at [394, 392] on span "Mapproxy" at bounding box center [469, 394] width 231 height 15
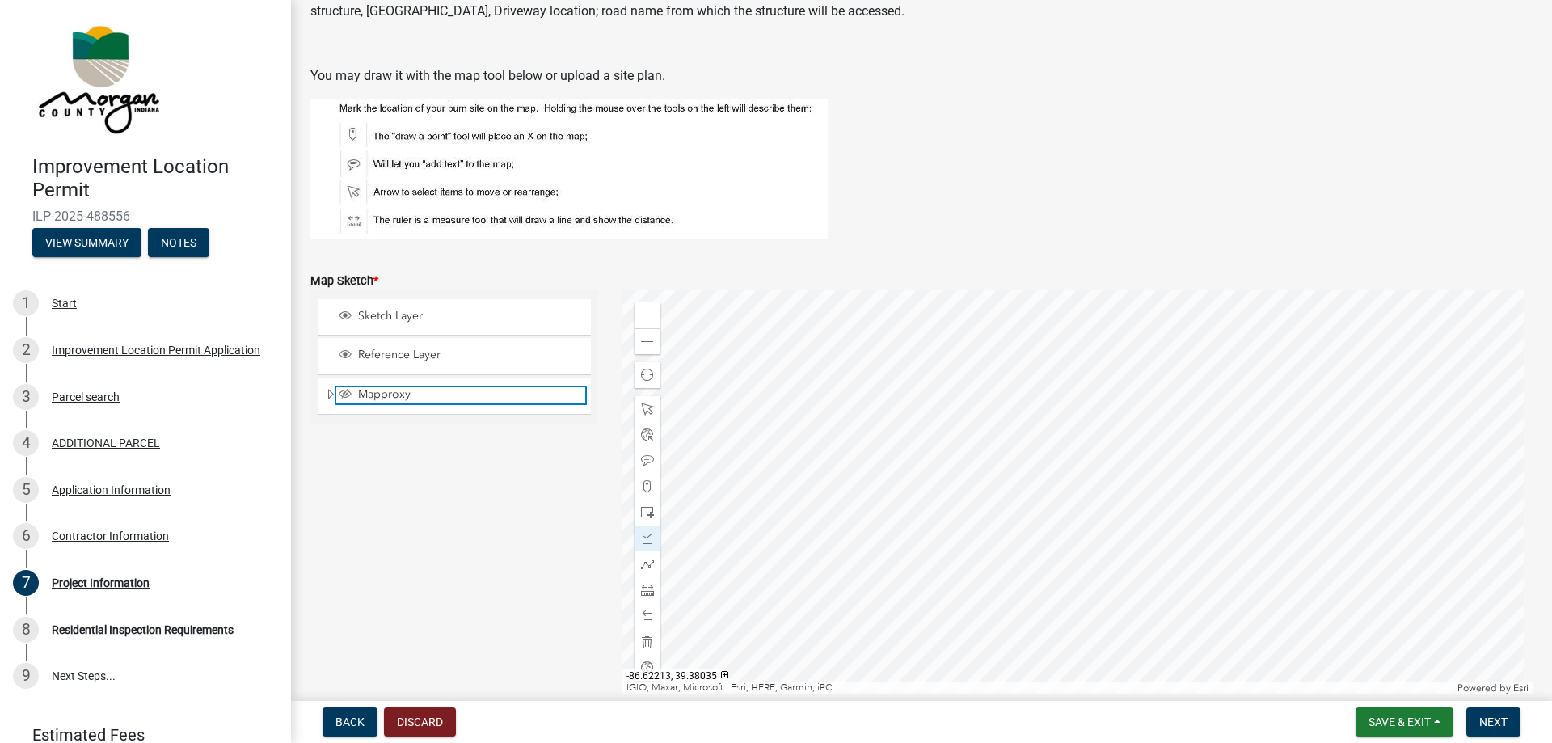
click at [394, 392] on span "Mapproxy" at bounding box center [469, 394] width 231 height 15
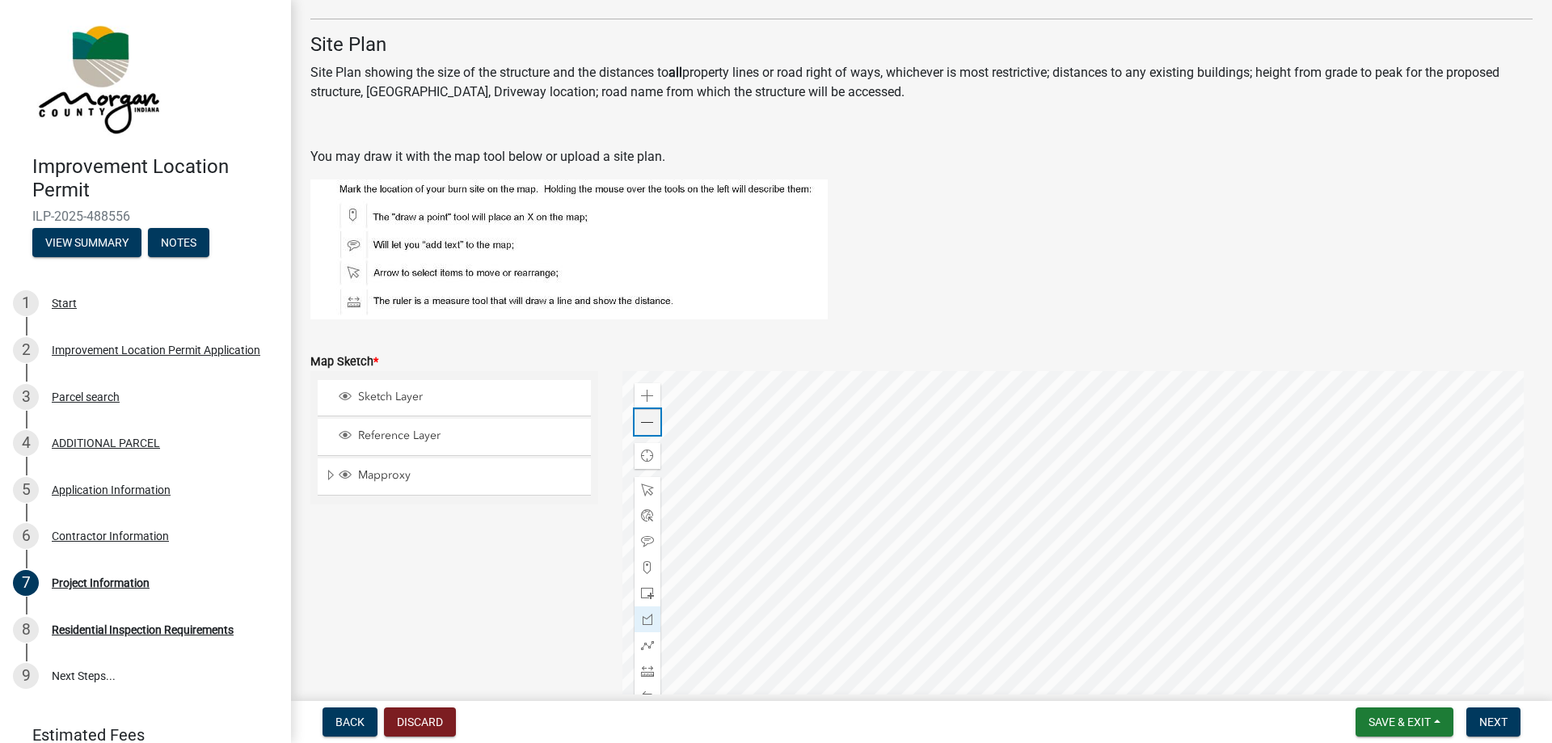
click at [647, 428] on span at bounding box center [647, 422] width 13 height 13
click at [864, 421] on div at bounding box center [1077, 573] width 911 height 404
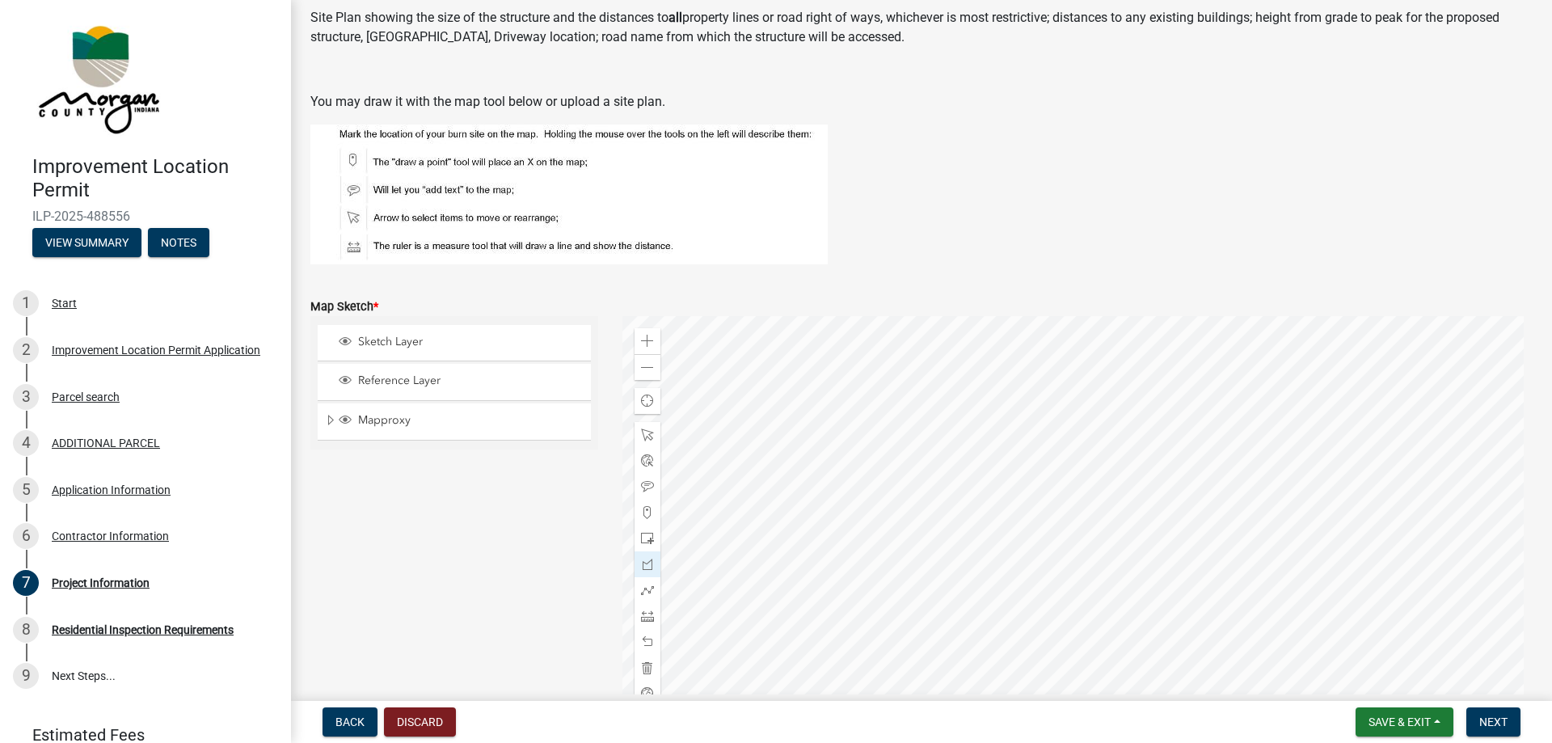
scroll to position [2696, 0]
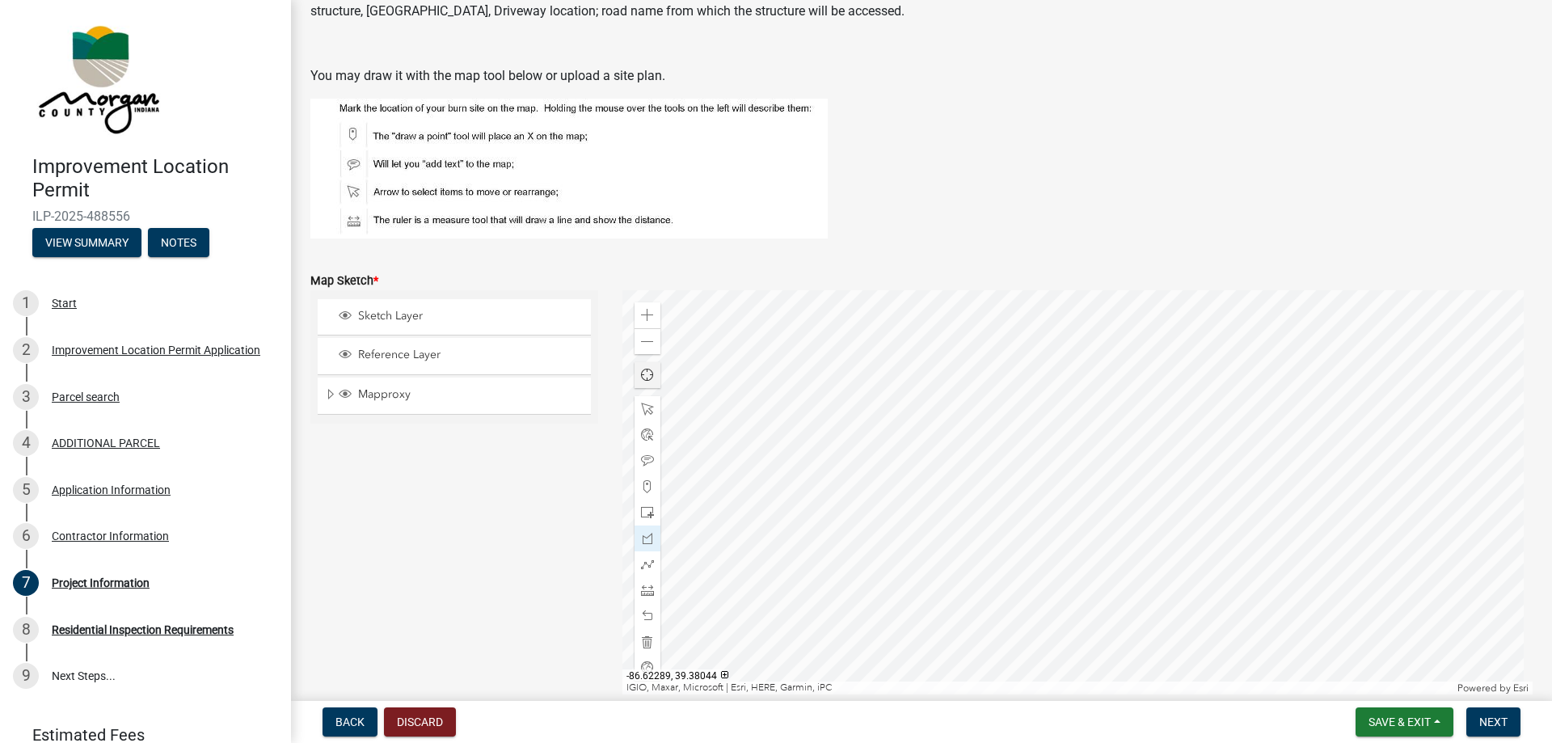
click at [643, 380] on span "Find my location" at bounding box center [647, 375] width 13 height 13
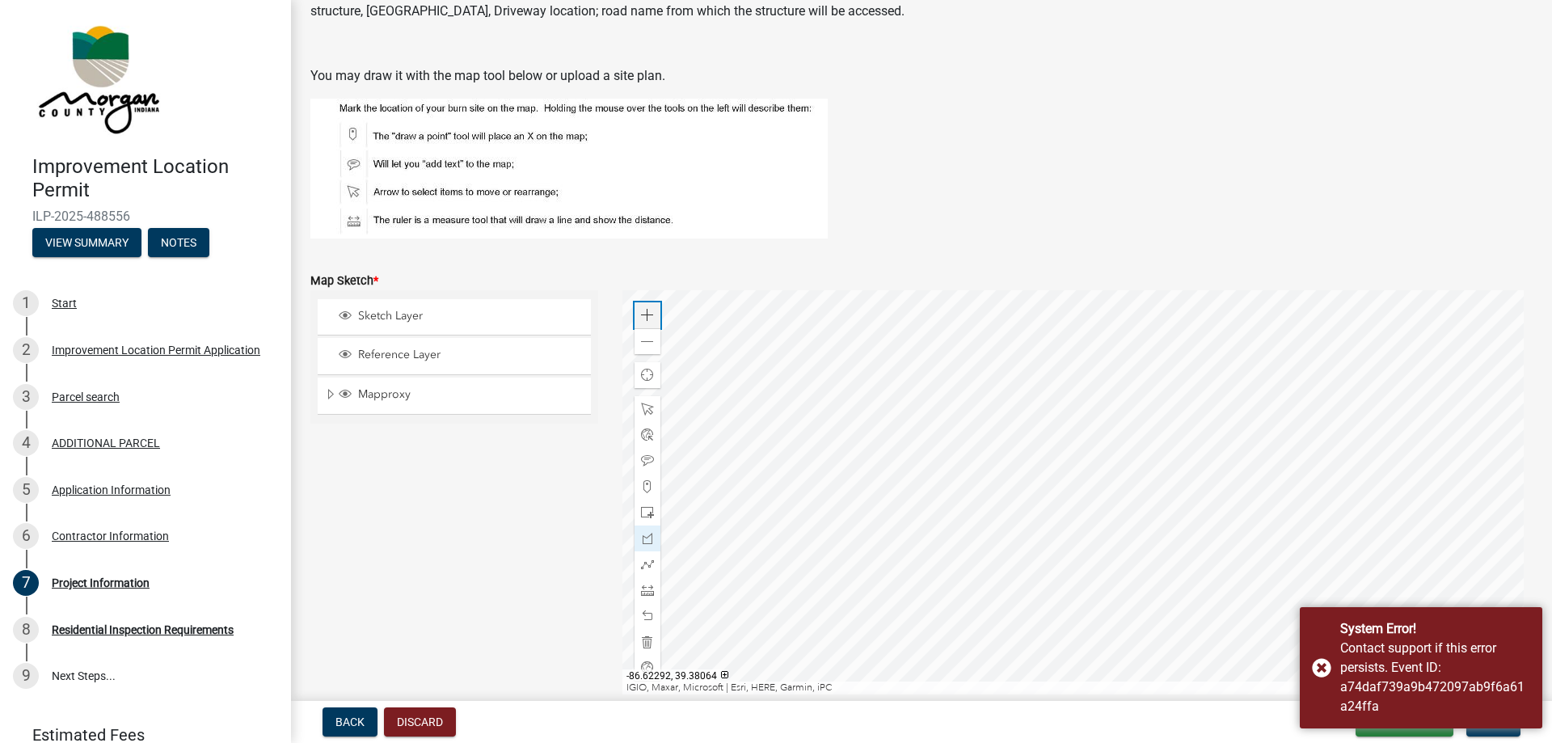
click at [641, 317] on span at bounding box center [647, 315] width 13 height 13
click at [1218, 603] on div at bounding box center [1077, 492] width 911 height 404
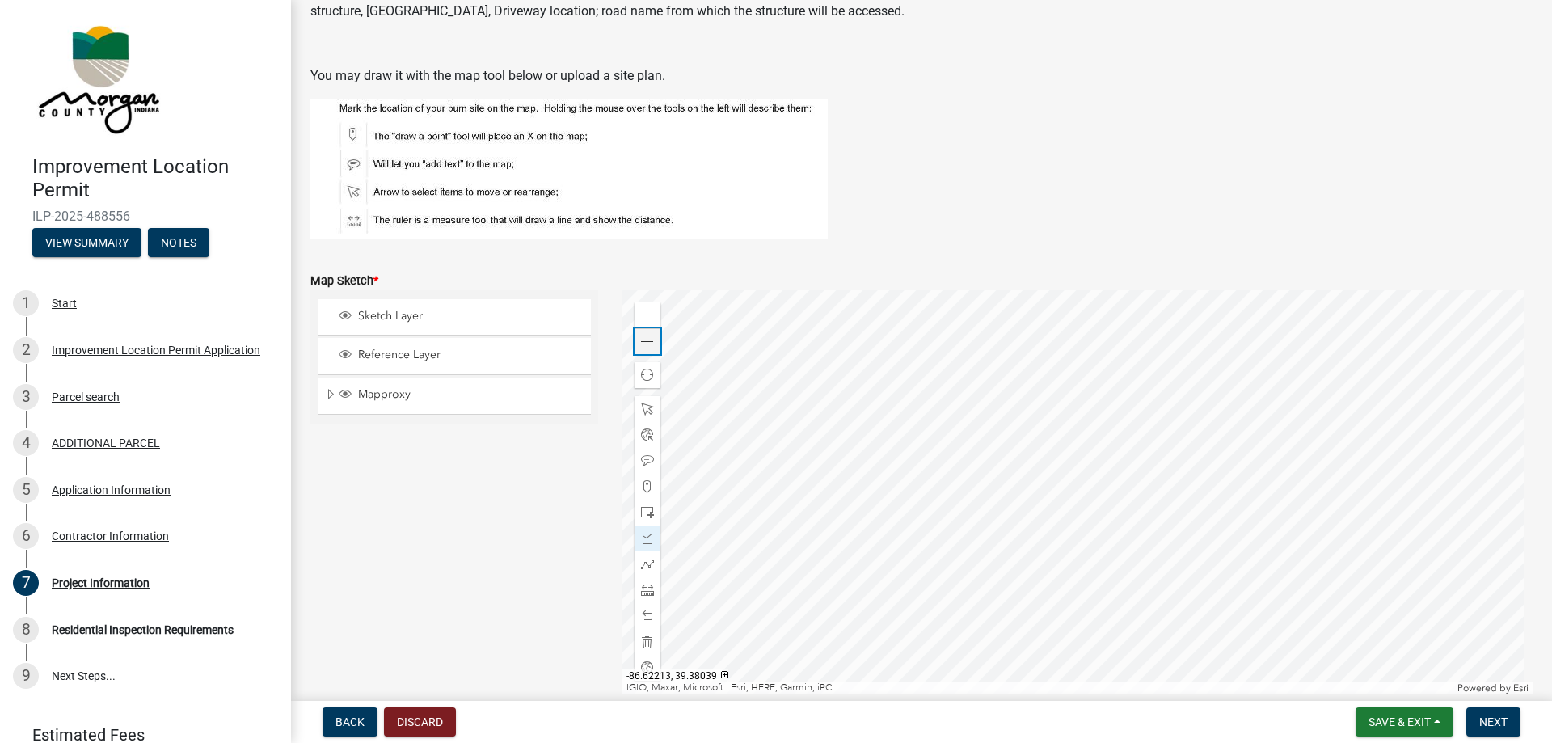
click at [652, 346] on div "Zoom out" at bounding box center [648, 341] width 26 height 26
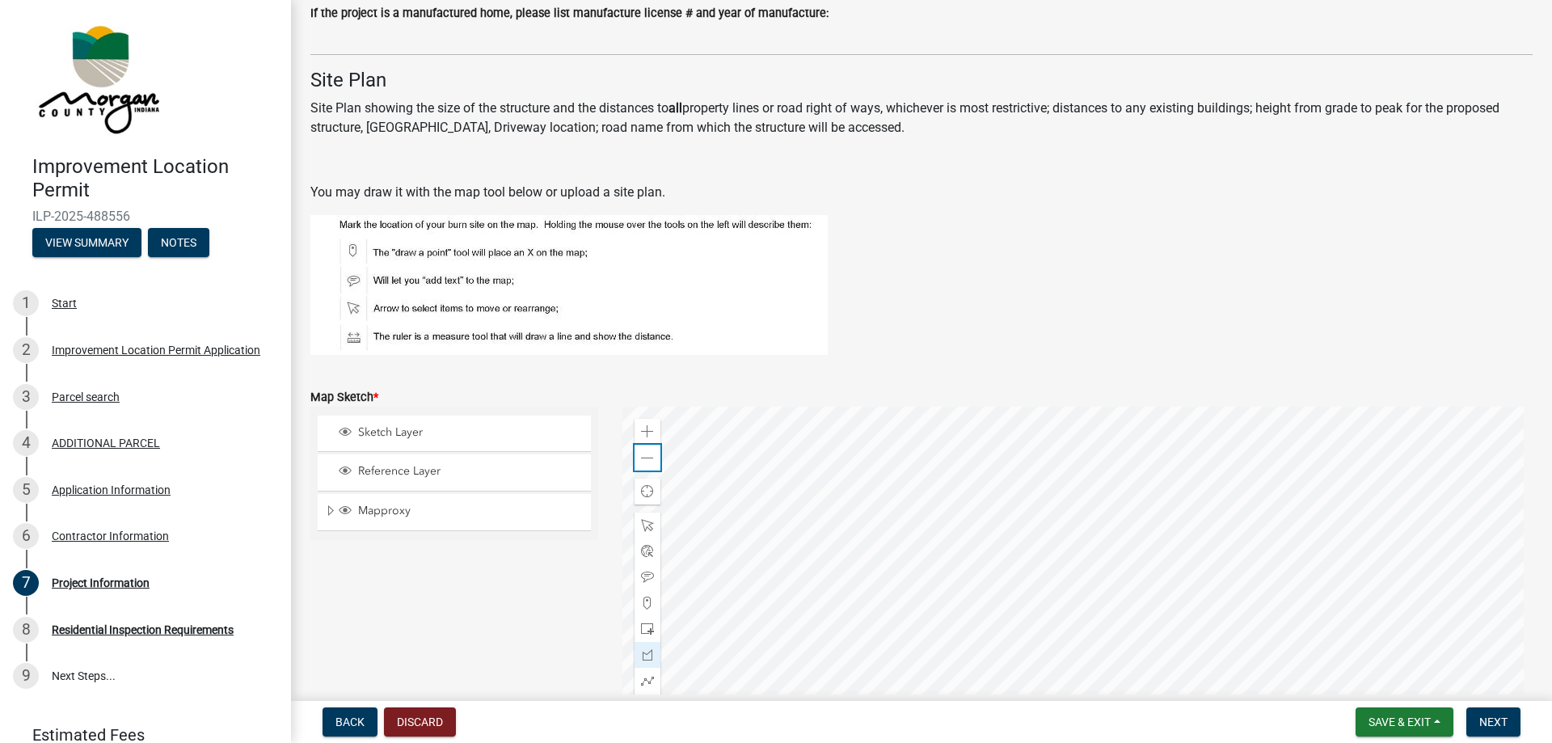
scroll to position [2777, 0]
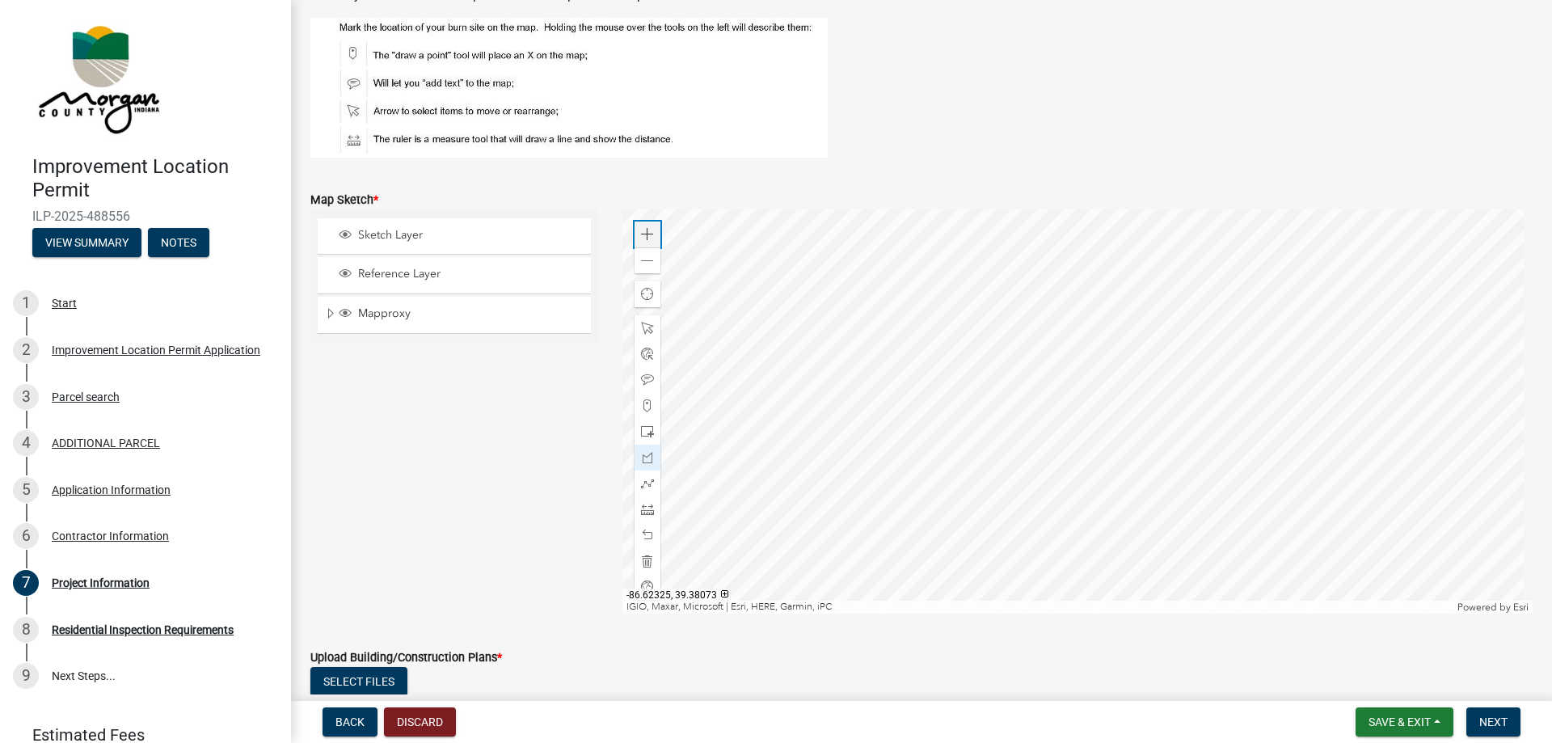
click at [641, 238] on span at bounding box center [647, 234] width 13 height 13
click at [641, 407] on span at bounding box center [647, 405] width 13 height 13
click at [907, 519] on div at bounding box center [1077, 411] width 911 height 404
click at [875, 406] on div at bounding box center [1077, 411] width 911 height 404
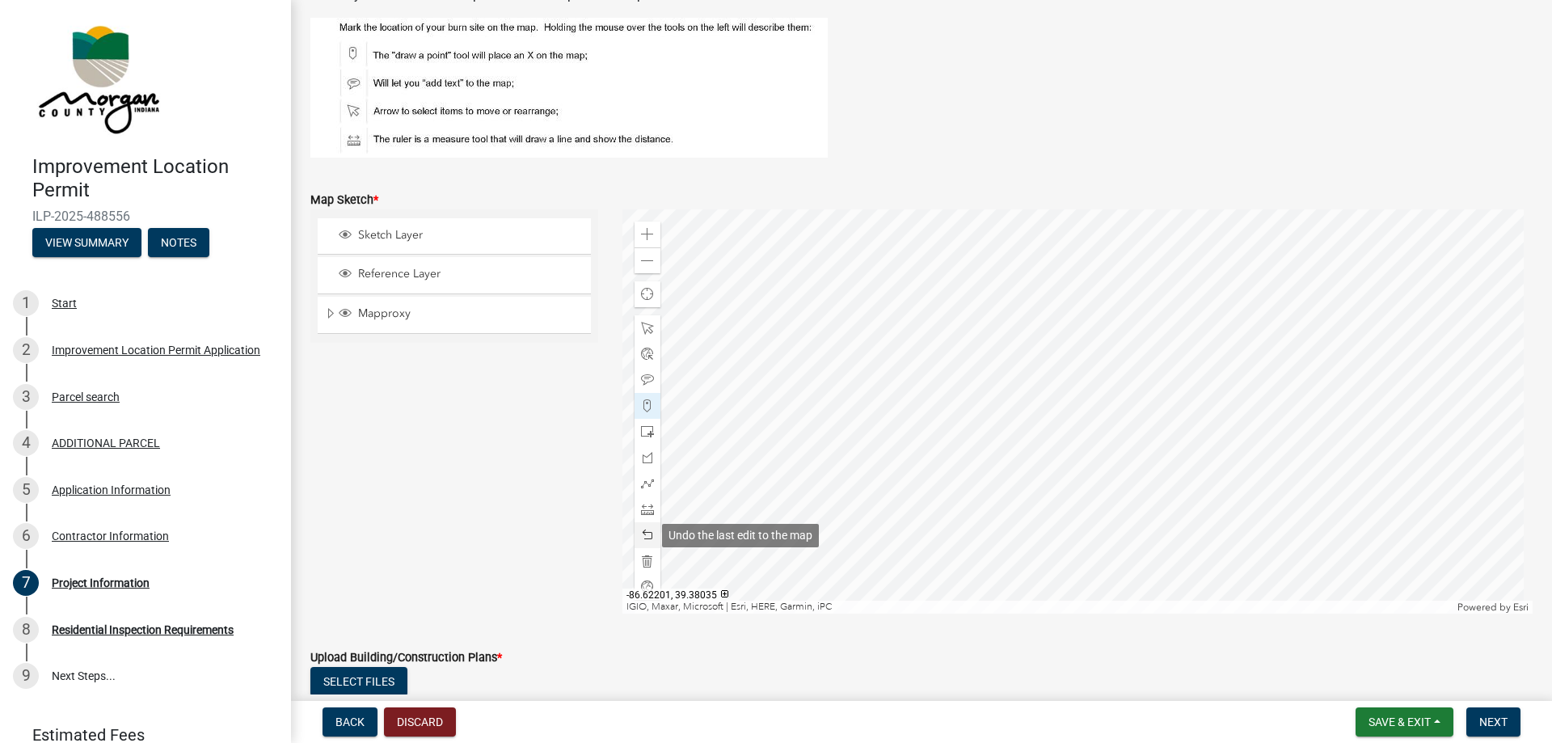
click at [643, 528] on div at bounding box center [648, 535] width 26 height 26
click at [875, 406] on div at bounding box center [1077, 411] width 911 height 404
click at [648, 538] on span at bounding box center [647, 535] width 13 height 13
click at [650, 512] on span at bounding box center [647, 509] width 13 height 13
click at [875, 404] on div at bounding box center [1077, 411] width 911 height 404
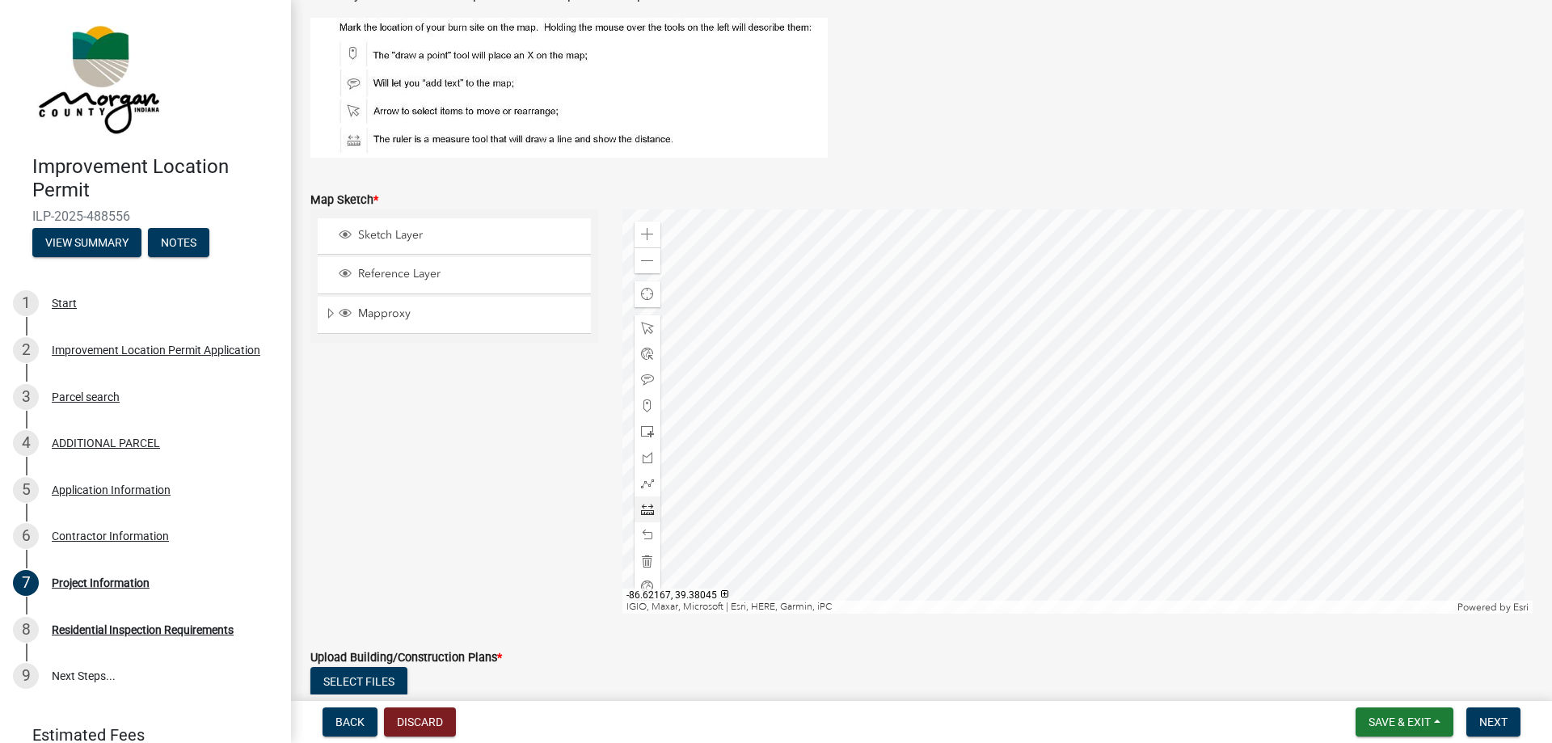
click at [1069, 348] on div at bounding box center [1077, 411] width 911 height 404
click at [875, 403] on div at bounding box center [1077, 411] width 911 height 404
click at [503, 436] on div "Sketch Layer Reference Layer Mapproxy Roads Interstate labels Major Roads label…" at bounding box center [454, 411] width 312 height 404
click at [645, 290] on span "Find my location" at bounding box center [647, 294] width 19 height 19
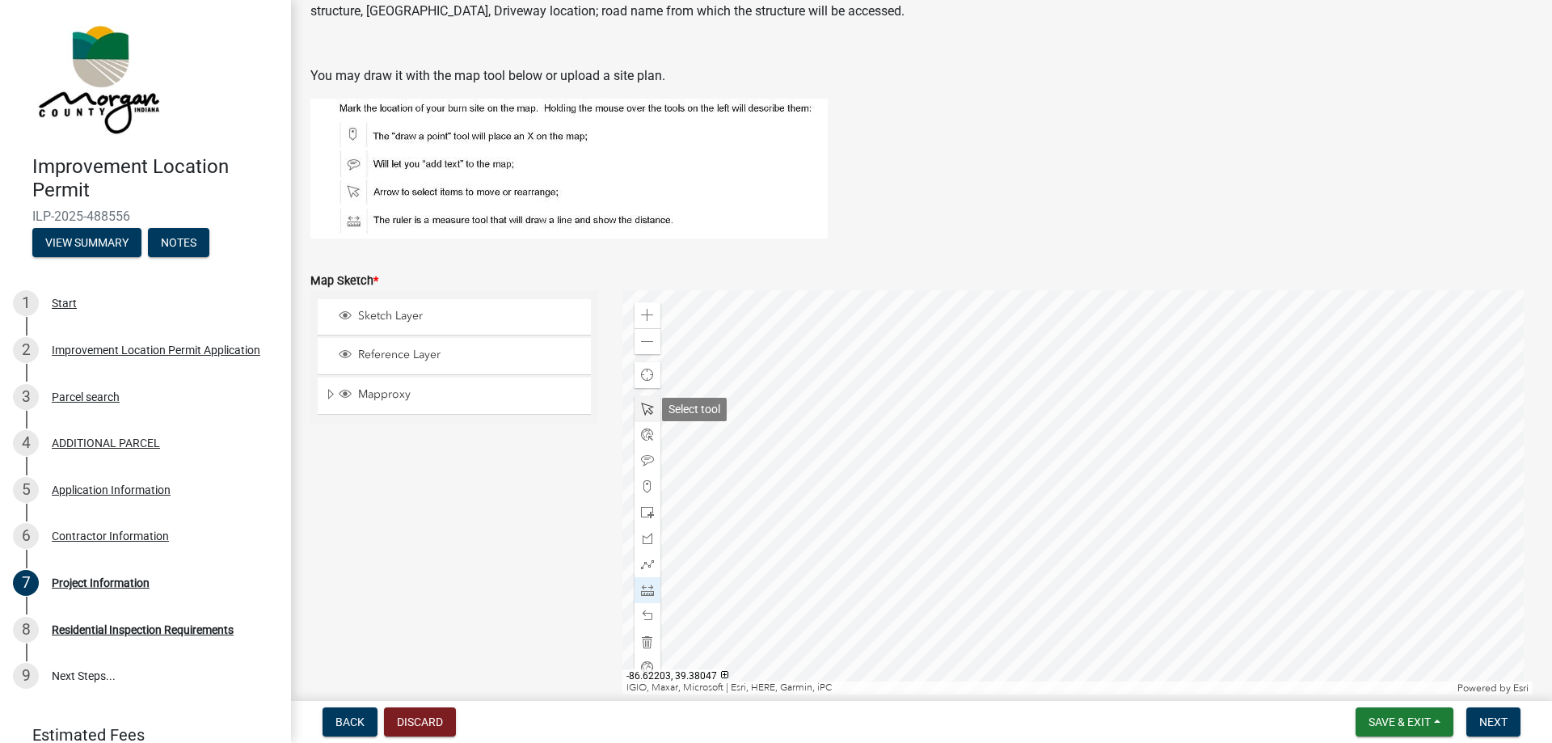
click at [641, 412] on span at bounding box center [647, 409] width 13 height 13
click at [641, 482] on span at bounding box center [647, 486] width 13 height 13
click at [920, 449] on div at bounding box center [1077, 492] width 911 height 404
drag, startPoint x: 898, startPoint y: 134, endPoint x: 827, endPoint y: 242, distance: 128.9
click at [830, 238] on figure at bounding box center [921, 169] width 1222 height 140
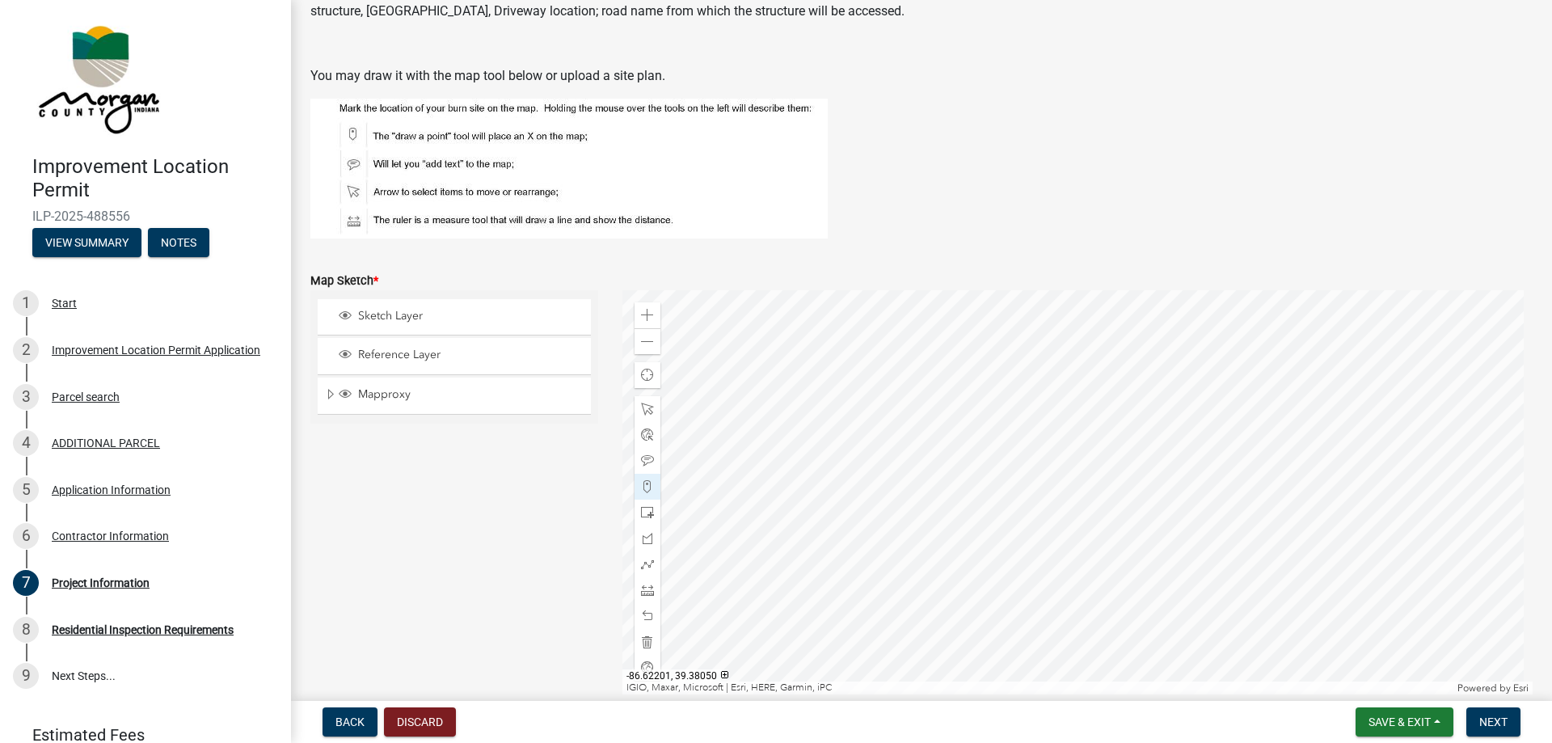
scroll to position [2858, 0]
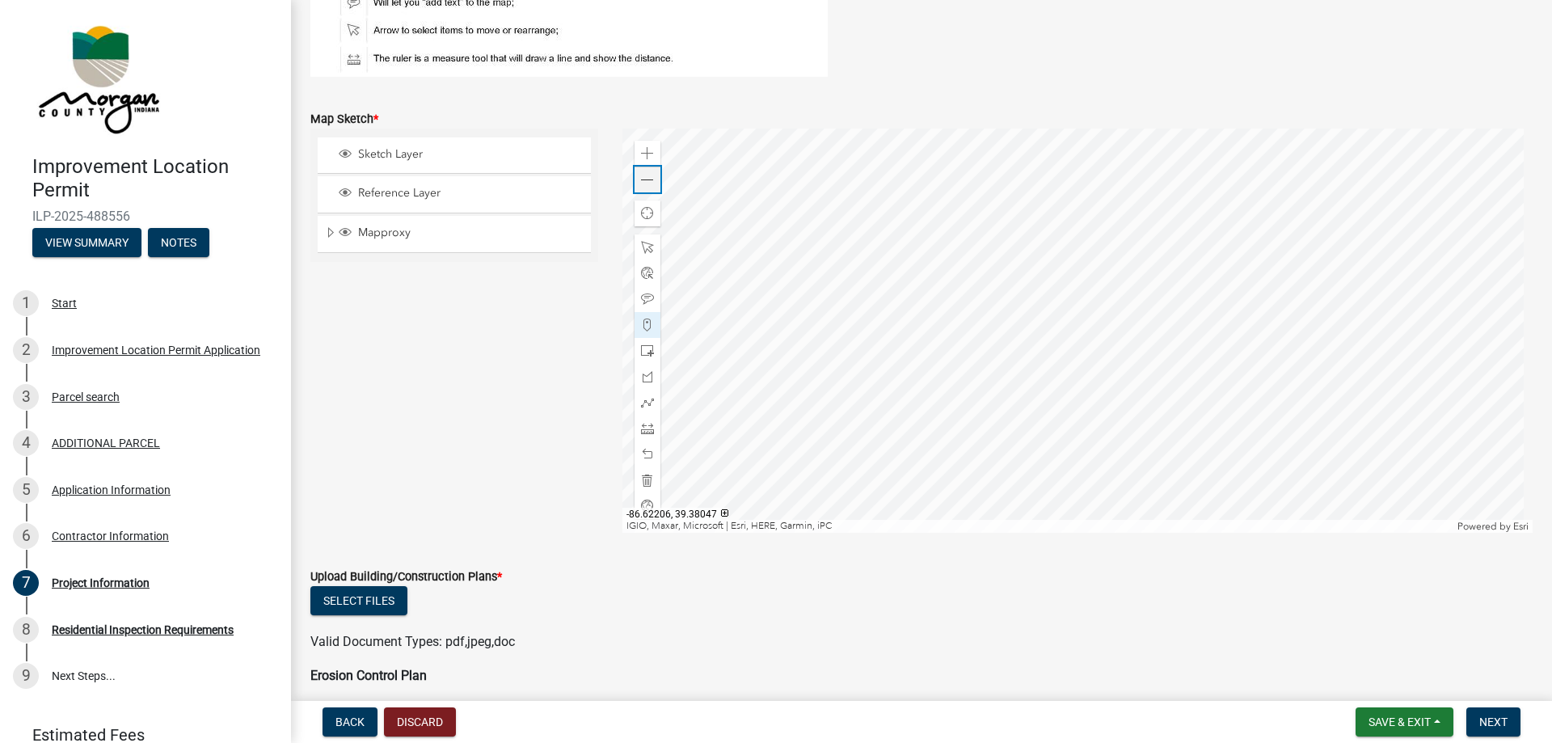
click at [648, 187] on div "Zoom out" at bounding box center [648, 180] width 26 height 26
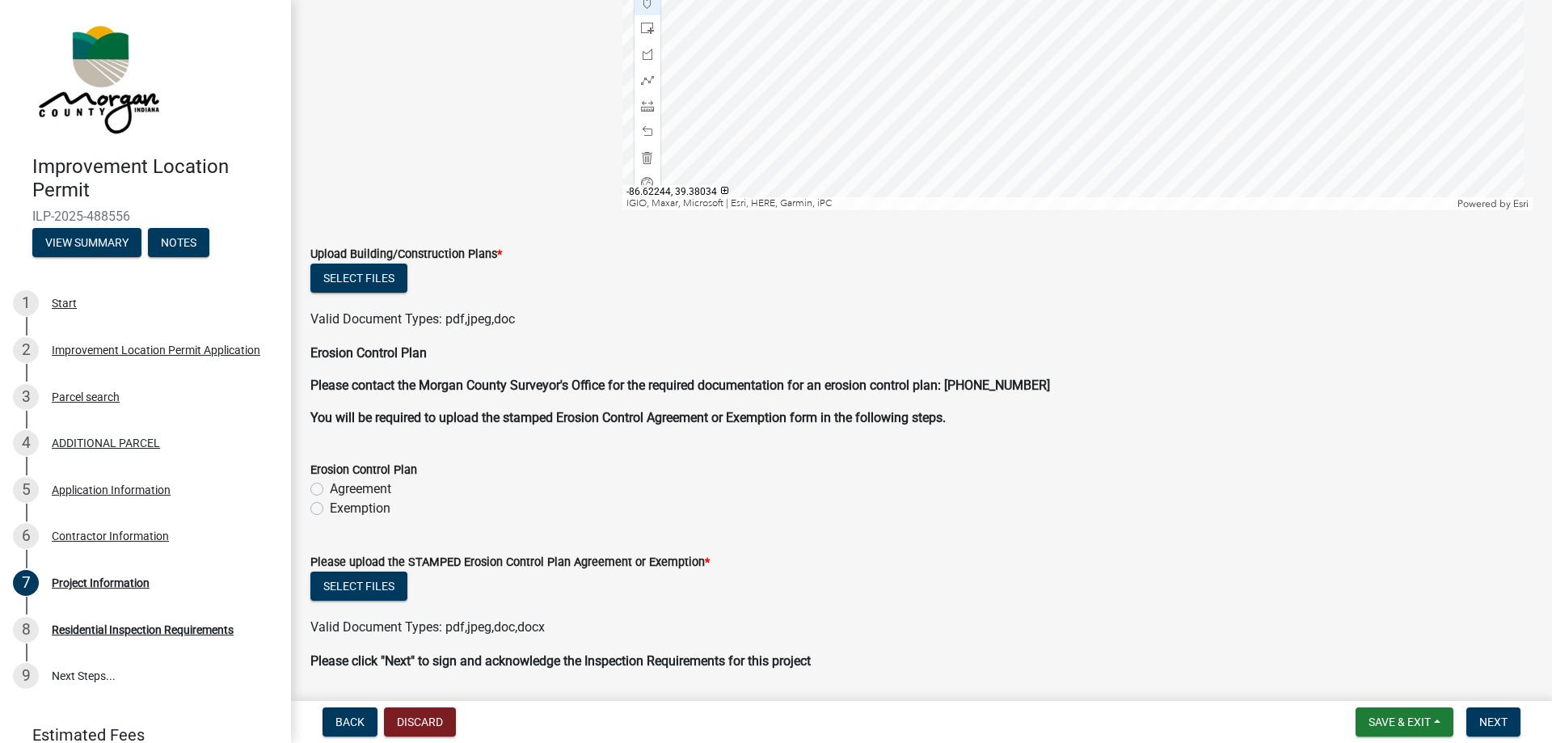
scroll to position [3181, 0]
click at [353, 511] on label "Exemption" at bounding box center [360, 507] width 61 height 19
click at [340, 508] on input "Exemption" at bounding box center [335, 503] width 11 height 11
radio input "true"
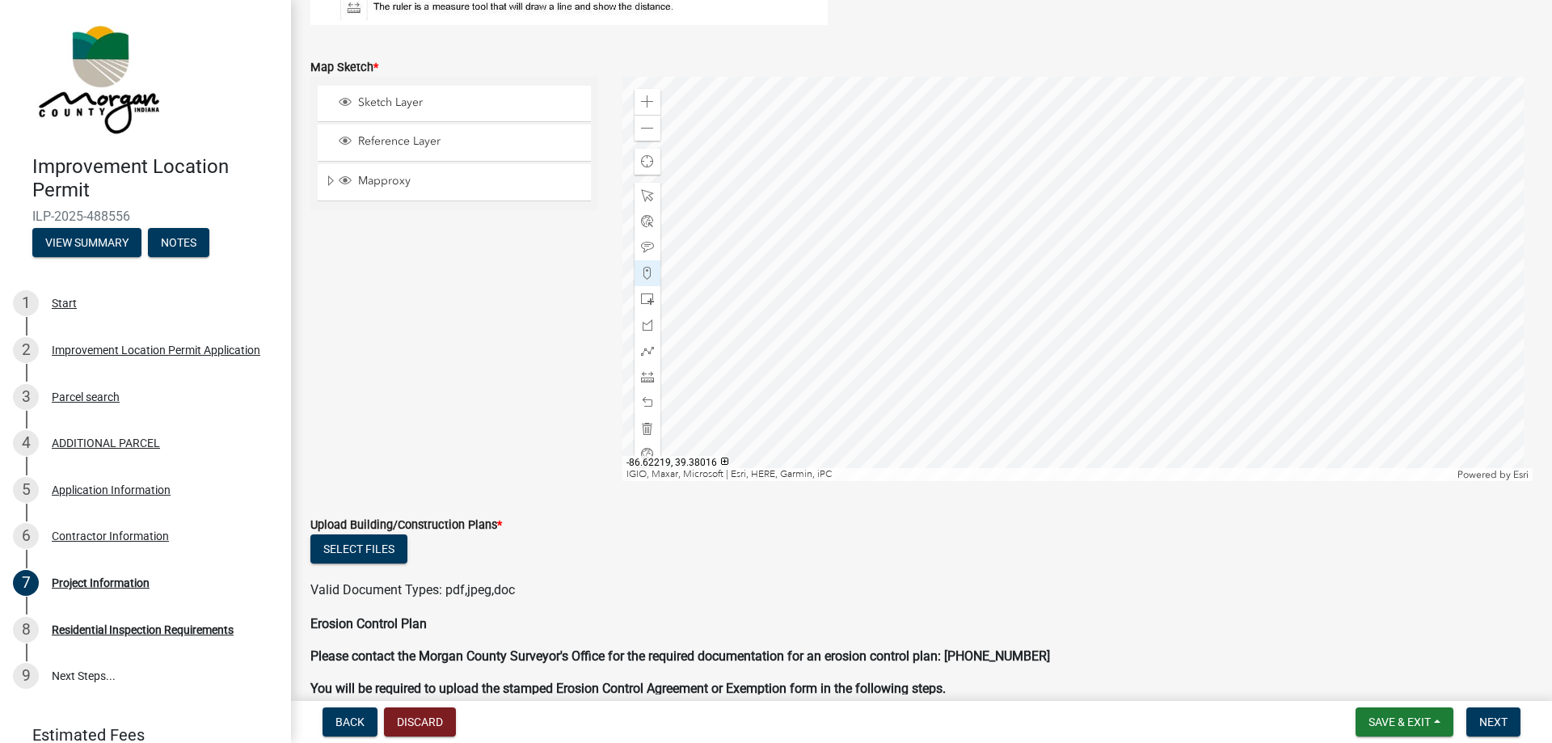
scroll to position [2829, 0]
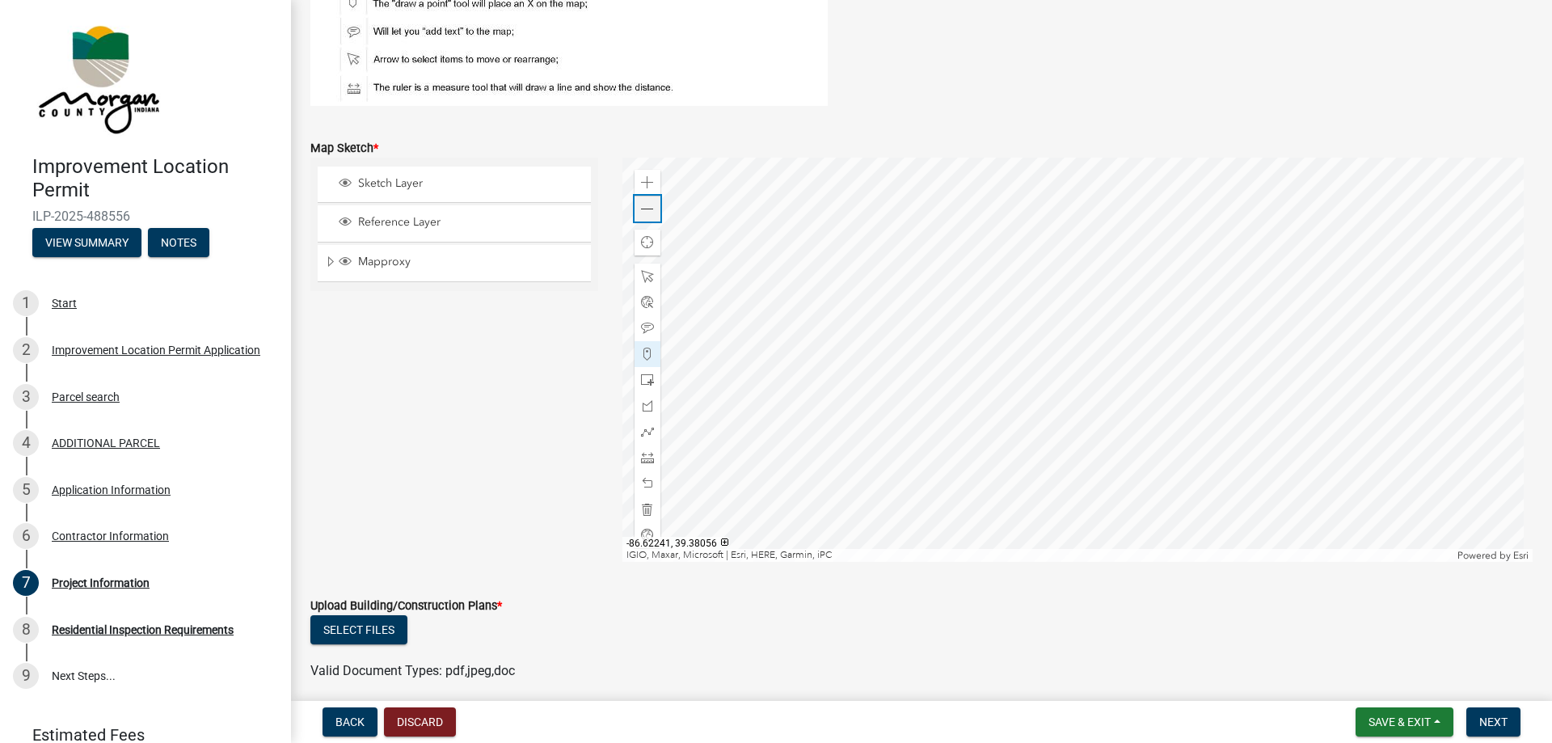
click at [644, 220] on div "Zoom out" at bounding box center [648, 209] width 26 height 26
click at [646, 184] on span at bounding box center [647, 182] width 13 height 13
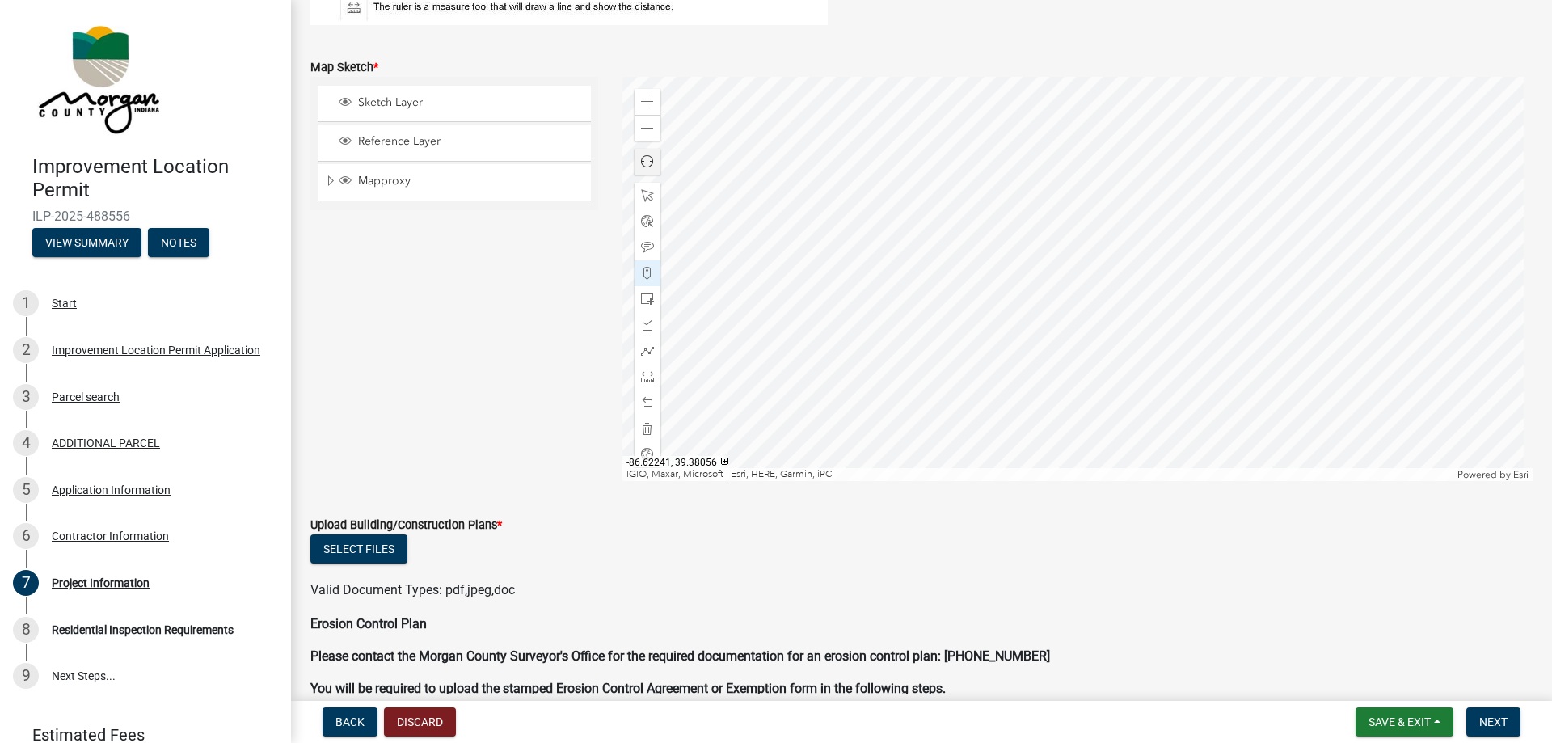
click at [647, 141] on div at bounding box center [1077, 279] width 911 height 404
click at [647, 133] on span at bounding box center [647, 128] width 13 height 13
click at [652, 133] on div "Zoom out" at bounding box center [648, 128] width 26 height 26
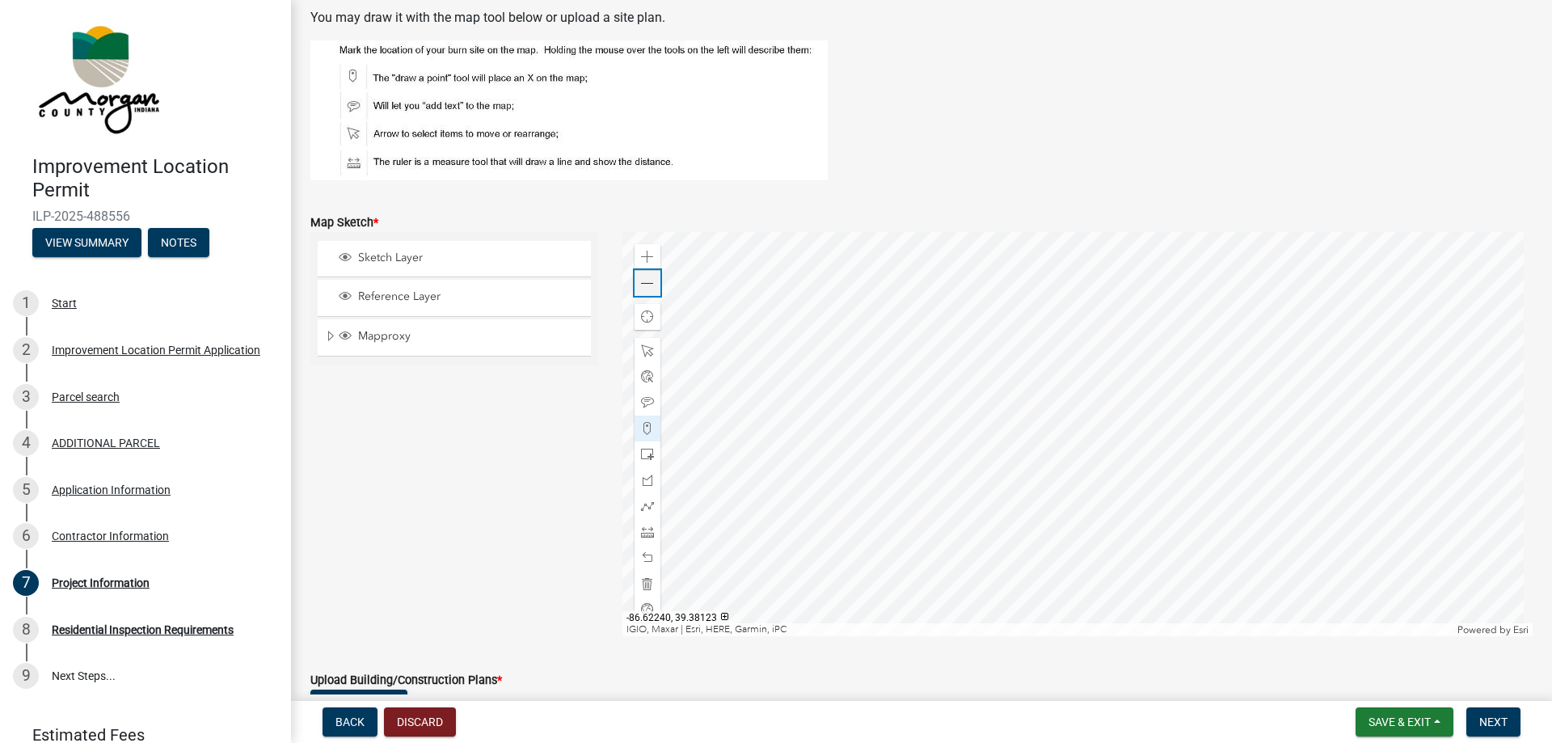
scroll to position [2829, 0]
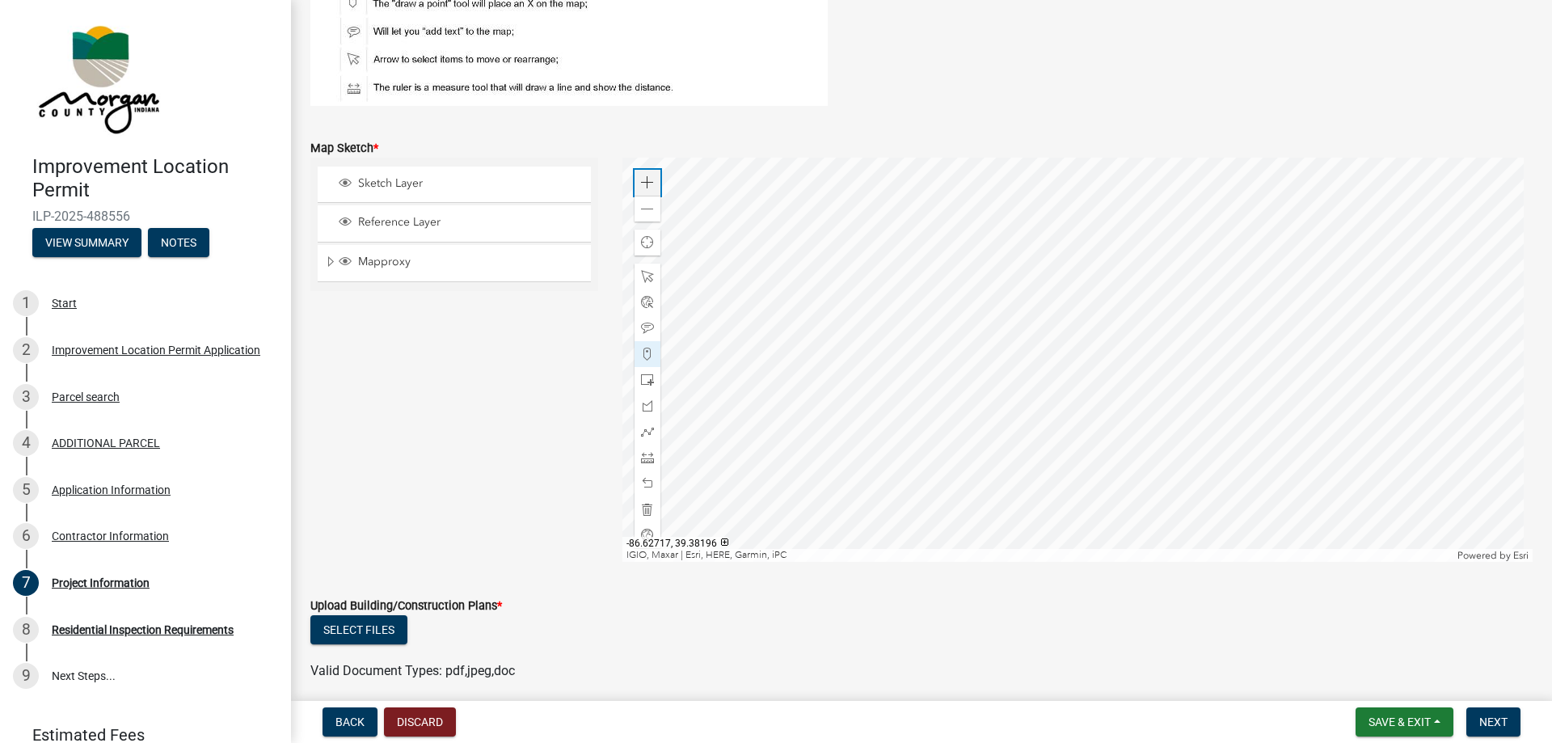
click at [648, 192] on div "Zoom in" at bounding box center [648, 183] width 26 height 26
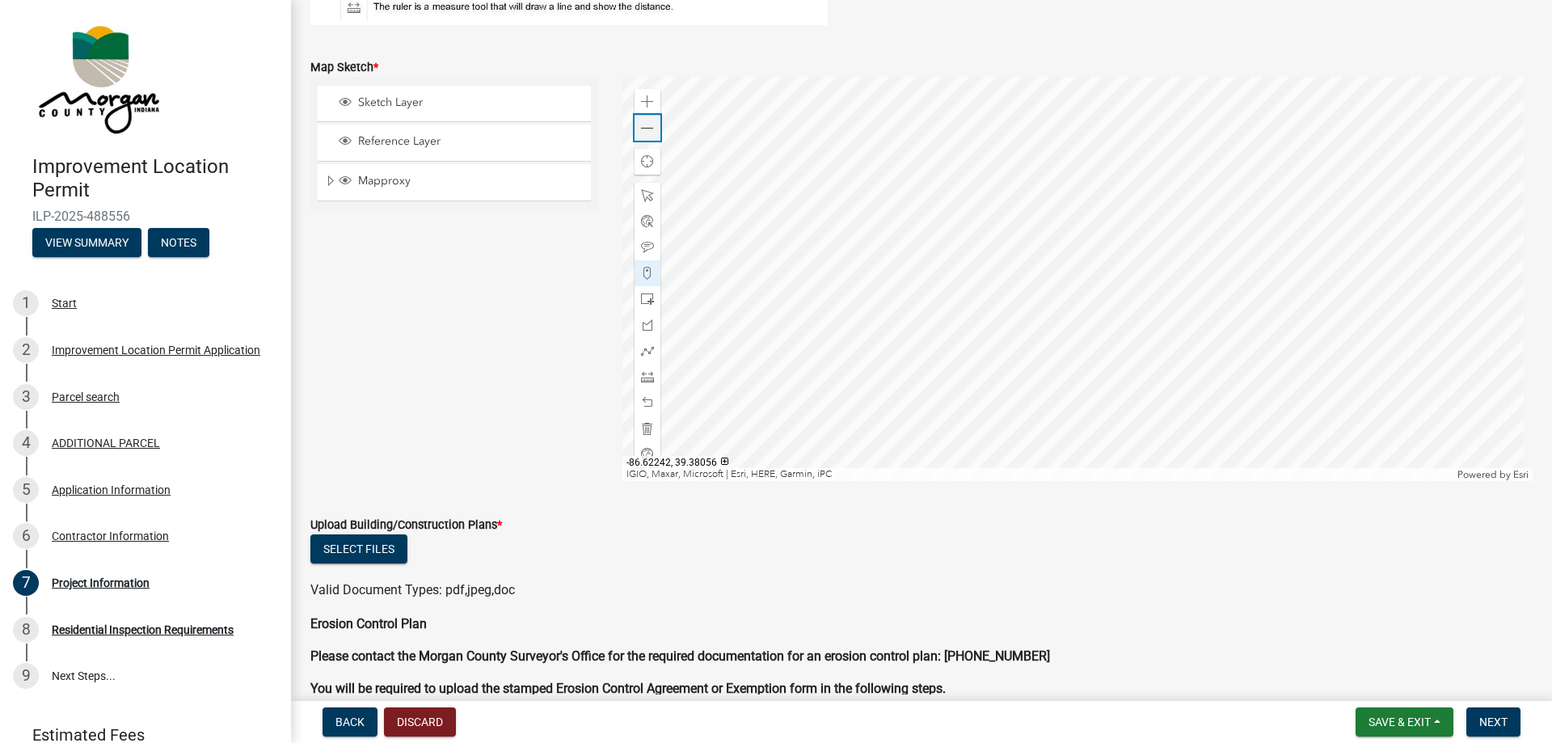
click at [643, 134] on span at bounding box center [647, 128] width 13 height 13
click at [648, 134] on span at bounding box center [647, 128] width 13 height 13
click at [651, 110] on div "Zoom in" at bounding box center [648, 102] width 26 height 26
click at [940, 391] on div at bounding box center [1077, 279] width 911 height 404
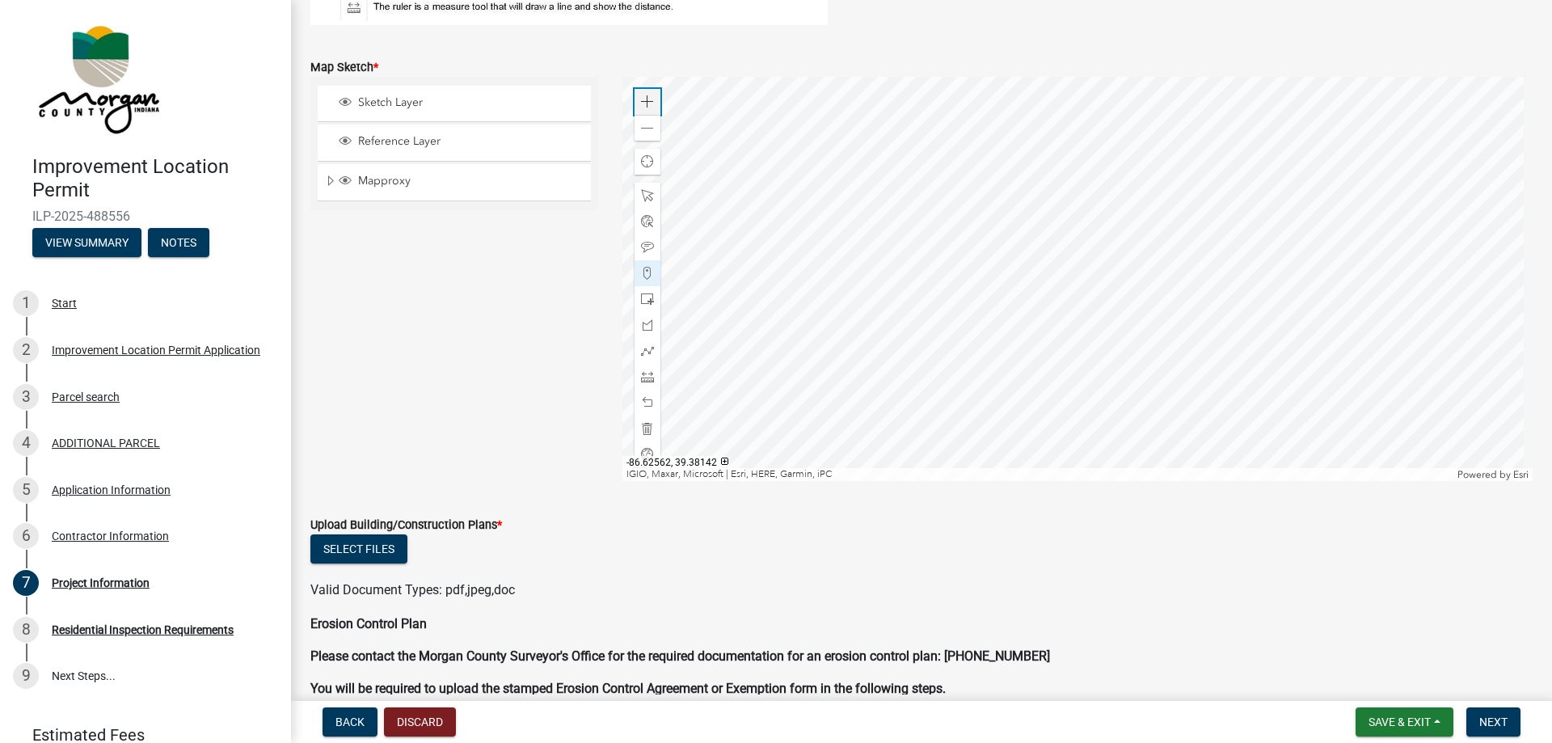
click at [646, 103] on span at bounding box center [647, 101] width 13 height 13
click at [999, 369] on div at bounding box center [1077, 279] width 911 height 404
click at [651, 137] on div "Zoom out" at bounding box center [648, 128] width 26 height 26
click at [647, 99] on span at bounding box center [647, 101] width 13 height 13
click at [1084, 361] on div at bounding box center [1077, 279] width 911 height 404
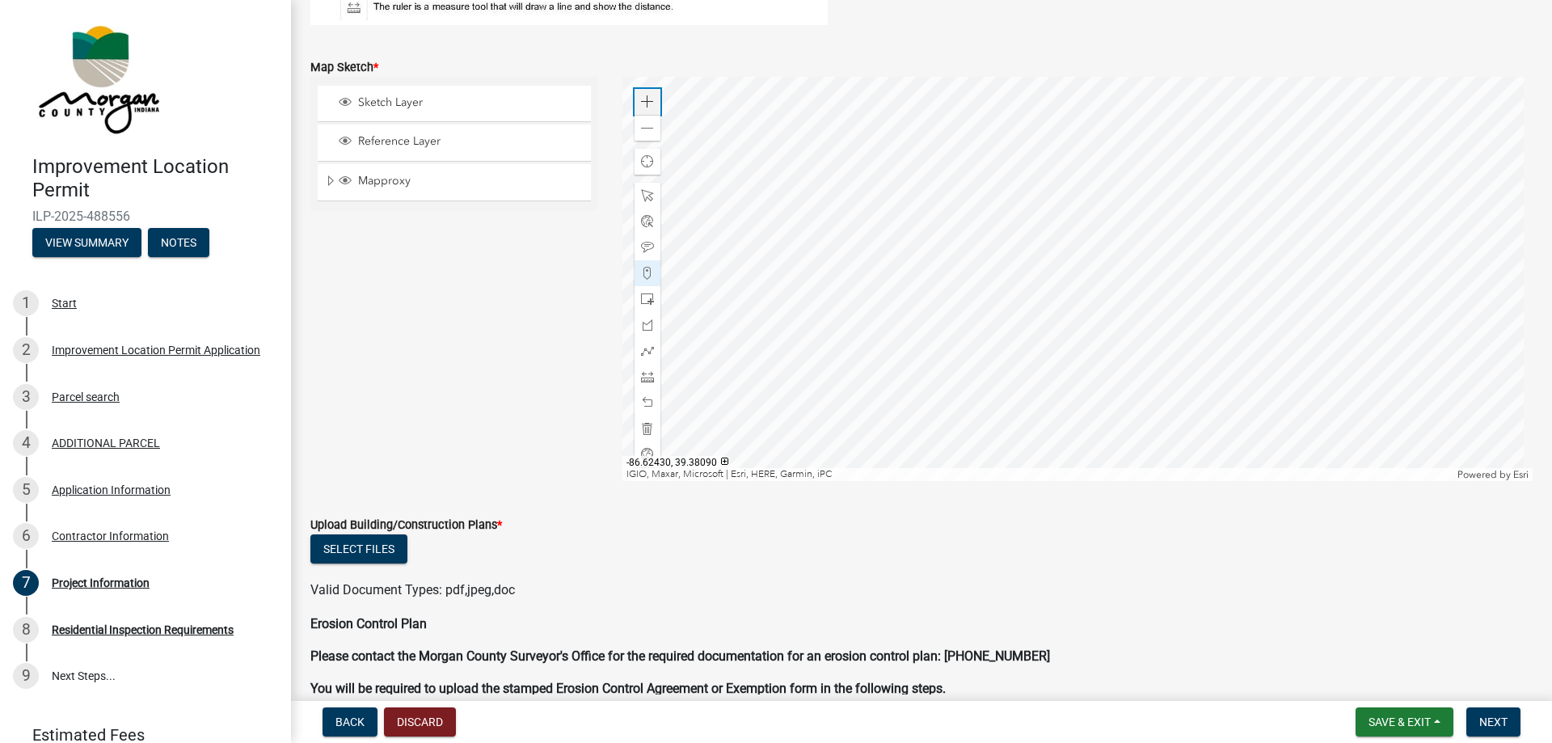
click at [641, 99] on span at bounding box center [647, 101] width 13 height 13
click at [622, 228] on div at bounding box center [1077, 279] width 911 height 404
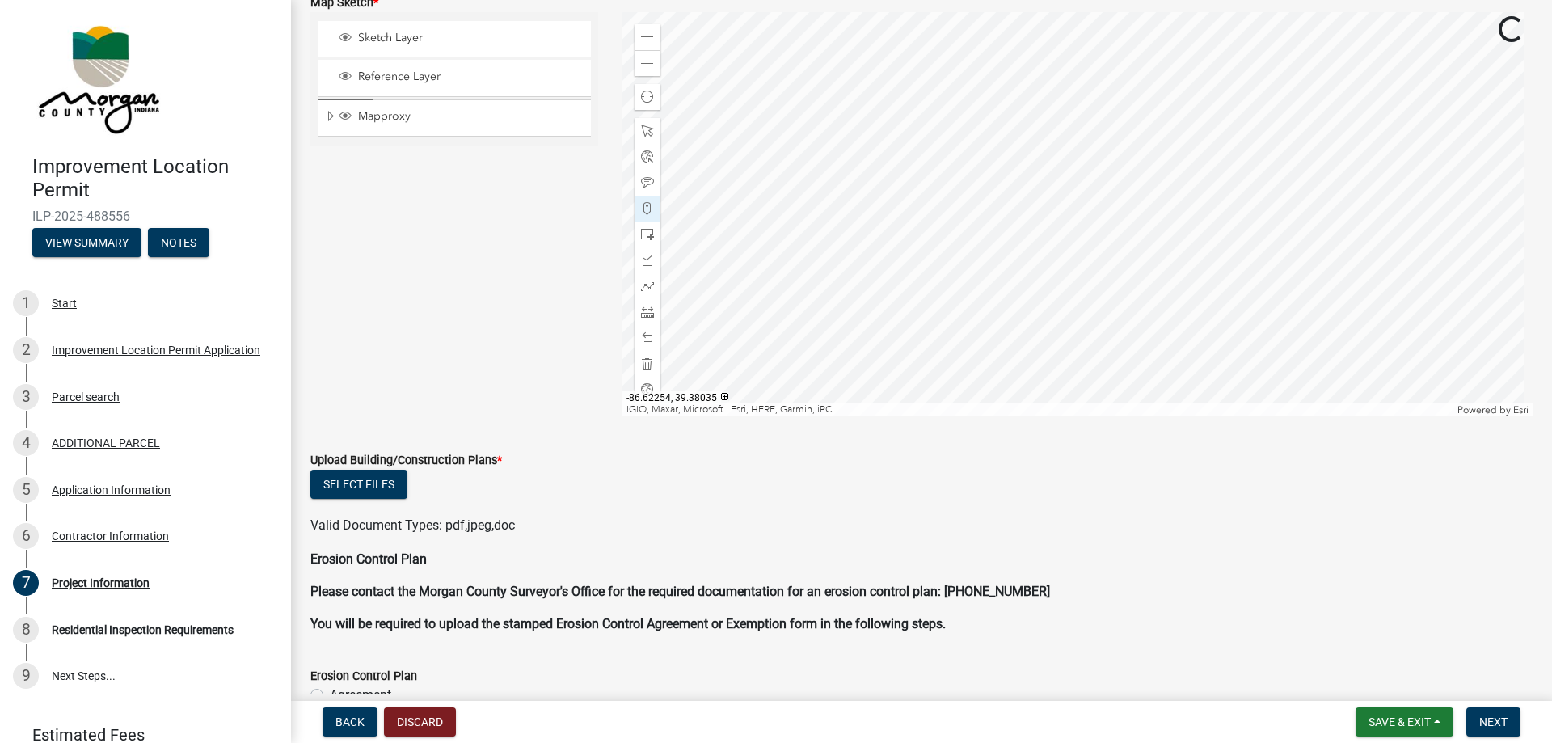
scroll to position [2991, 0]
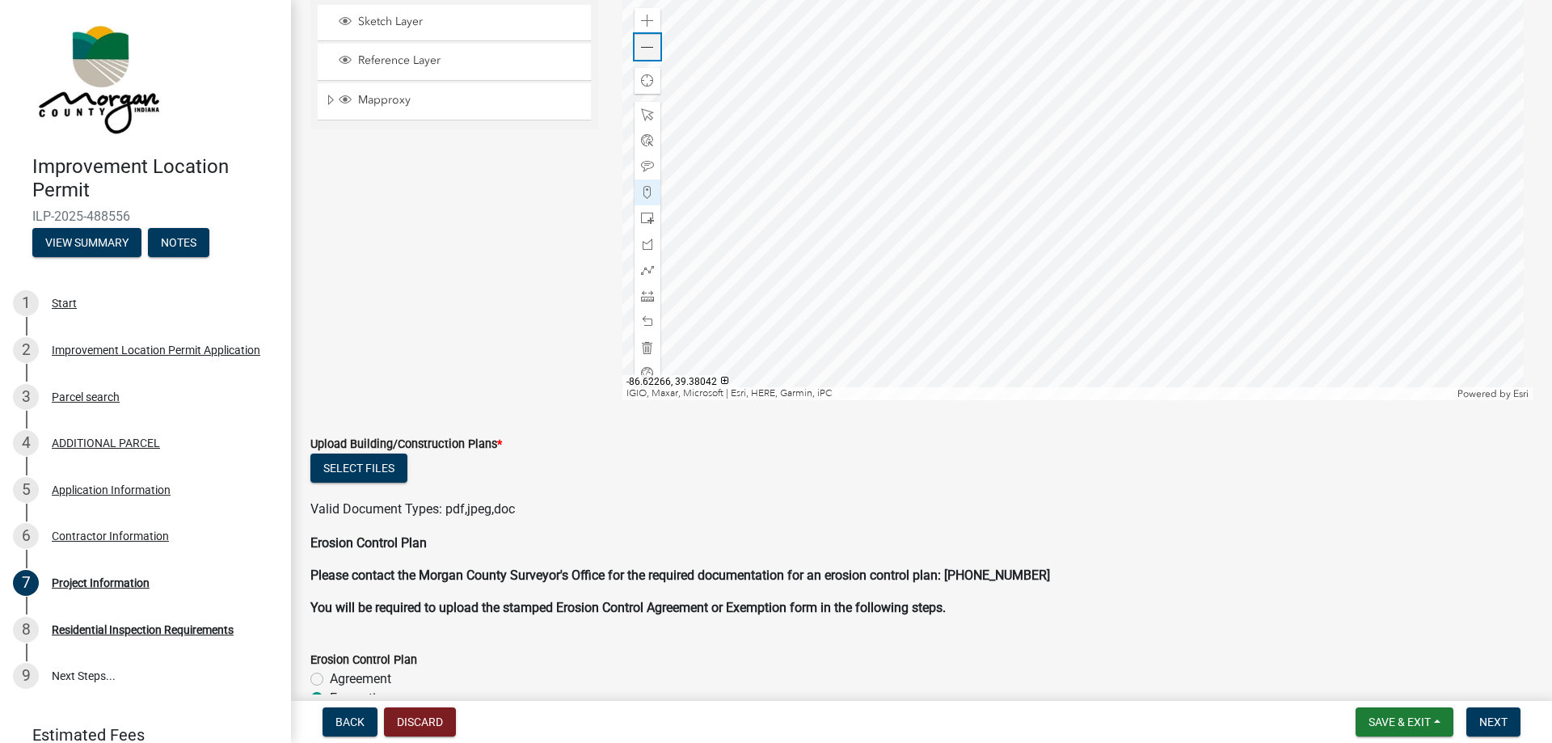
click at [645, 50] on span at bounding box center [647, 47] width 13 height 13
click at [901, 298] on div at bounding box center [1077, 198] width 911 height 404
click at [1233, 229] on div at bounding box center [1077, 198] width 911 height 404
click at [1269, 253] on div at bounding box center [1077, 198] width 911 height 404
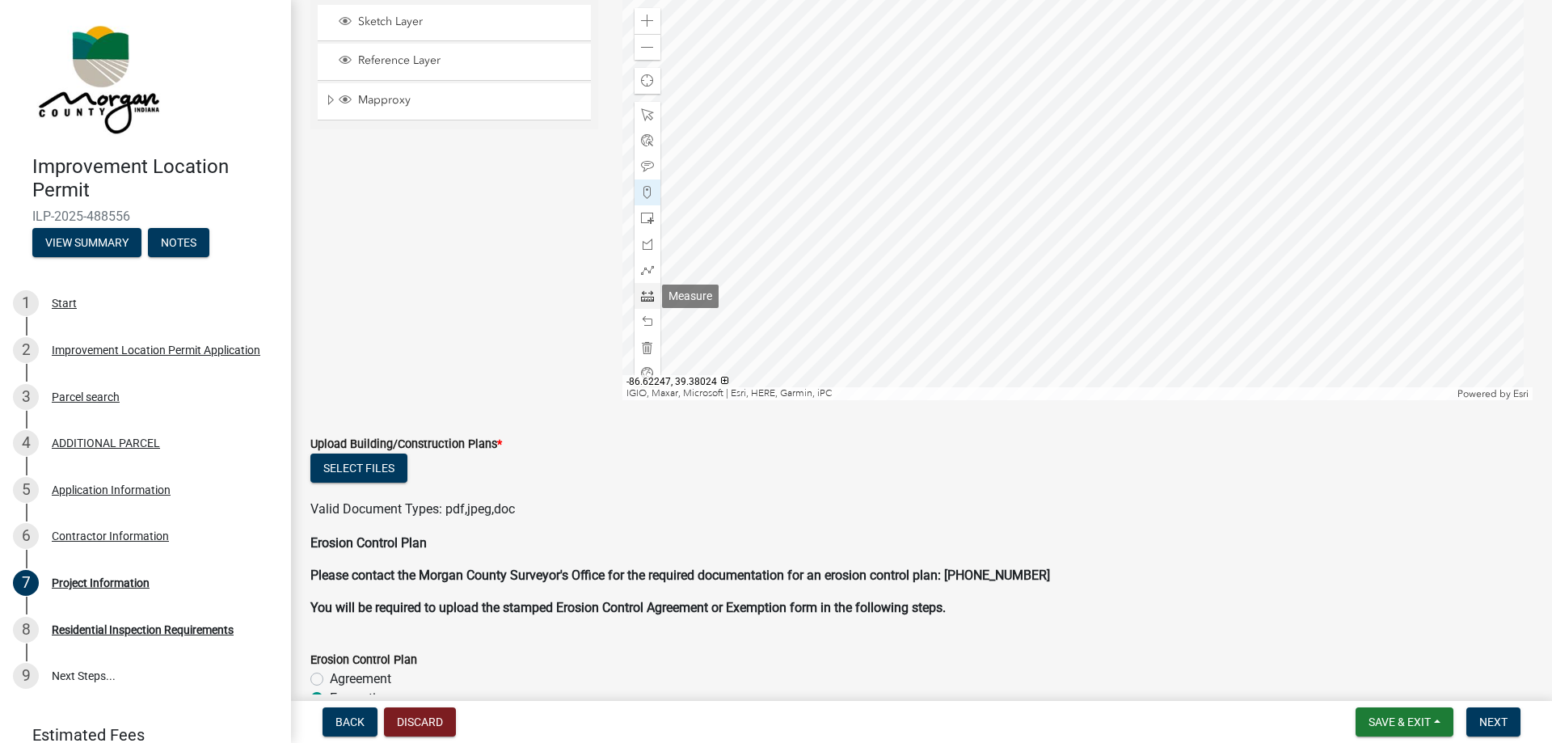
click at [652, 294] on div at bounding box center [648, 296] width 26 height 26
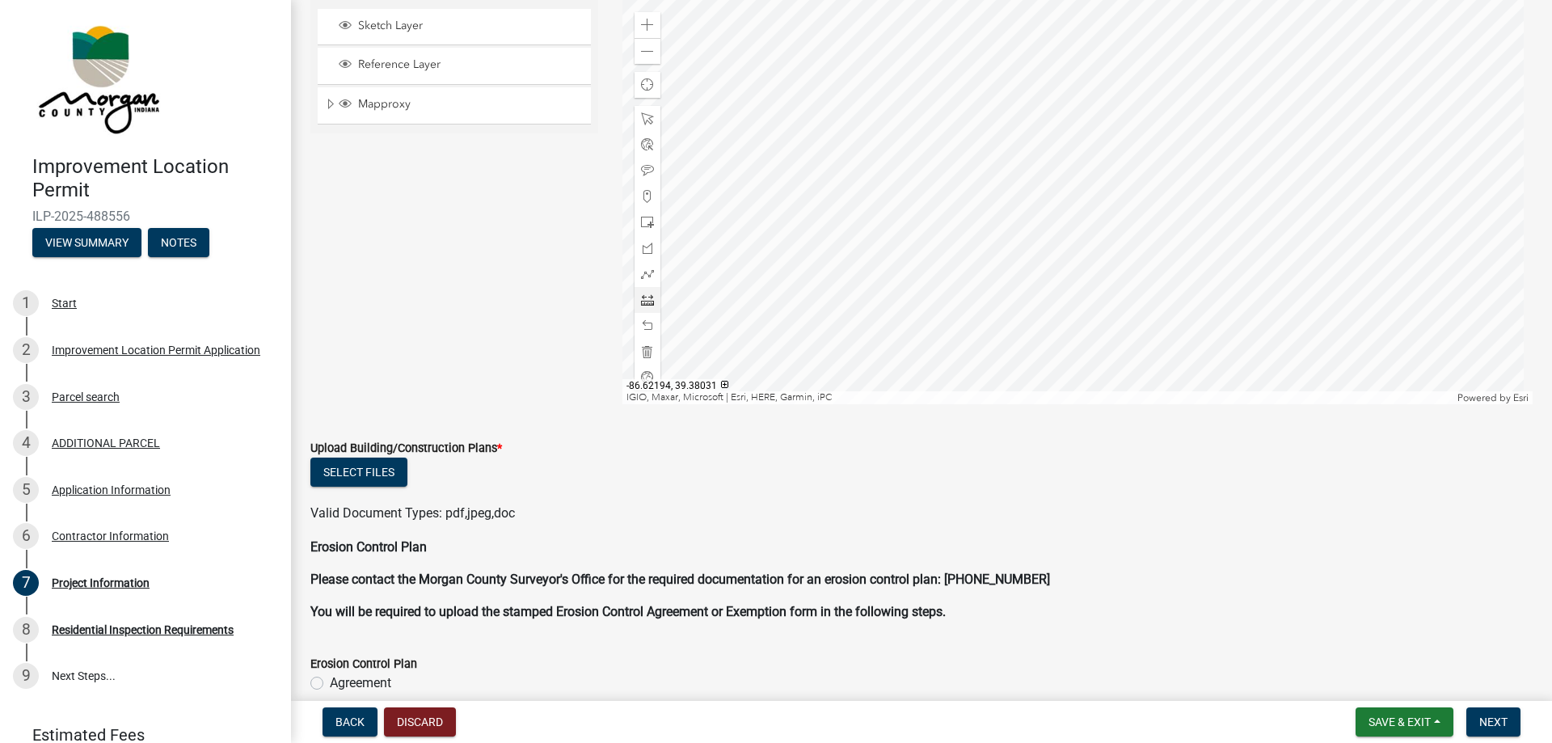
click at [953, 213] on div at bounding box center [1077, 202] width 911 height 404
click at [649, 327] on span at bounding box center [647, 325] width 13 height 13
click at [920, 221] on div at bounding box center [1077, 202] width 911 height 404
click at [946, 327] on div at bounding box center [1077, 202] width 911 height 404
click at [1034, 185] on div at bounding box center [1077, 202] width 911 height 404
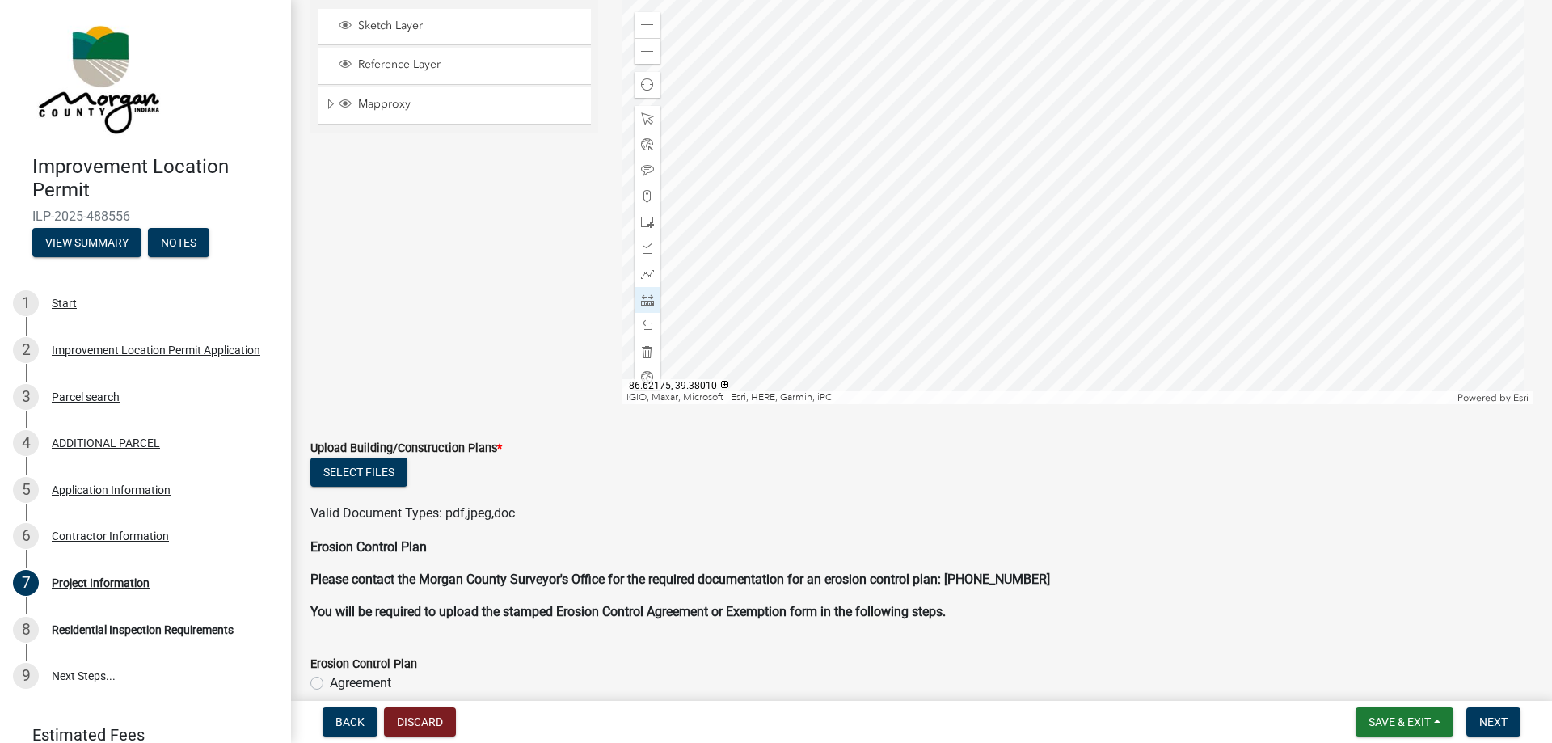
click at [1068, 378] on div at bounding box center [1077, 202] width 911 height 404
click at [1035, 183] on div at bounding box center [1077, 202] width 911 height 404
click at [1174, 150] on div at bounding box center [1077, 202] width 911 height 404
click at [646, 353] on span at bounding box center [647, 351] width 13 height 13
click at [1390, 719] on span "Save & Exit" at bounding box center [1399, 721] width 62 height 13
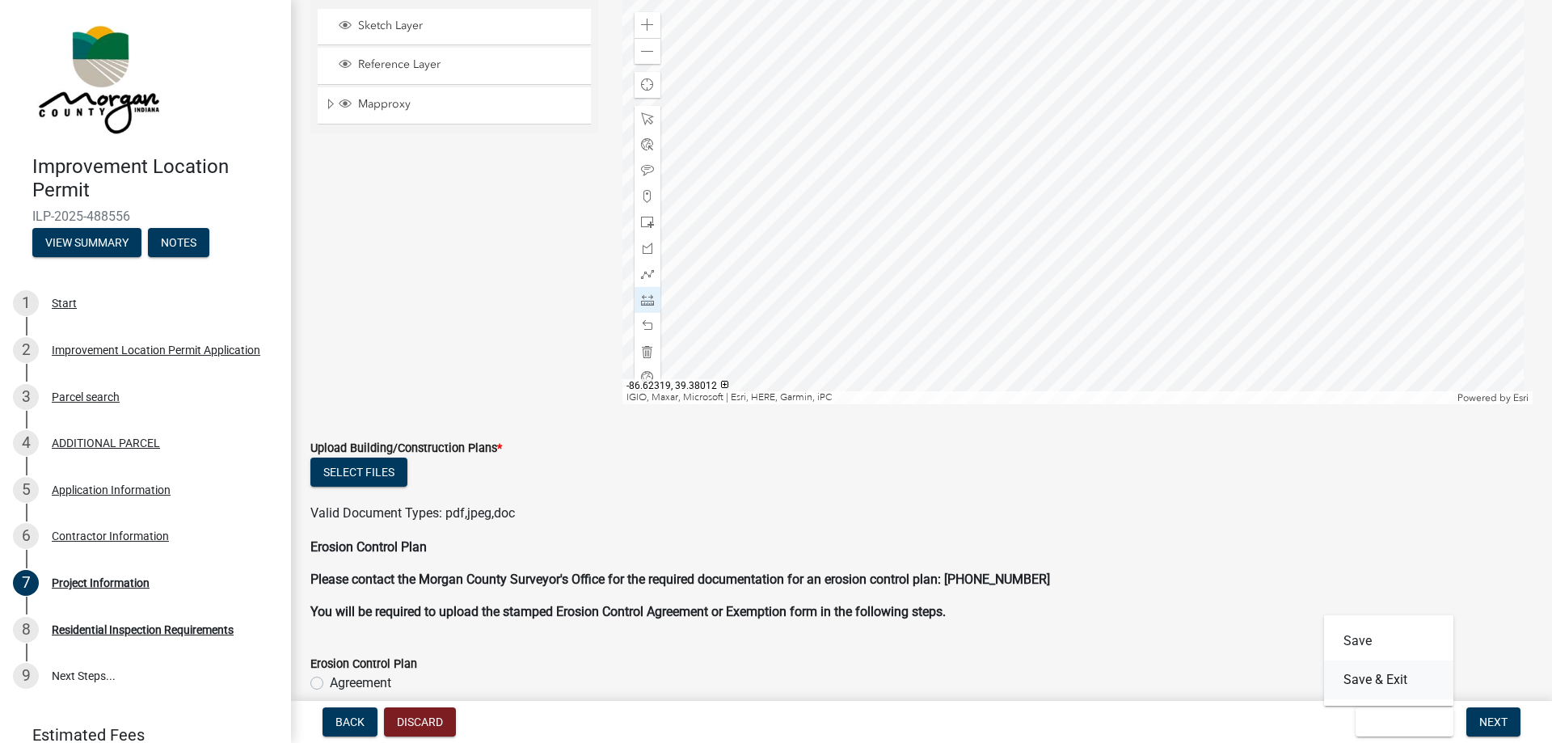
click at [1389, 685] on button "Save & Exit" at bounding box center [1388, 679] width 129 height 39
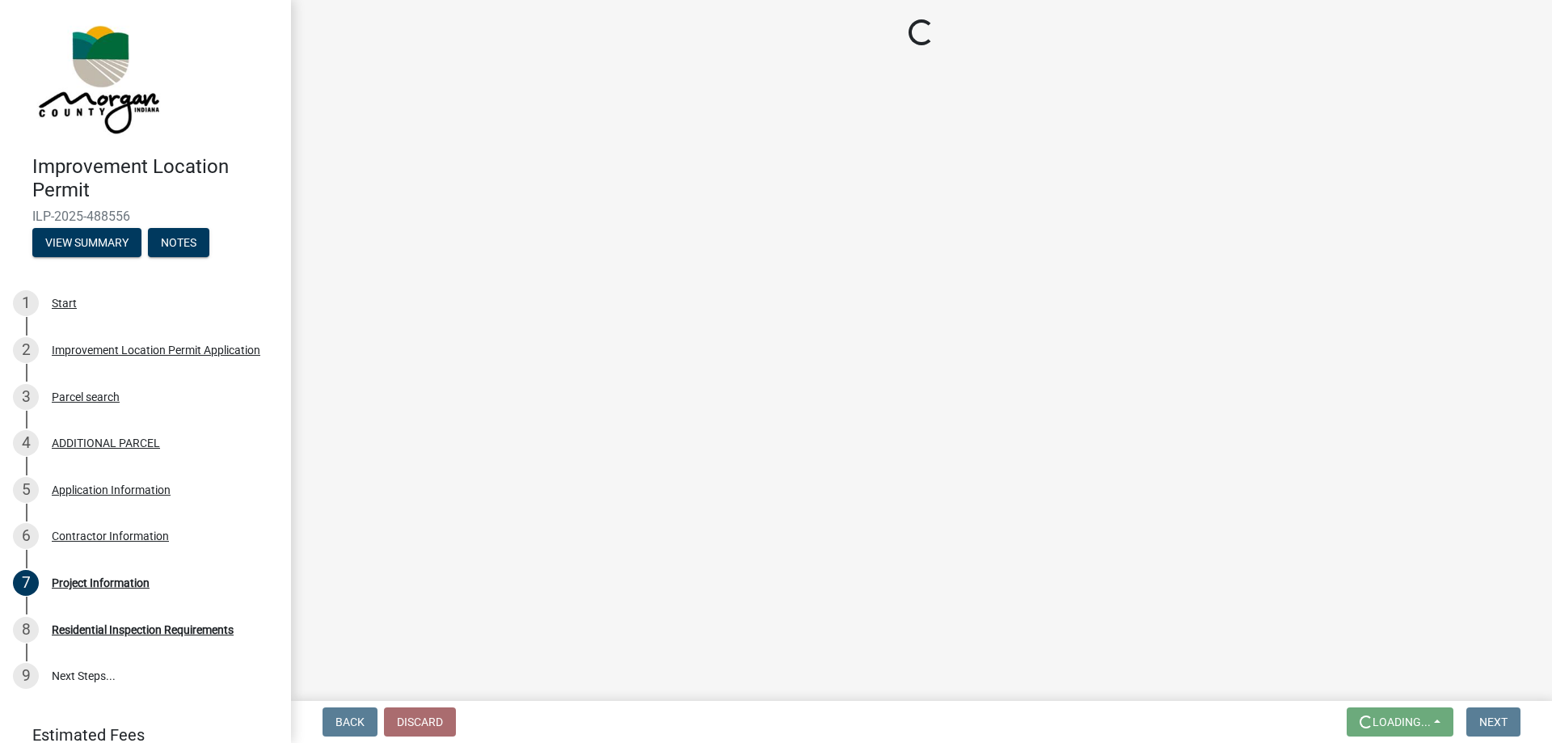
scroll to position [0, 0]
